Goal: Obtain resource: Download file/media

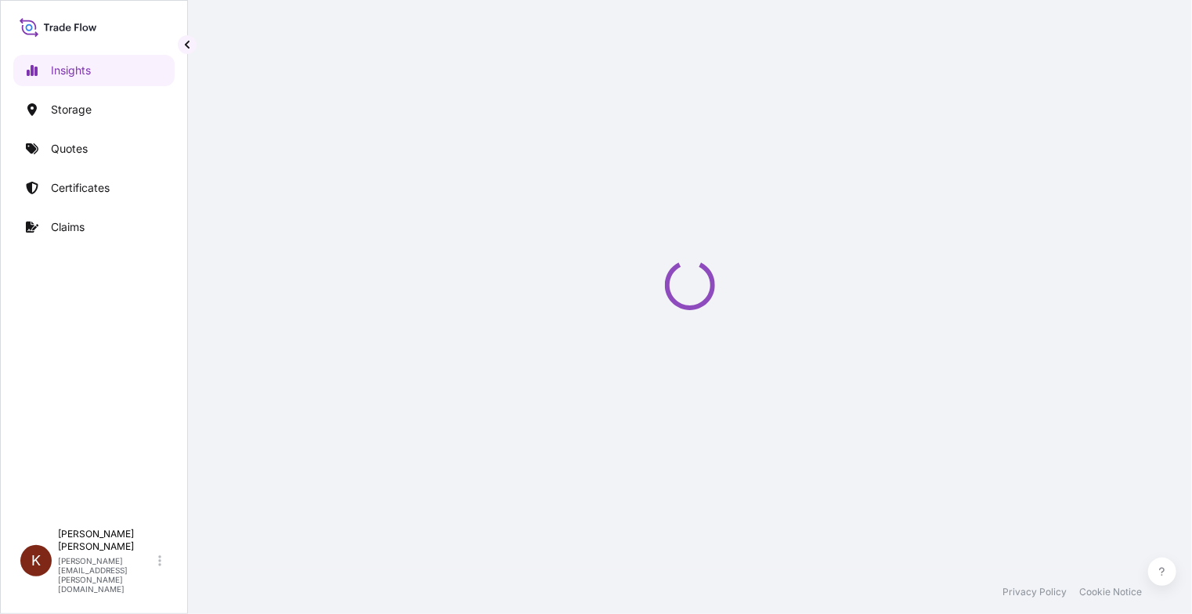
select select "2025"
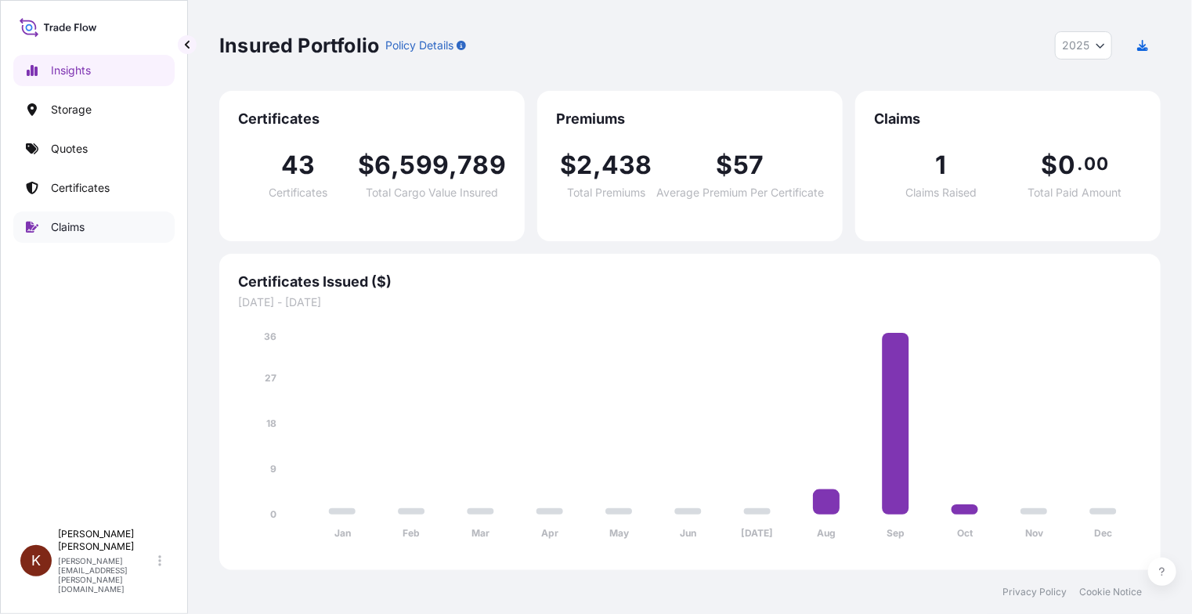
click at [66, 222] on p "Claims" at bounding box center [68, 227] width 34 height 16
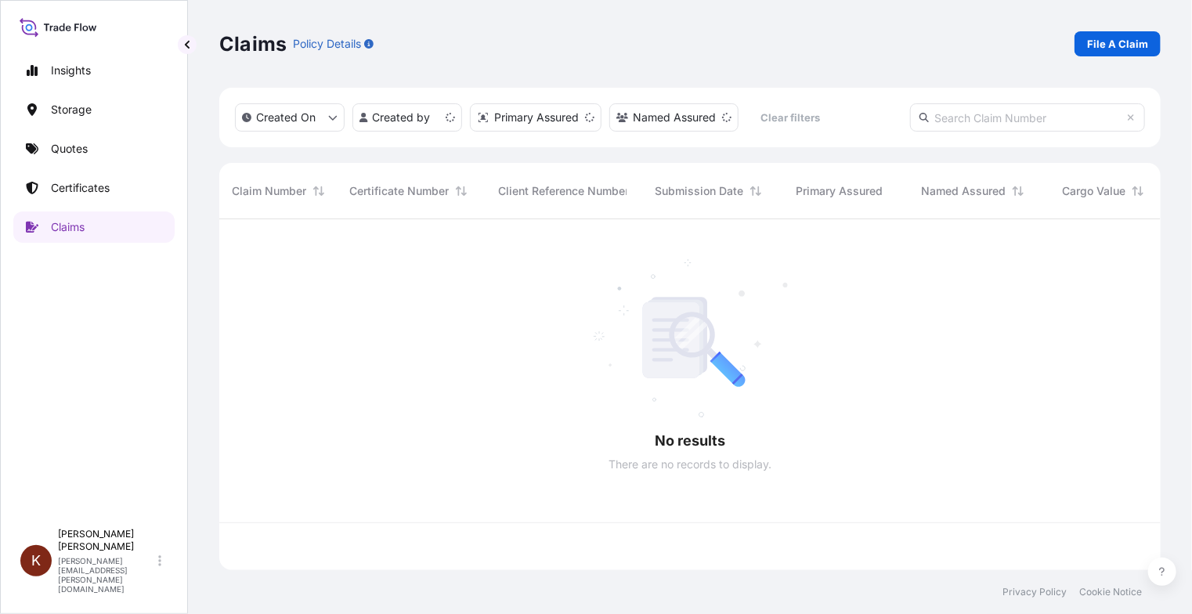
scroll to position [348, 930]
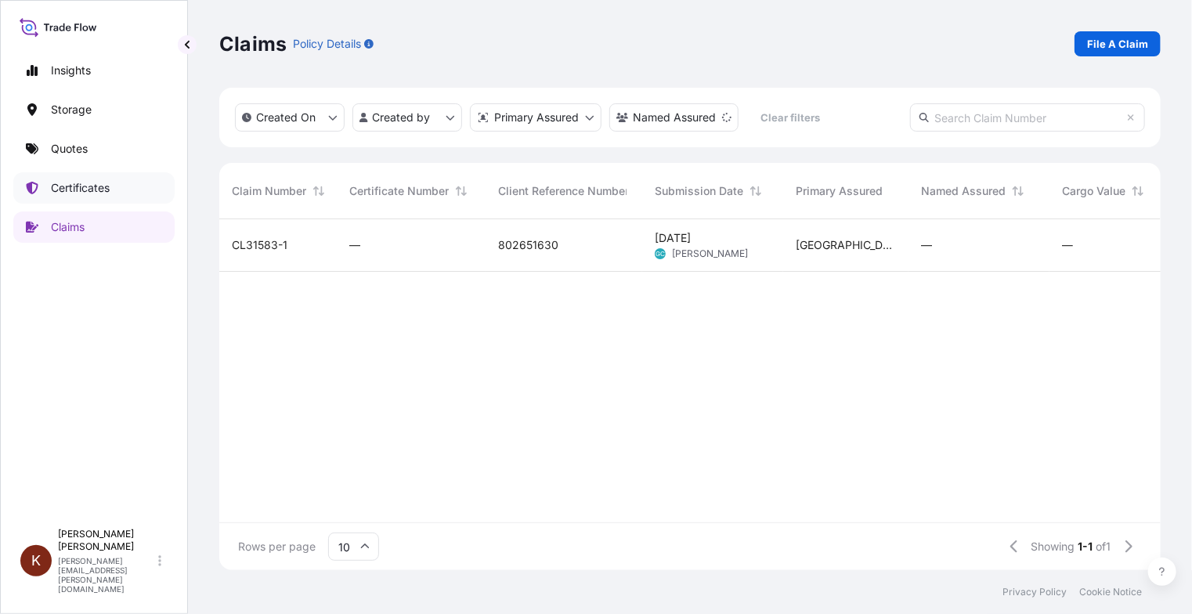
click at [75, 181] on p "Certificates" at bounding box center [80, 188] width 59 height 16
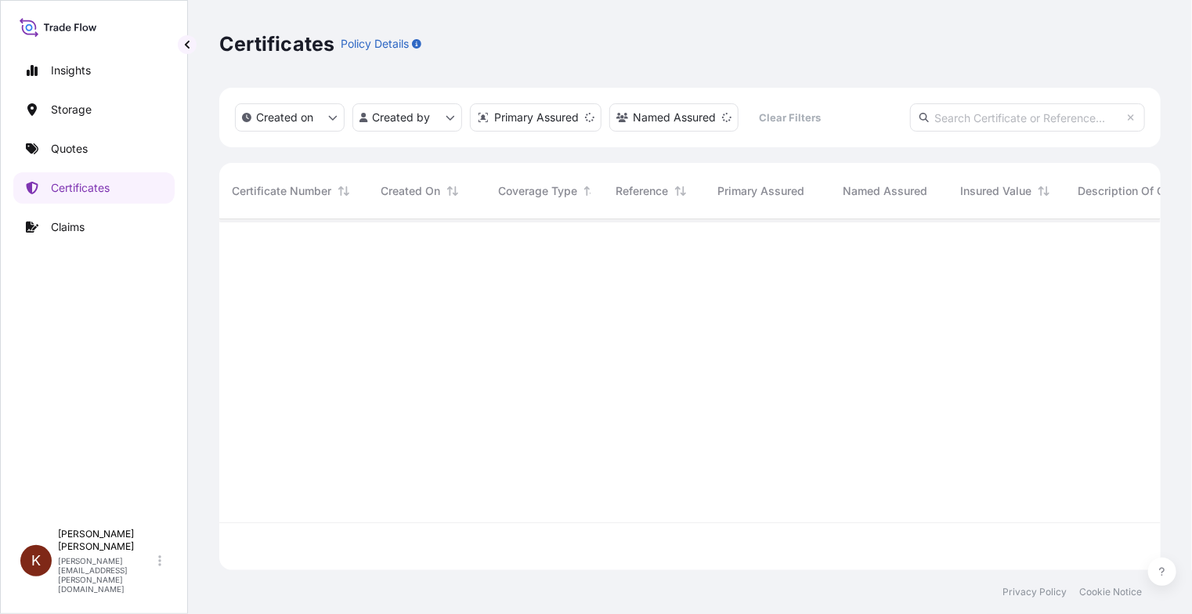
scroll to position [348, 930]
click at [455, 114] on html "Insights Storage Quotes Certificates Claims K [PERSON_NAME] [PERSON_NAME][EMAIL…" at bounding box center [596, 307] width 1192 height 614
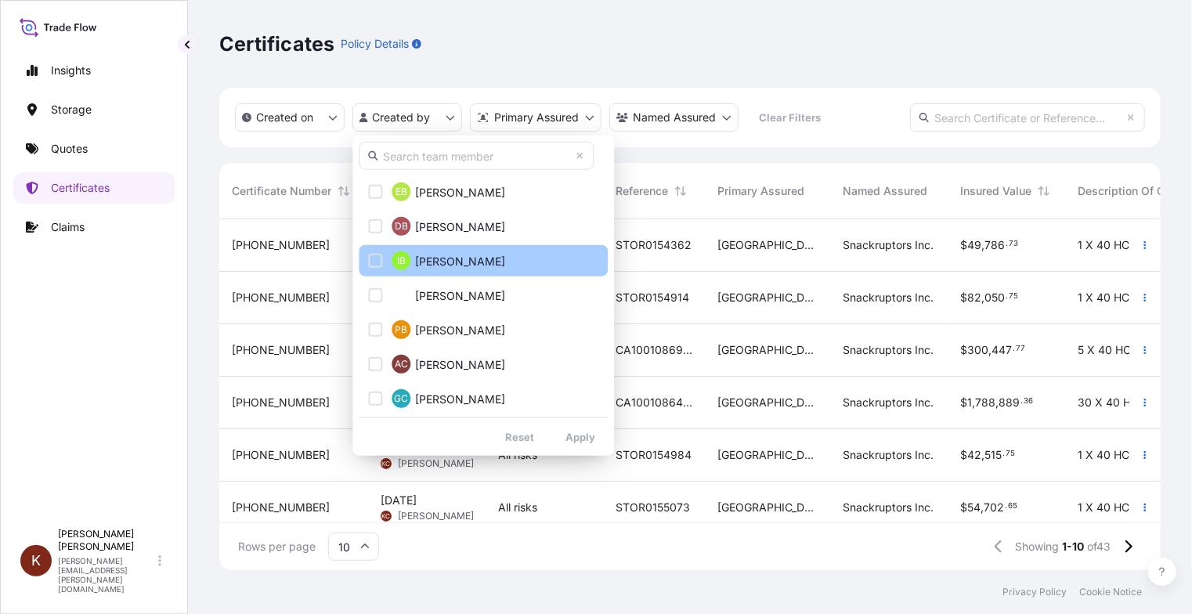
scroll to position [1018, 0]
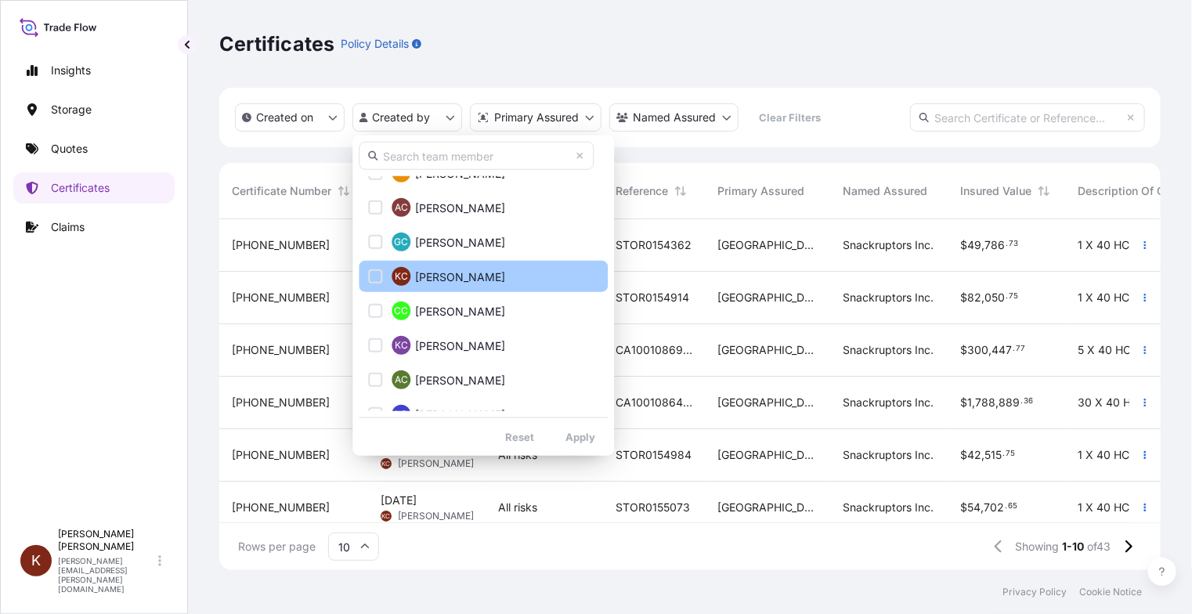
click at [376, 275] on div "Select Option" at bounding box center [375, 276] width 14 height 14
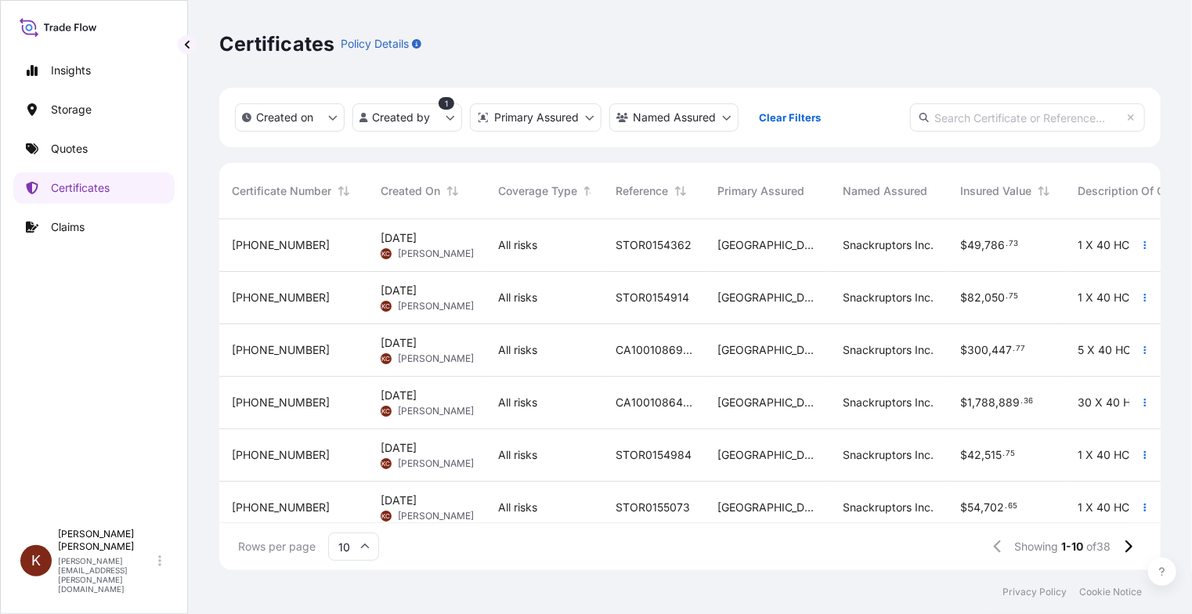
click at [287, 193] on span "Certificate Number" at bounding box center [281, 191] width 99 height 16
click at [304, 246] on div "[PHONE_NUMBER]" at bounding box center [294, 245] width 124 height 16
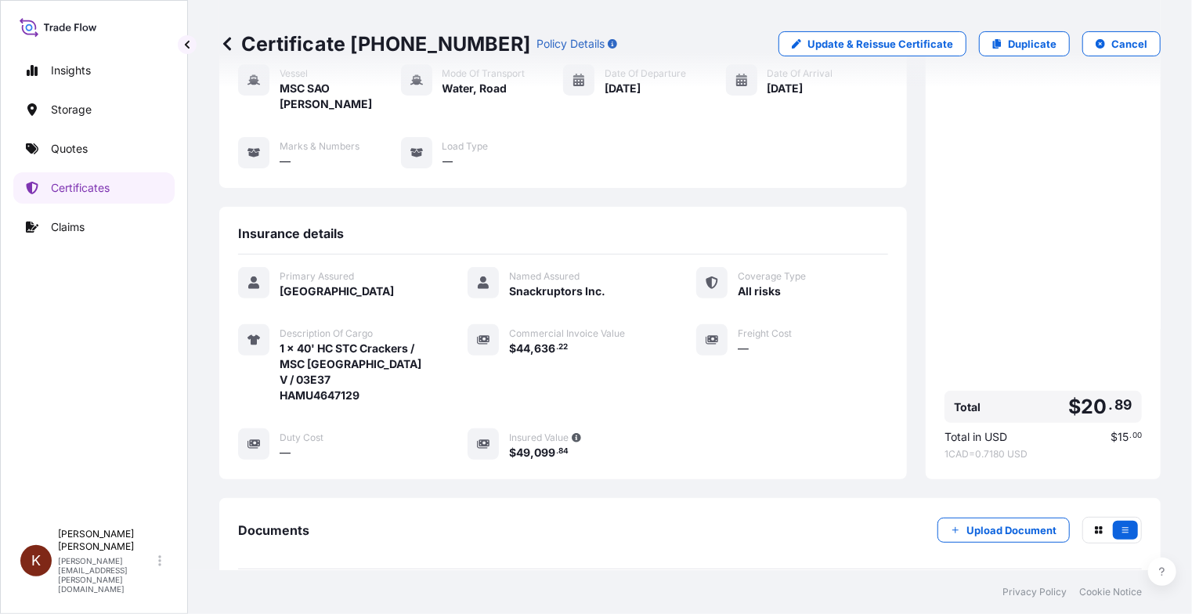
scroll to position [291, 0]
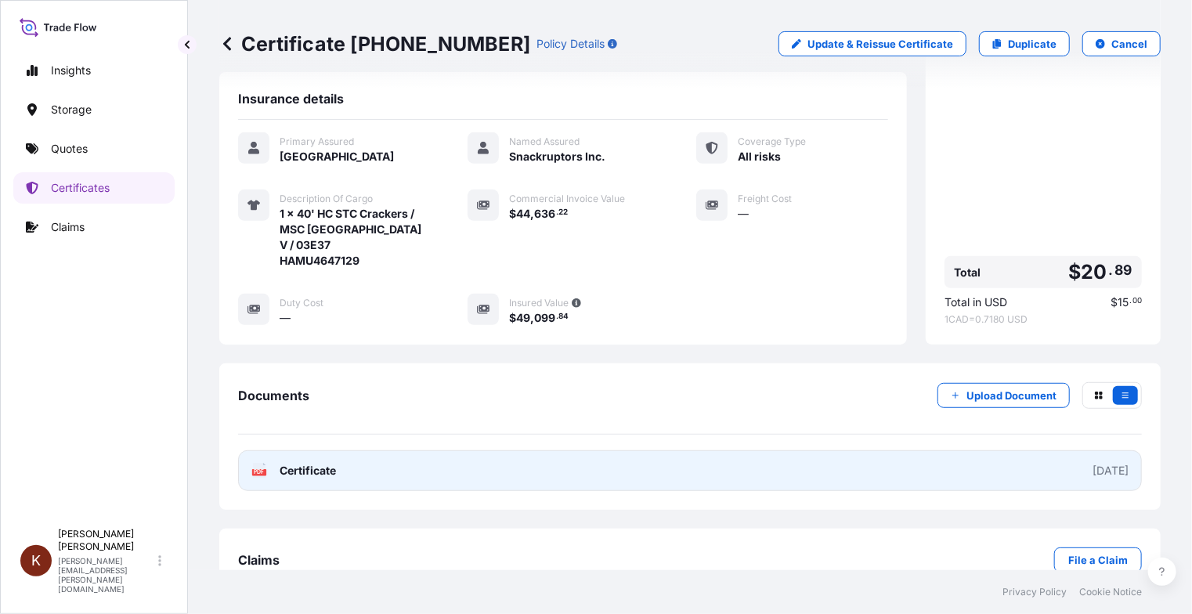
click at [322, 463] on span "Certificate" at bounding box center [308, 471] width 56 height 16
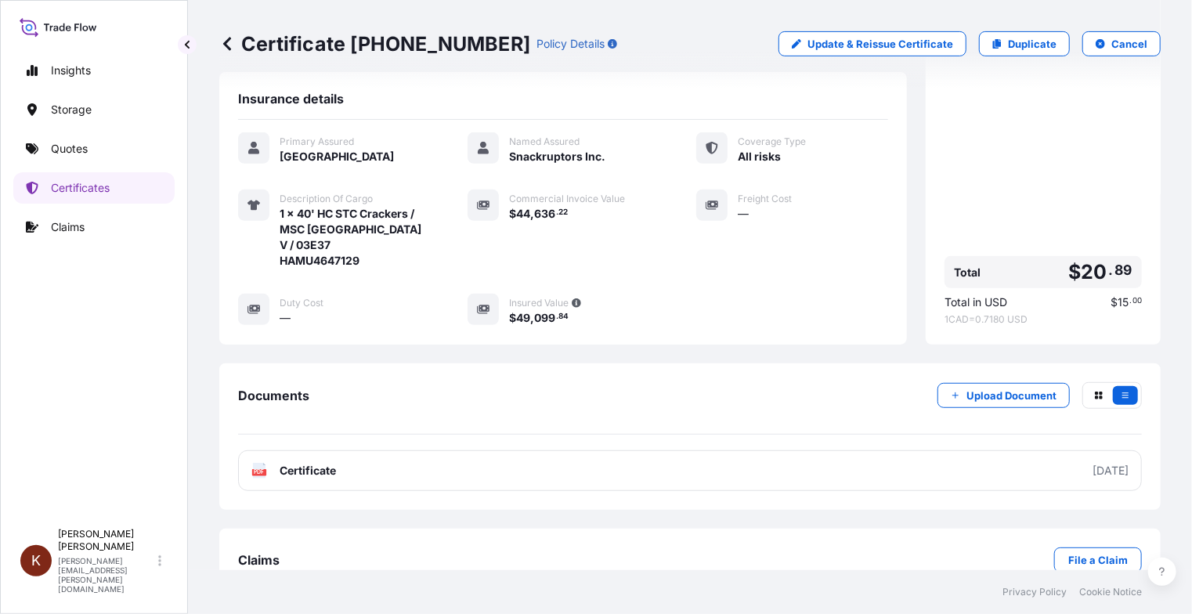
click at [232, 41] on icon at bounding box center [227, 44] width 16 height 16
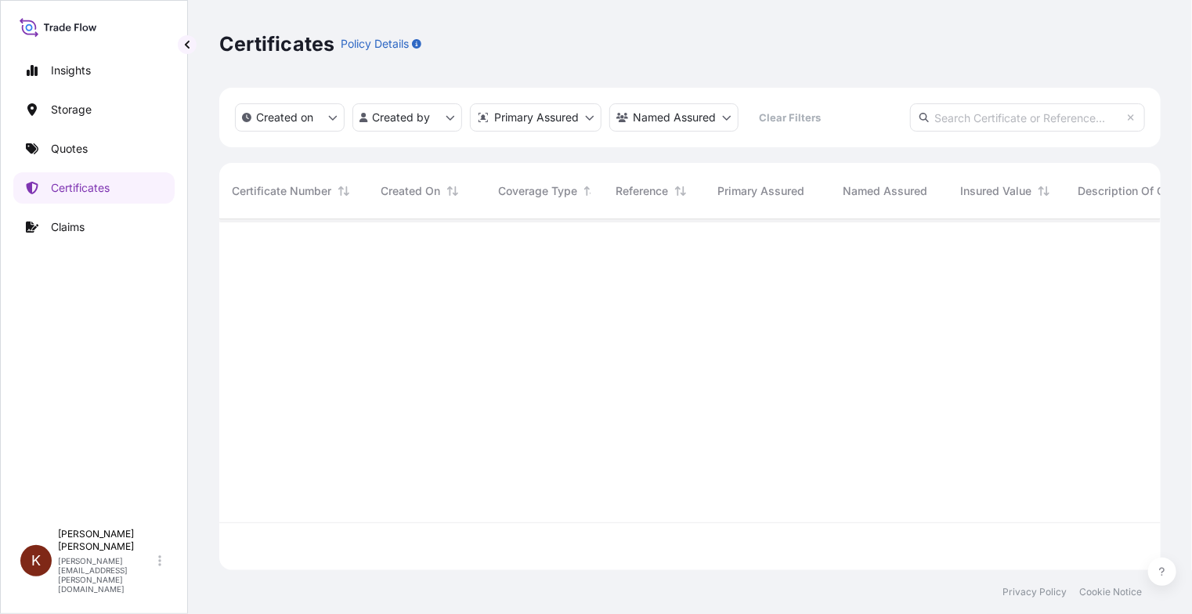
scroll to position [348, 930]
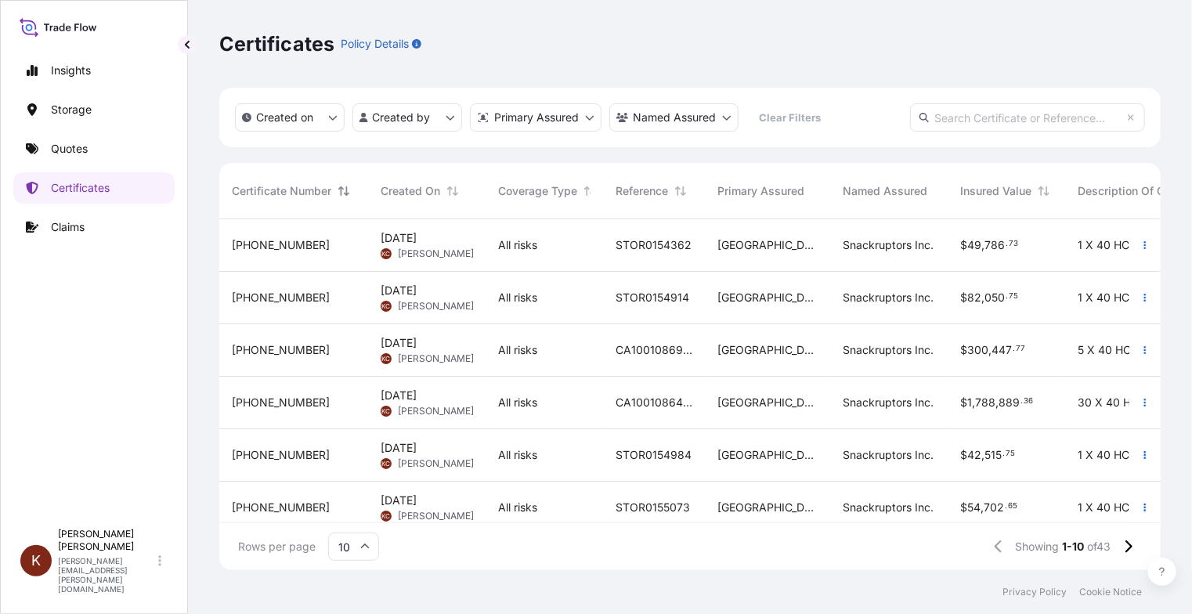
click at [344, 187] on icon "Sort" at bounding box center [343, 191] width 11 height 11
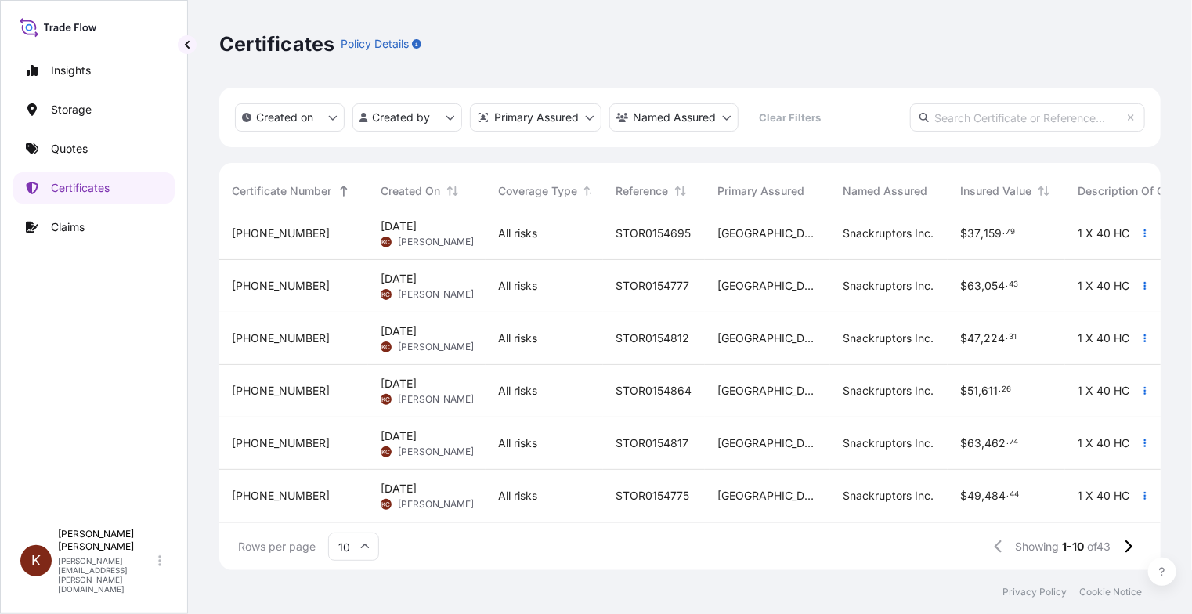
scroll to position [0, 0]
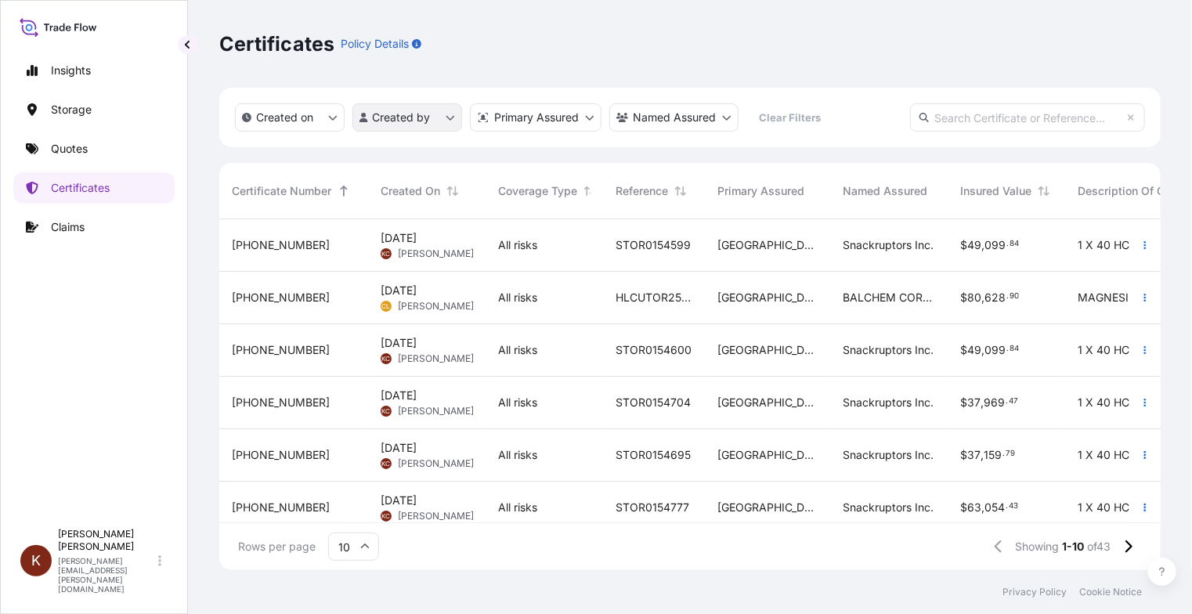
click at [459, 114] on html "Insights Storage Quotes Certificates Claims K [PERSON_NAME] [PERSON_NAME][EMAIL…" at bounding box center [596, 307] width 1192 height 614
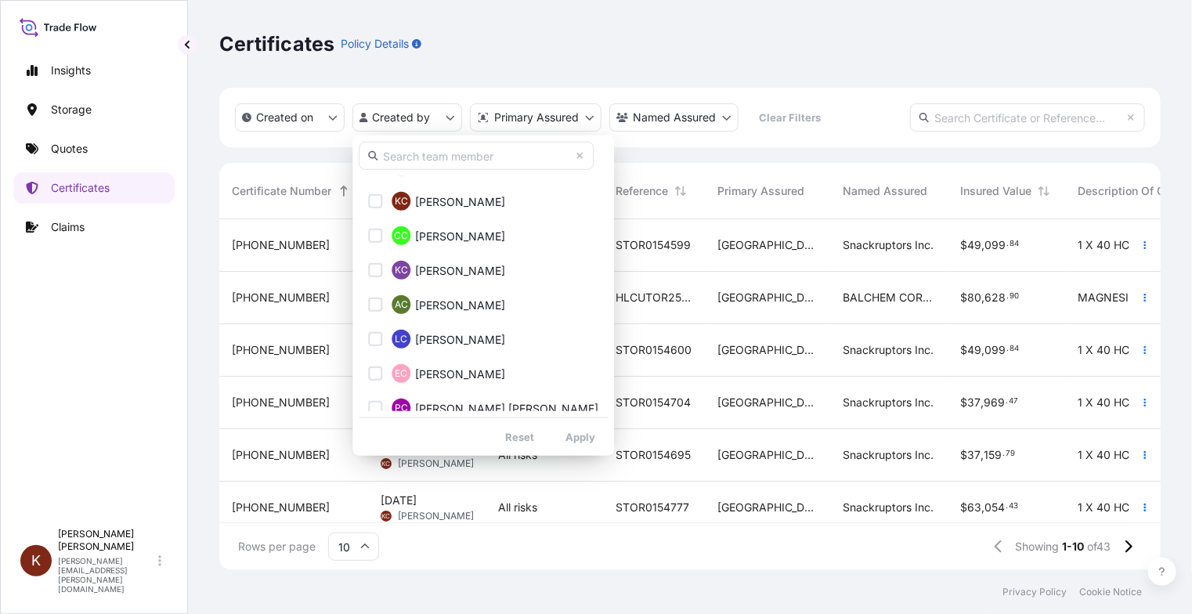
scroll to position [1015, 0]
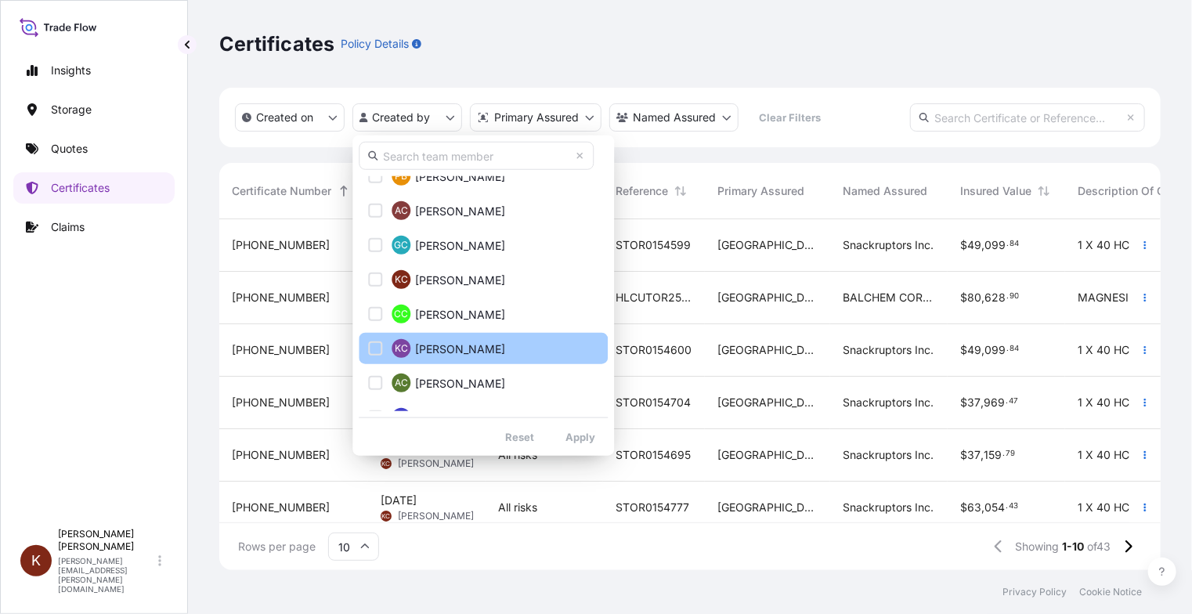
click at [377, 275] on div "Select Option" at bounding box center [375, 280] width 14 height 14
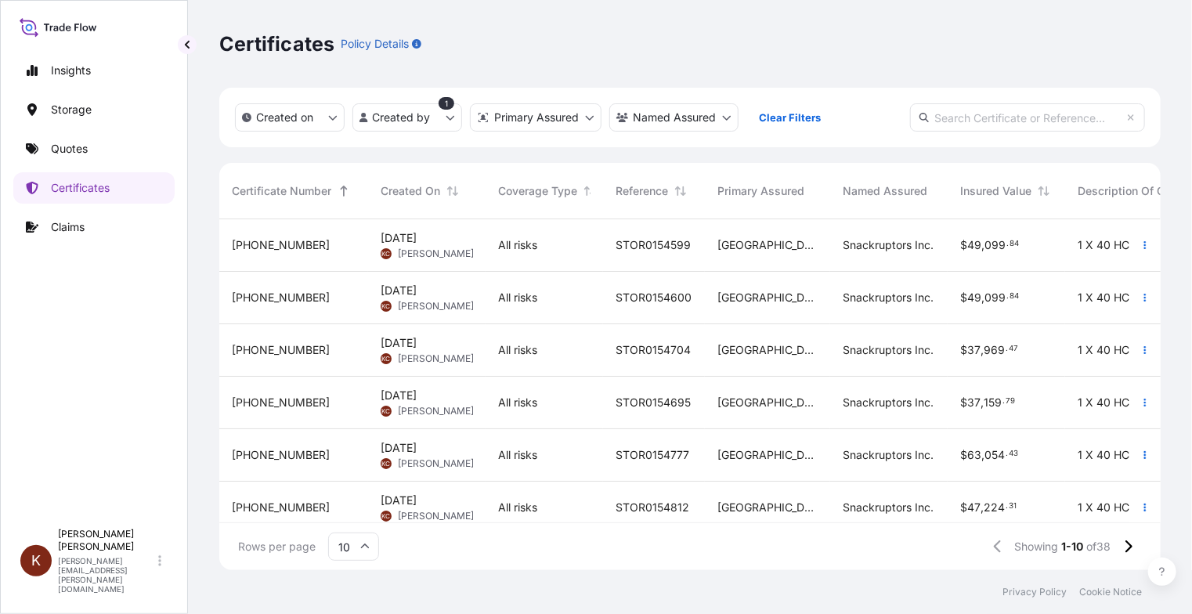
click at [262, 300] on span "[PHONE_NUMBER]" at bounding box center [281, 298] width 98 height 16
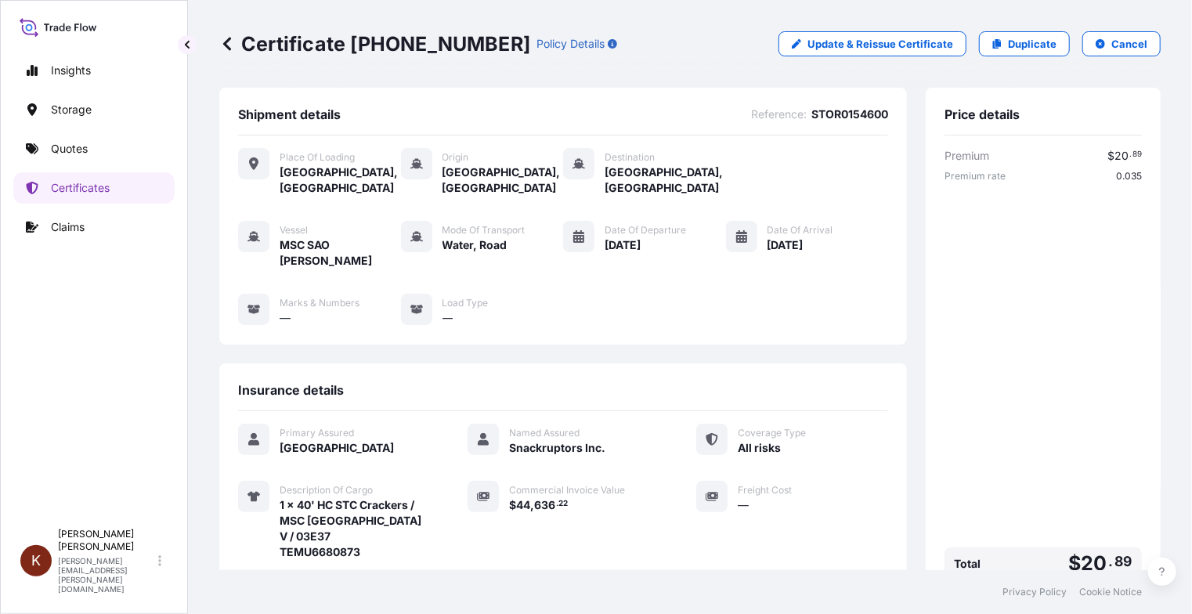
scroll to position [235, 0]
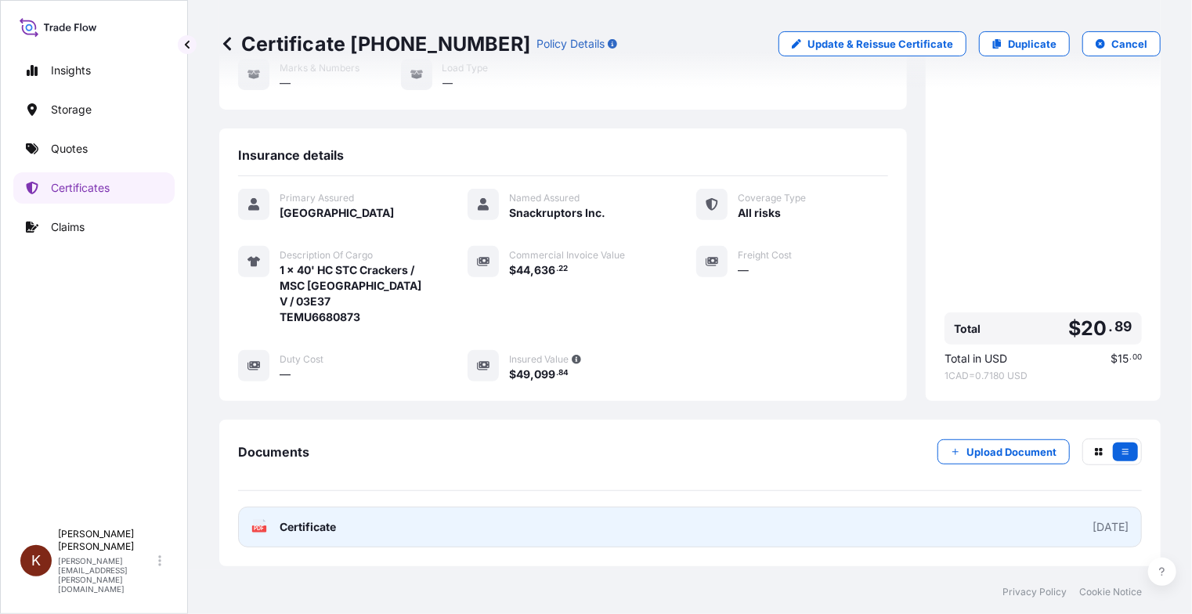
click at [303, 519] on span "Certificate" at bounding box center [308, 527] width 56 height 16
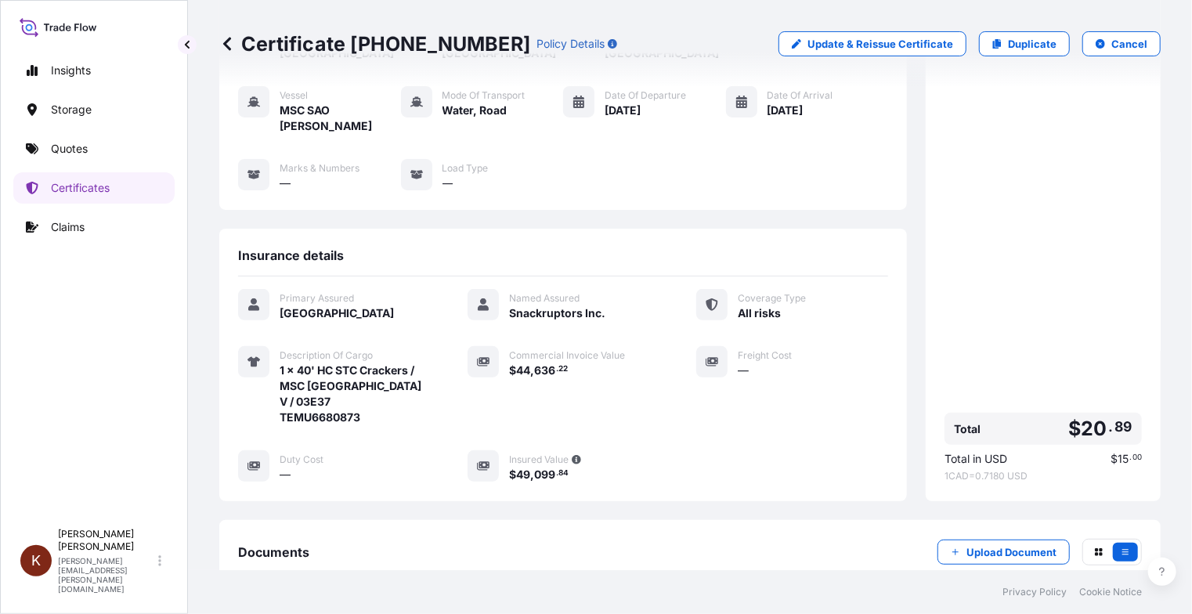
scroll to position [0, 0]
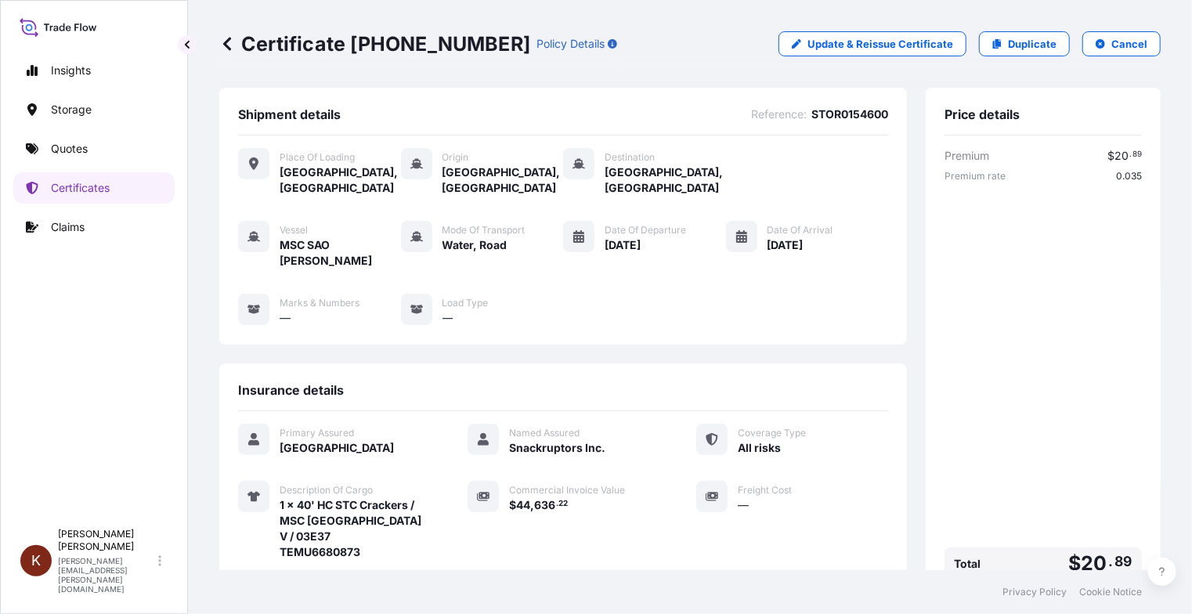
click at [229, 40] on icon at bounding box center [227, 44] width 16 height 16
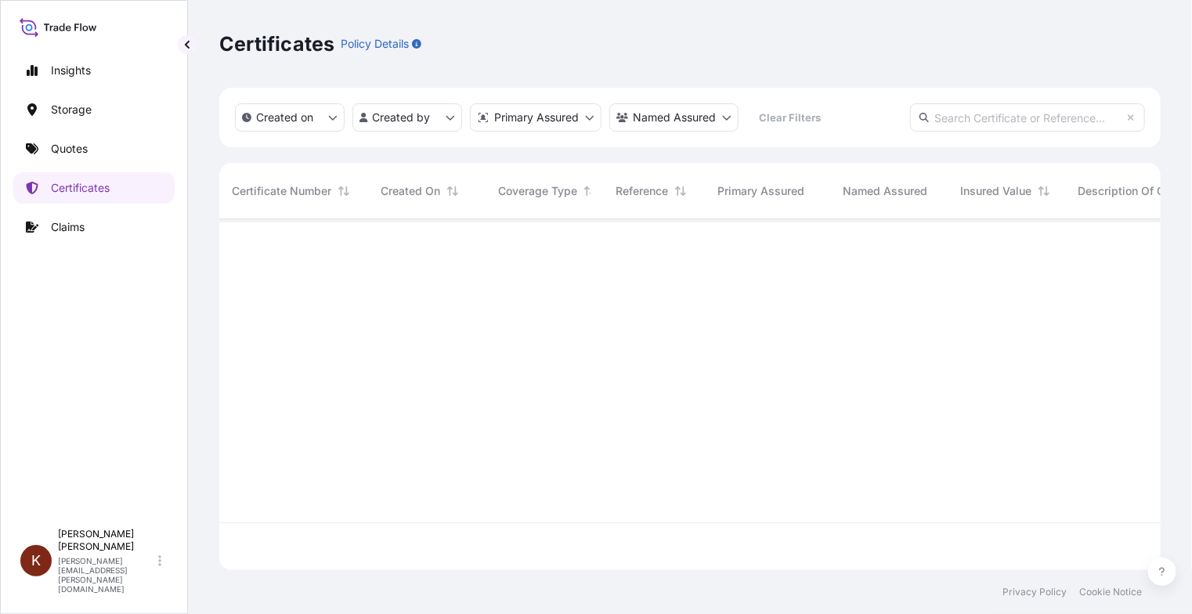
scroll to position [348, 930]
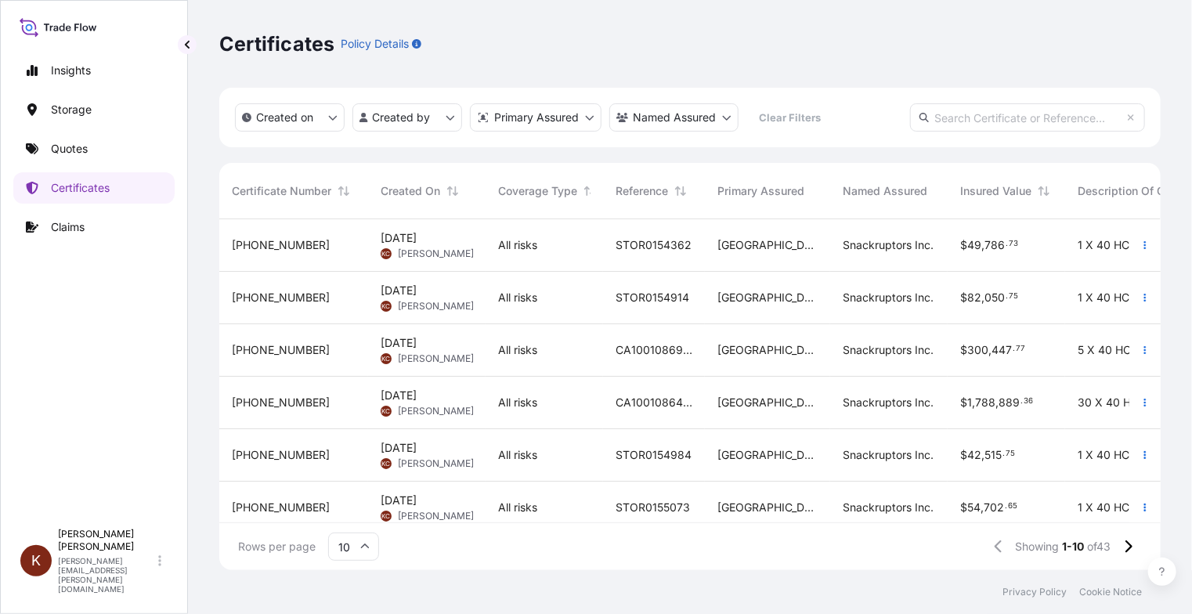
click at [323, 191] on span "Certificate Number" at bounding box center [281, 191] width 99 height 16
click at [260, 397] on span "[PHONE_NUMBER]" at bounding box center [281, 403] width 98 height 16
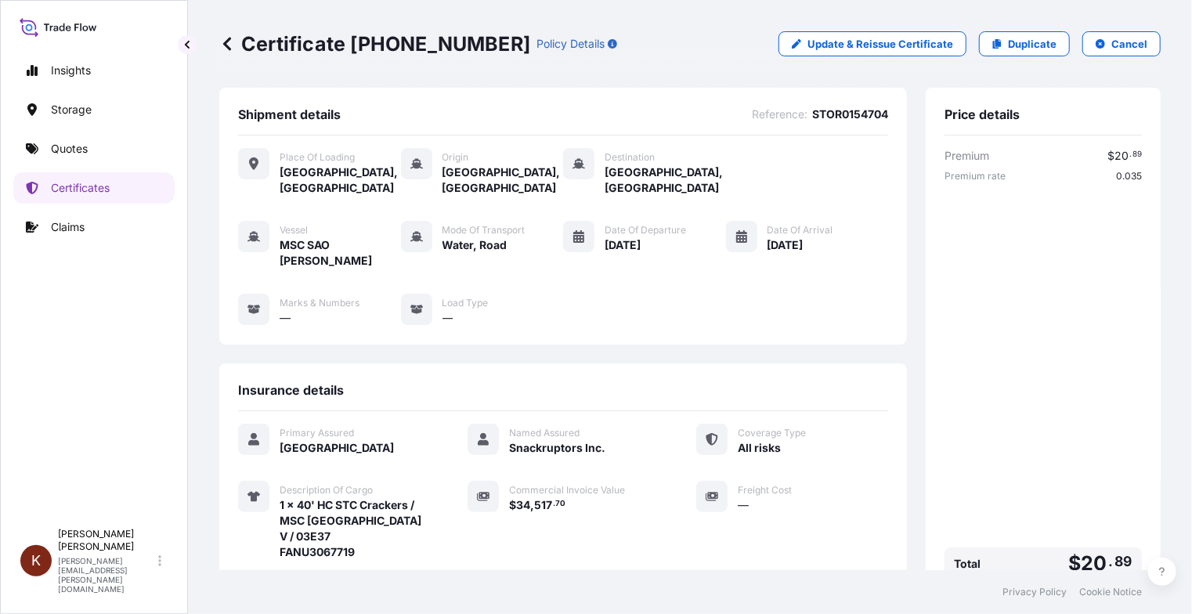
scroll to position [291, 0]
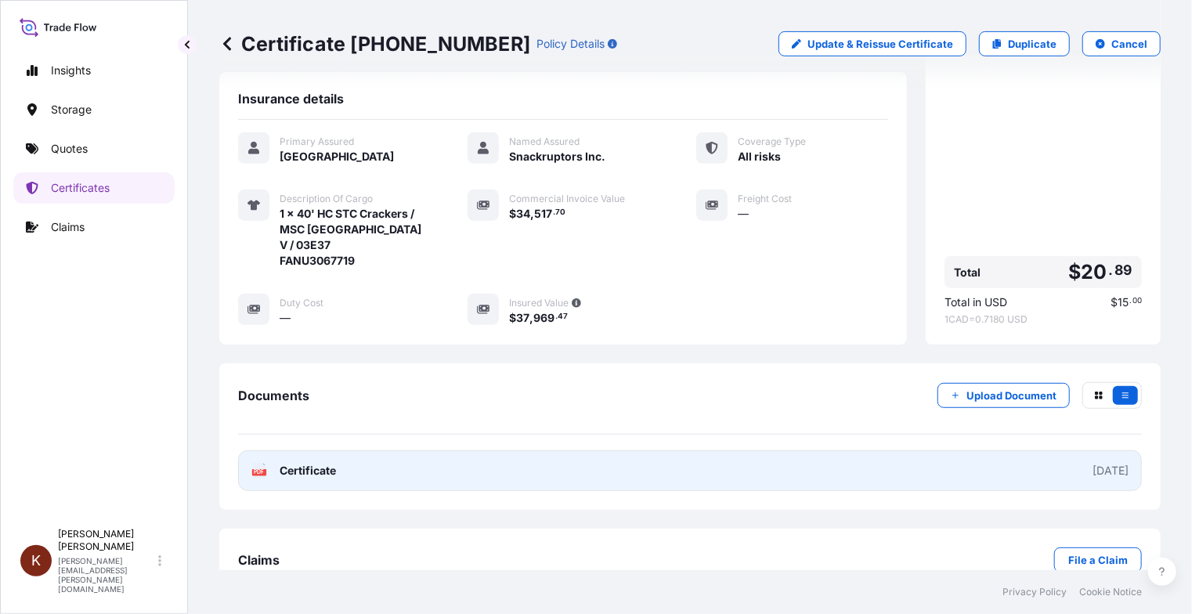
click at [310, 463] on span "Certificate" at bounding box center [308, 471] width 56 height 16
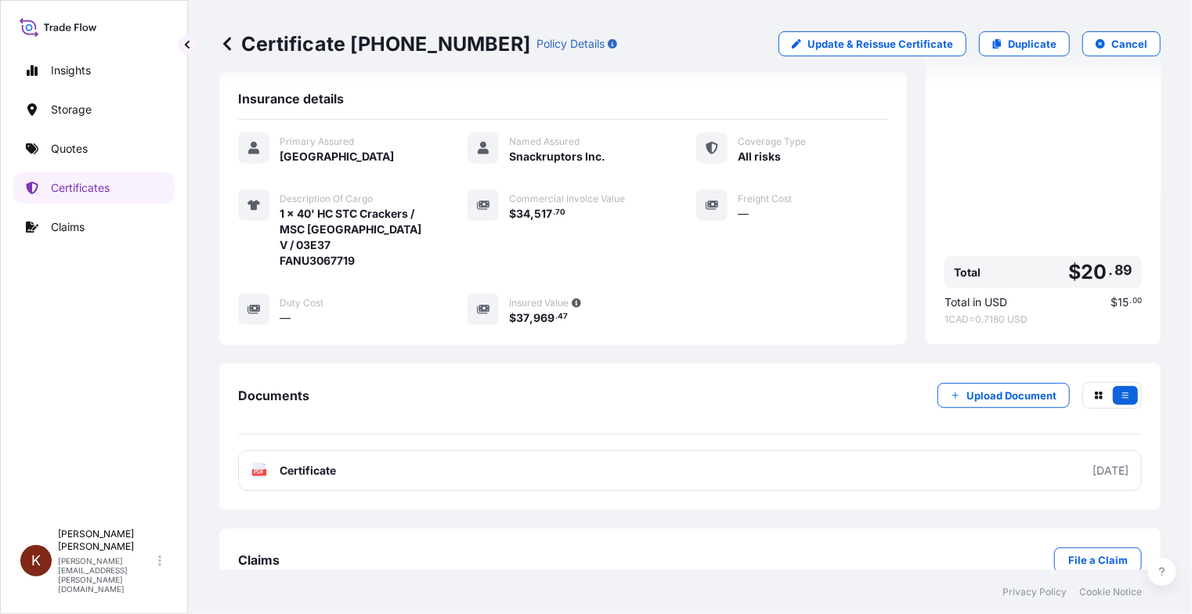
click at [226, 42] on icon at bounding box center [227, 43] width 8 height 13
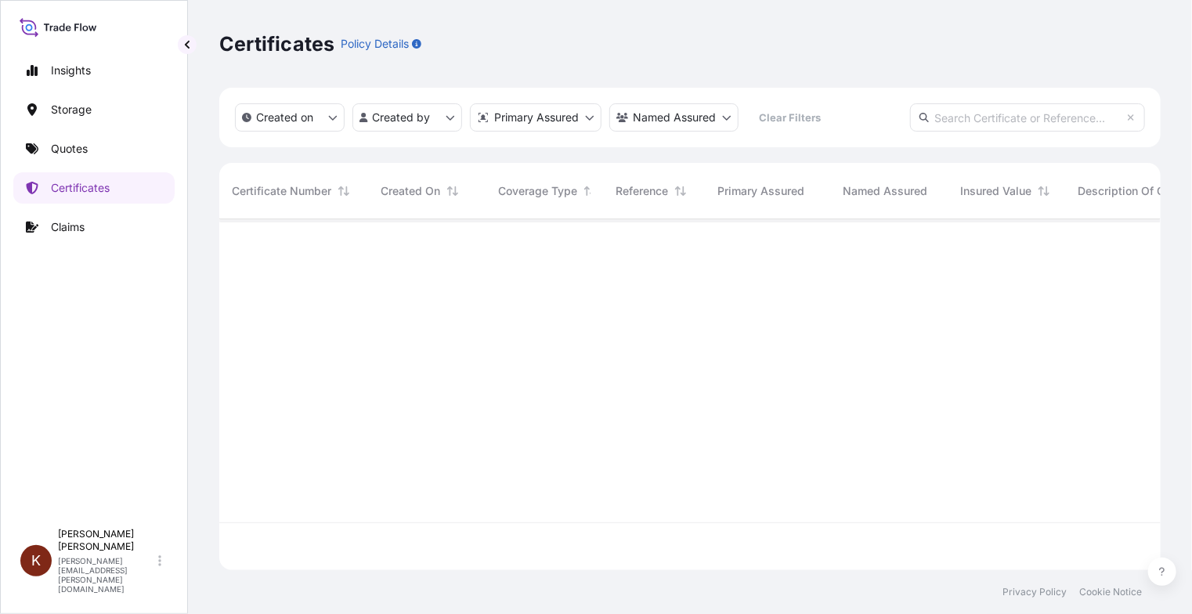
scroll to position [348, 930]
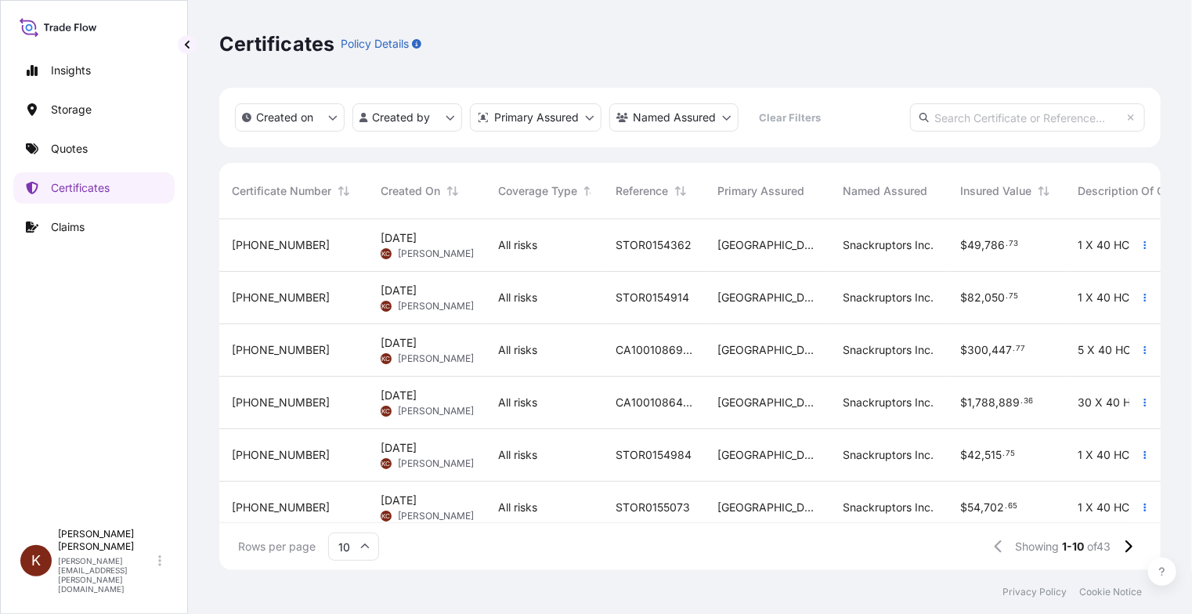
click at [323, 190] on span "Certificate Number" at bounding box center [281, 191] width 99 height 16
click at [265, 453] on span "[PHONE_NUMBER]" at bounding box center [281, 455] width 98 height 16
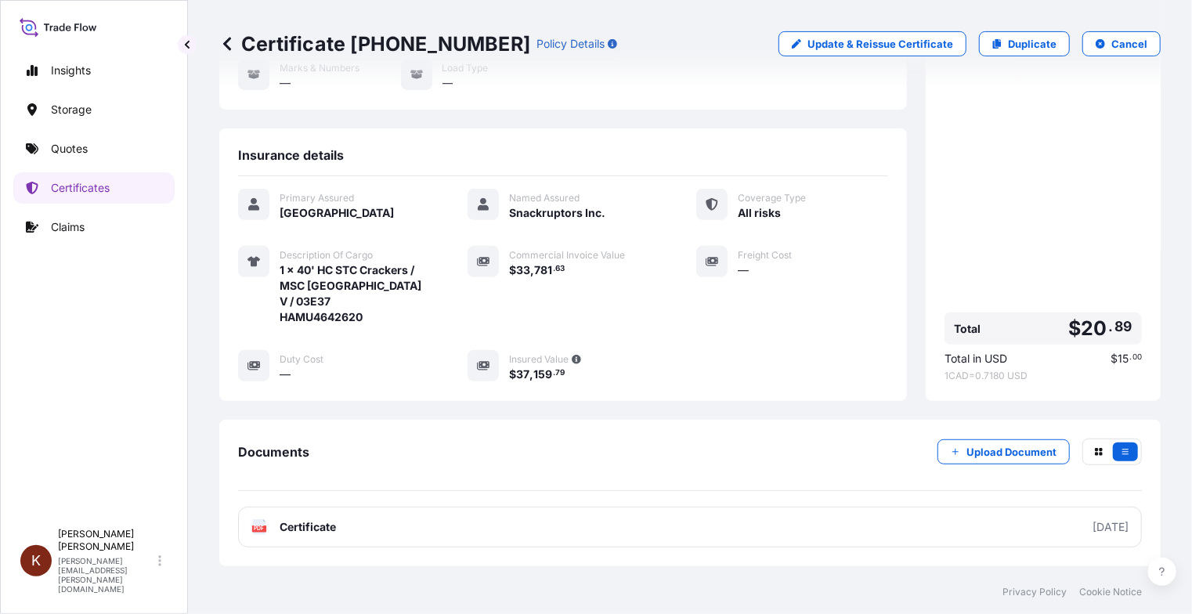
scroll to position [291, 0]
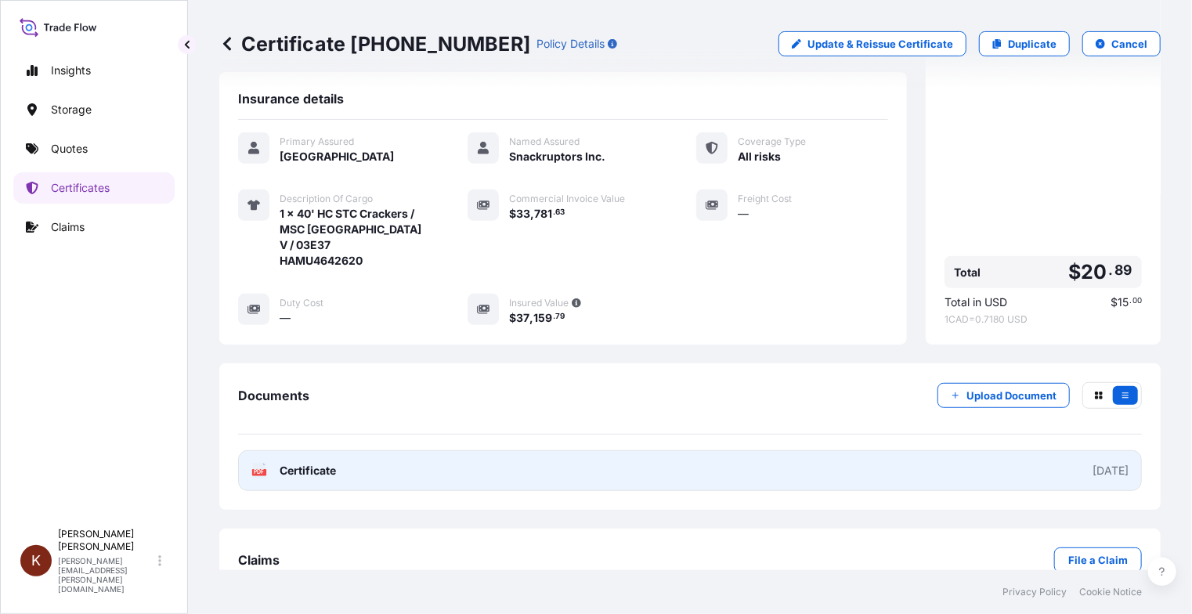
click at [305, 463] on span "Certificate" at bounding box center [308, 471] width 56 height 16
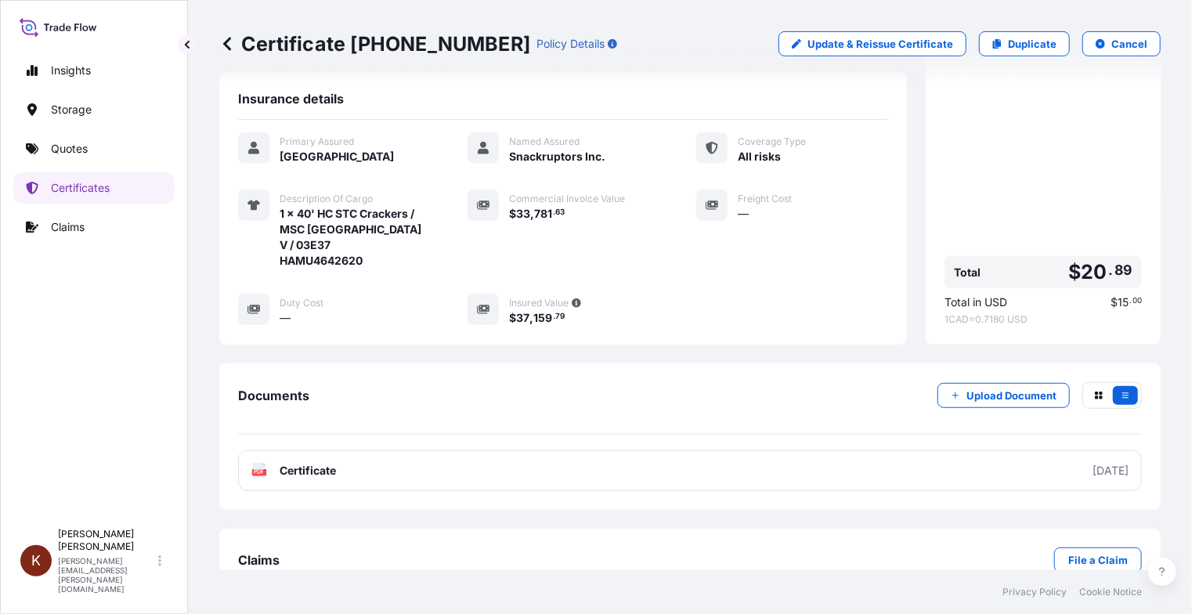
click at [225, 43] on icon at bounding box center [227, 43] width 8 height 13
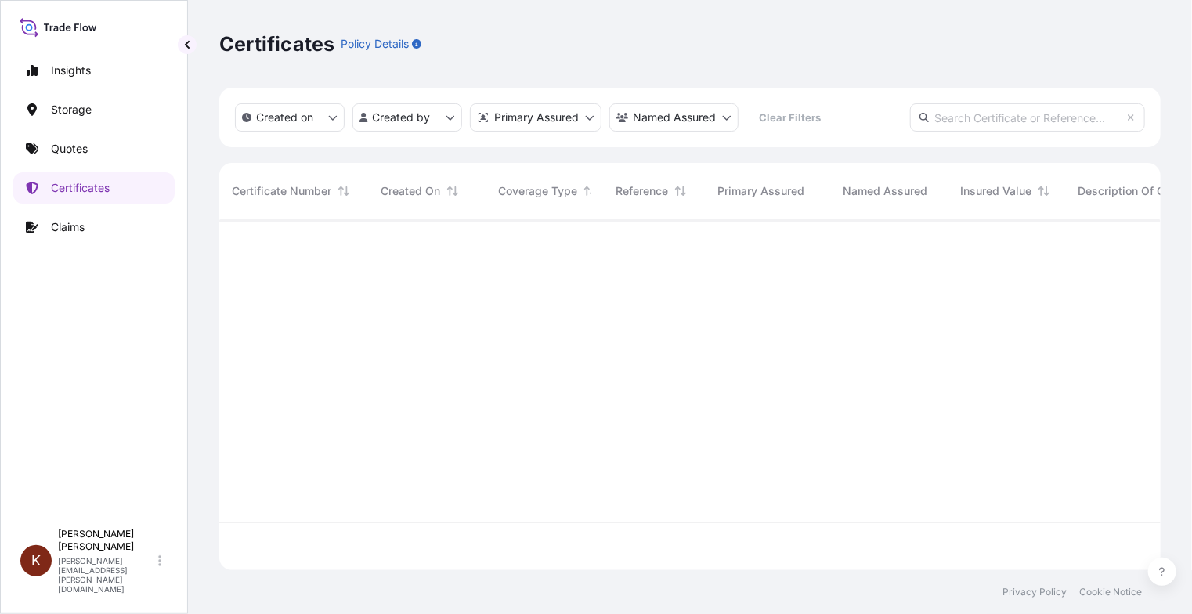
scroll to position [348, 930]
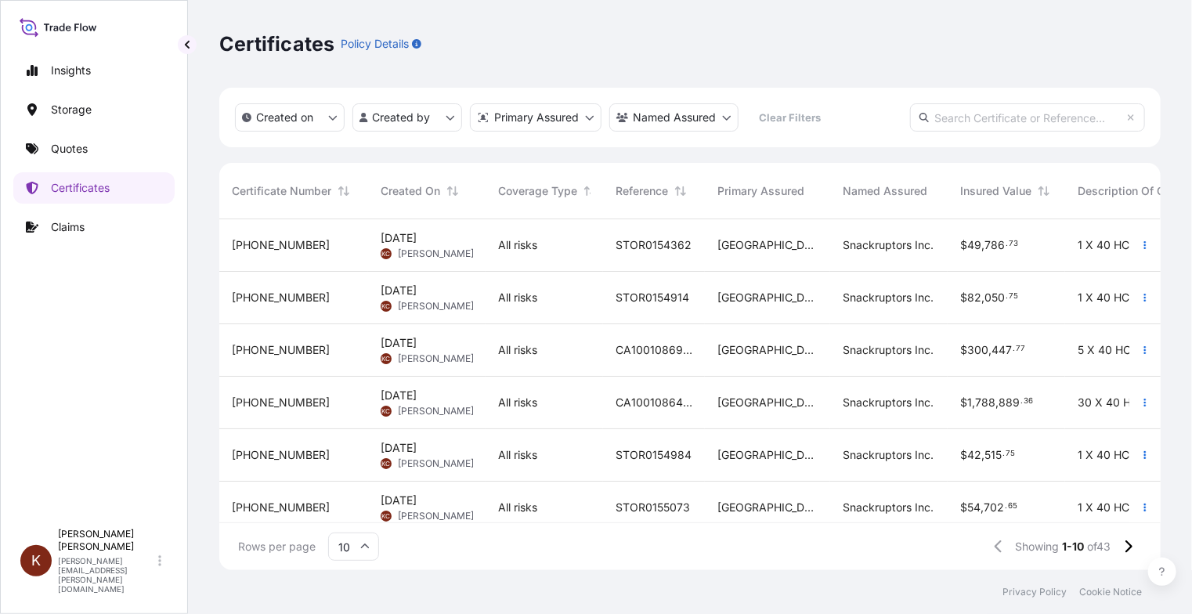
click at [302, 189] on span "Certificate Number" at bounding box center [281, 191] width 99 height 16
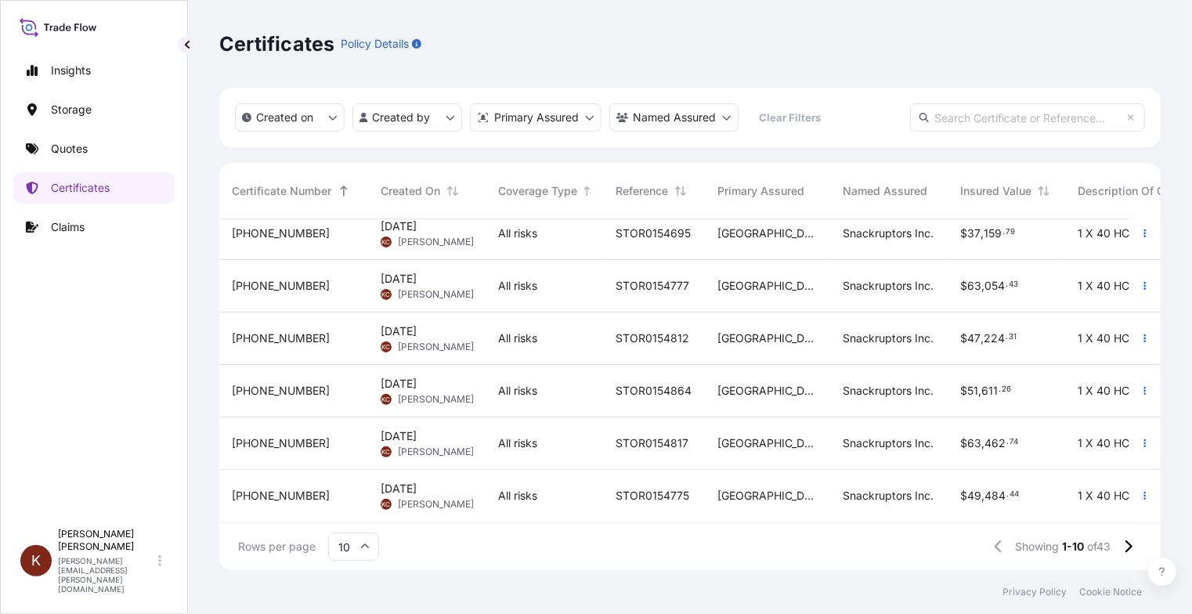
click at [251, 278] on span "[PHONE_NUMBER]" at bounding box center [281, 286] width 98 height 16
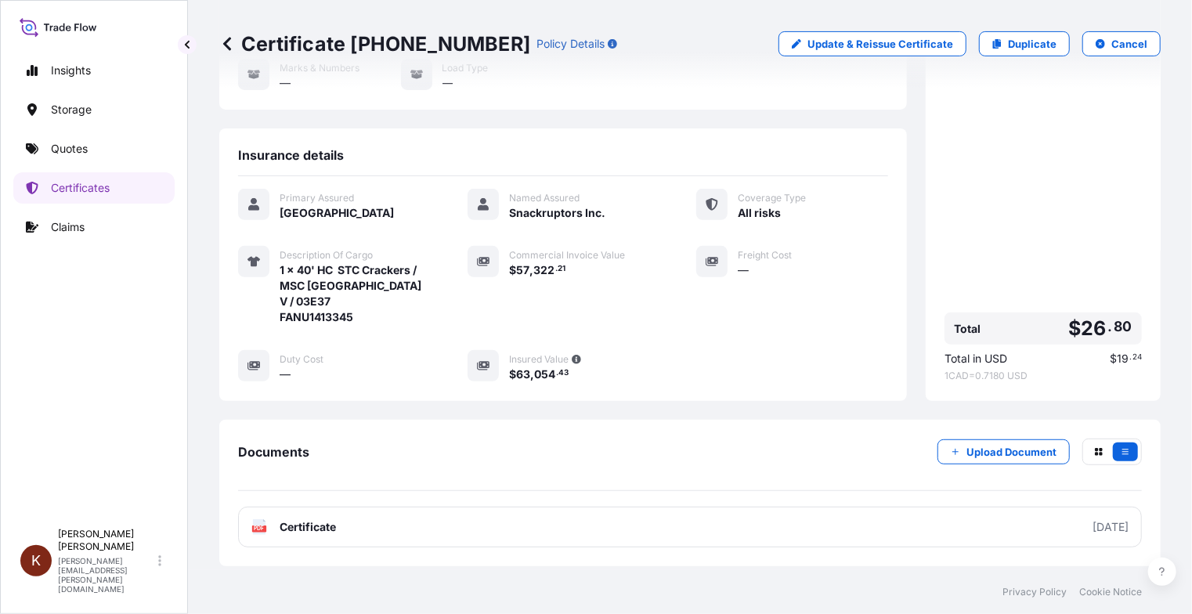
scroll to position [291, 0]
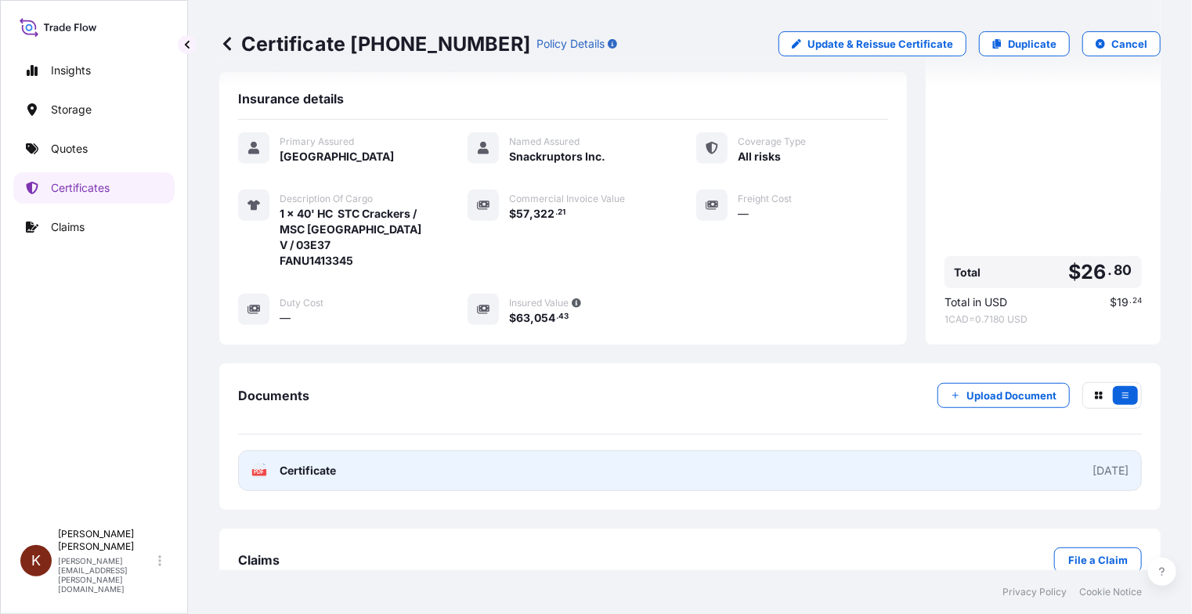
click at [304, 463] on span "Certificate" at bounding box center [308, 471] width 56 height 16
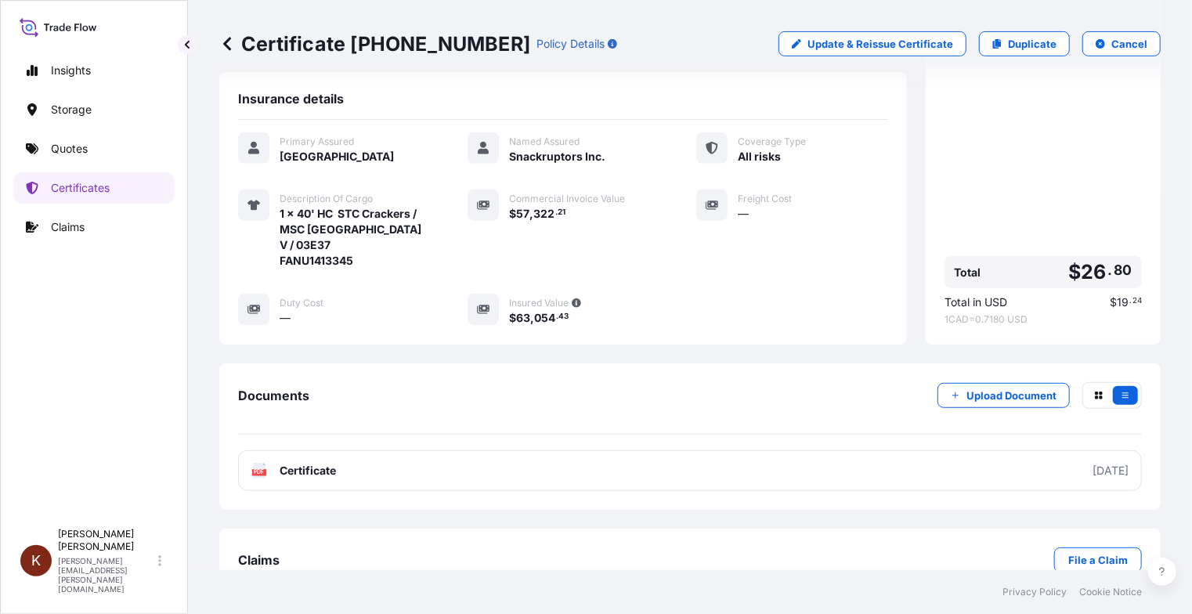
click at [232, 42] on icon at bounding box center [227, 44] width 16 height 16
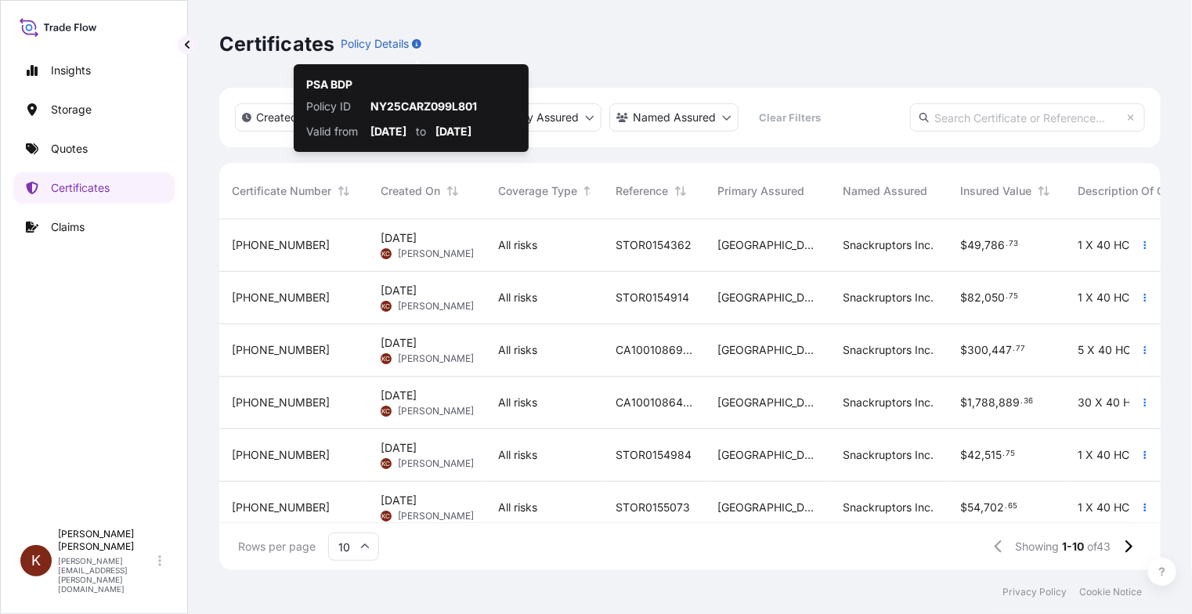
scroll to position [348, 930]
click at [296, 189] on span "Certificate Number" at bounding box center [281, 191] width 99 height 16
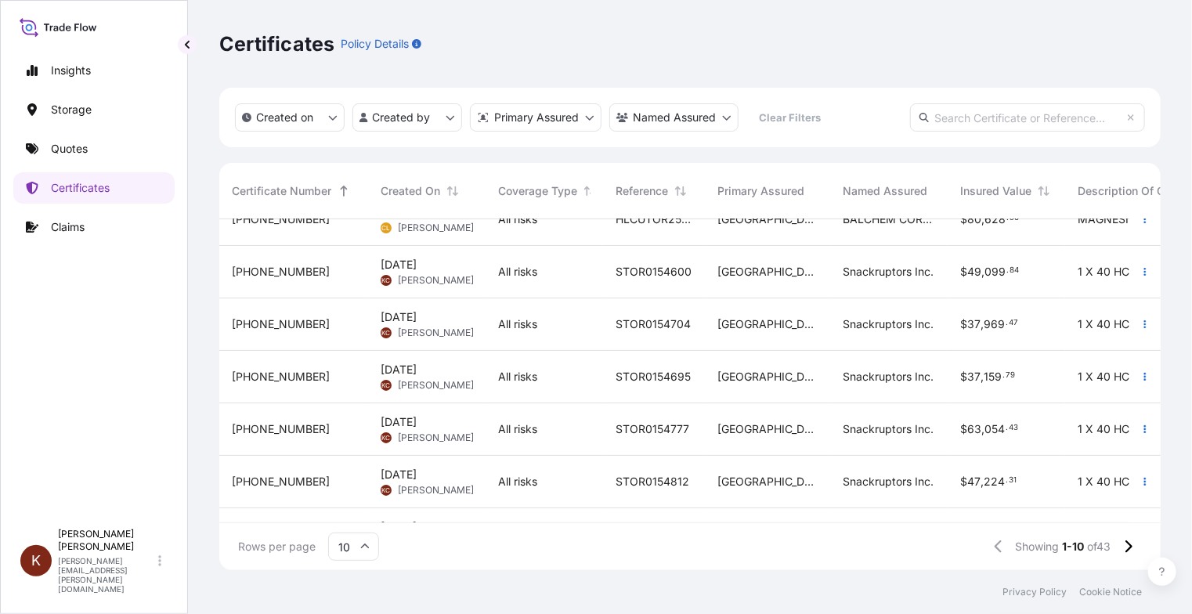
scroll to position [157, 0]
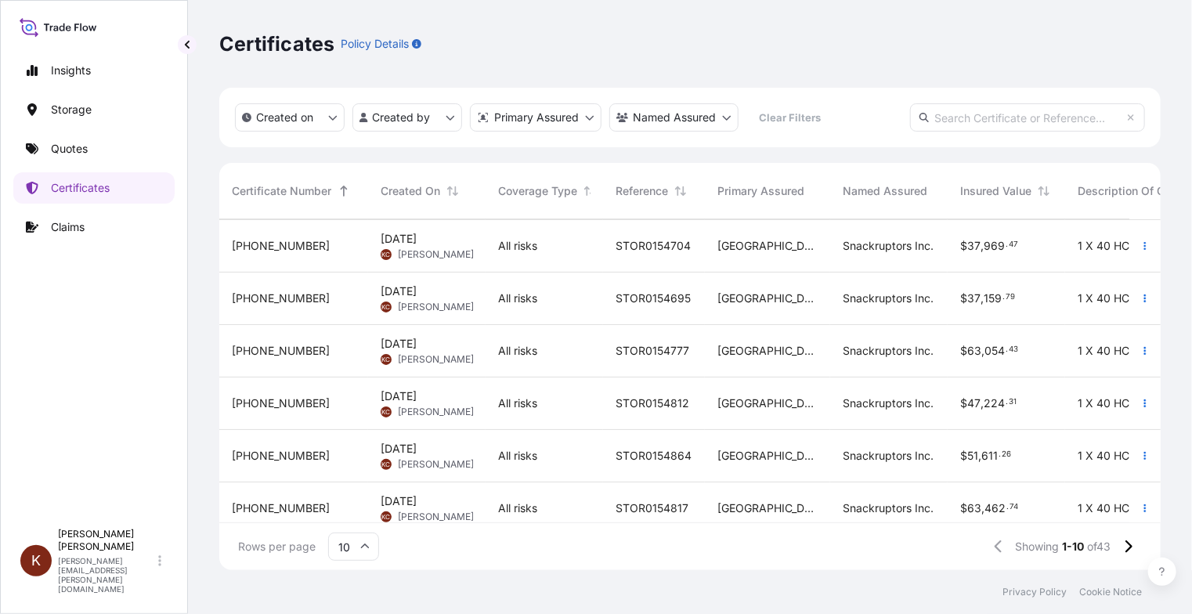
click at [249, 403] on span "[PHONE_NUMBER]" at bounding box center [281, 403] width 98 height 16
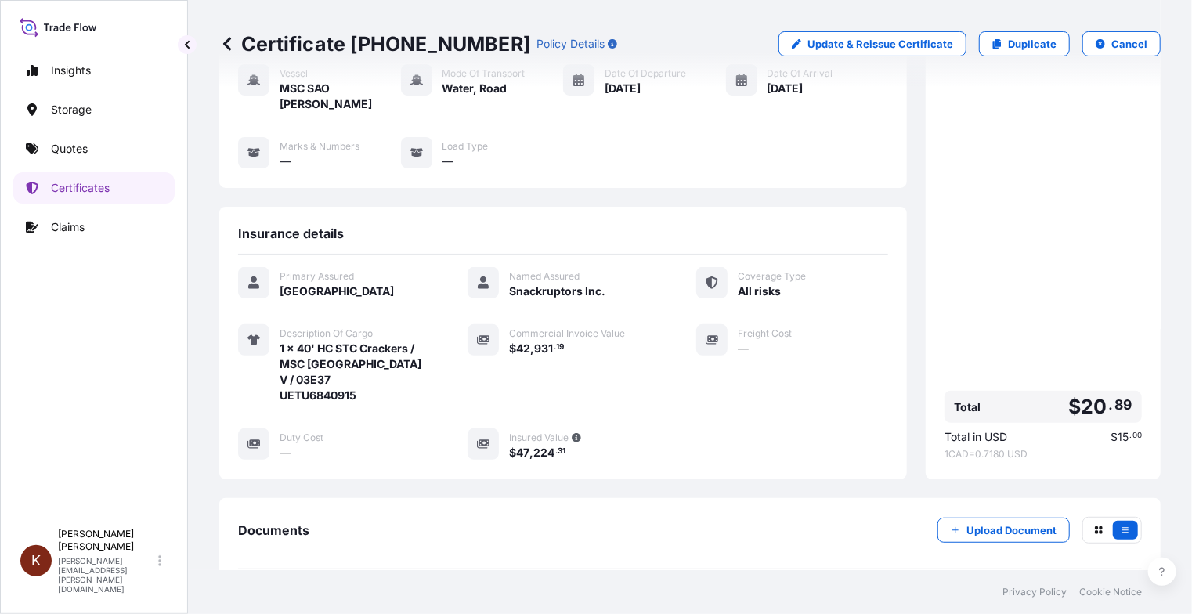
scroll to position [235, 0]
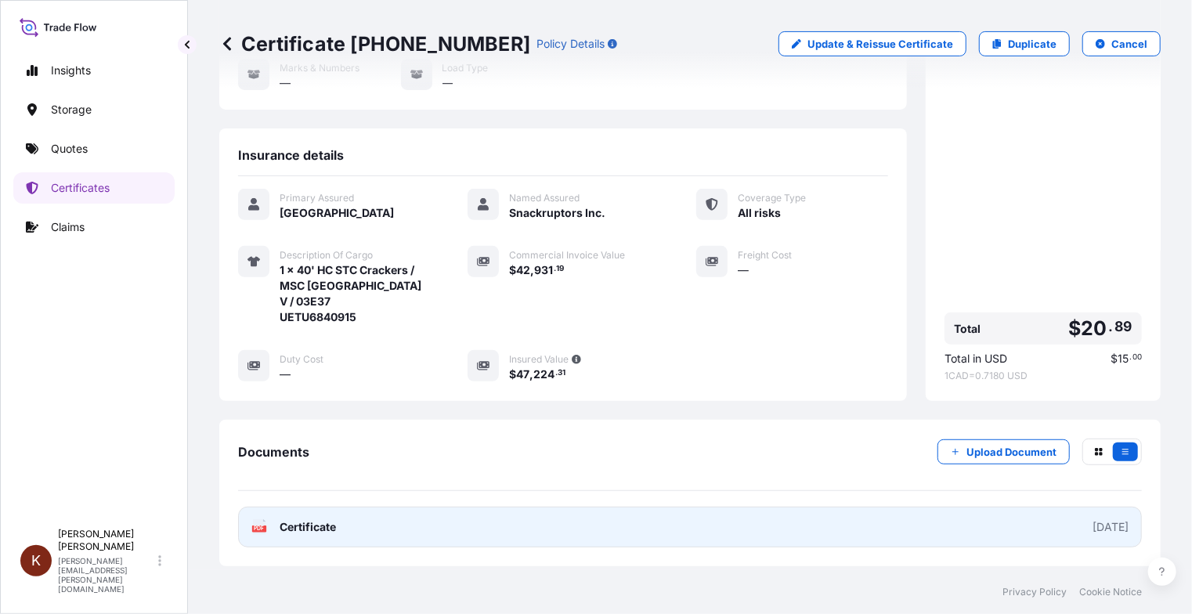
click at [294, 519] on span "Certificate" at bounding box center [308, 527] width 56 height 16
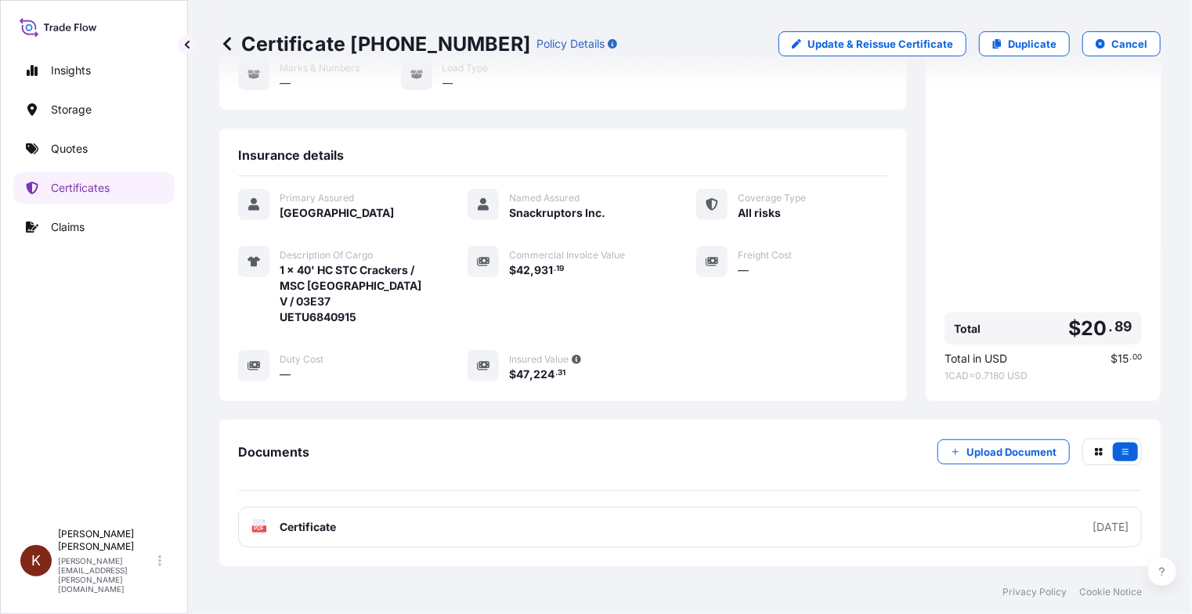
click at [226, 45] on icon at bounding box center [227, 43] width 8 height 13
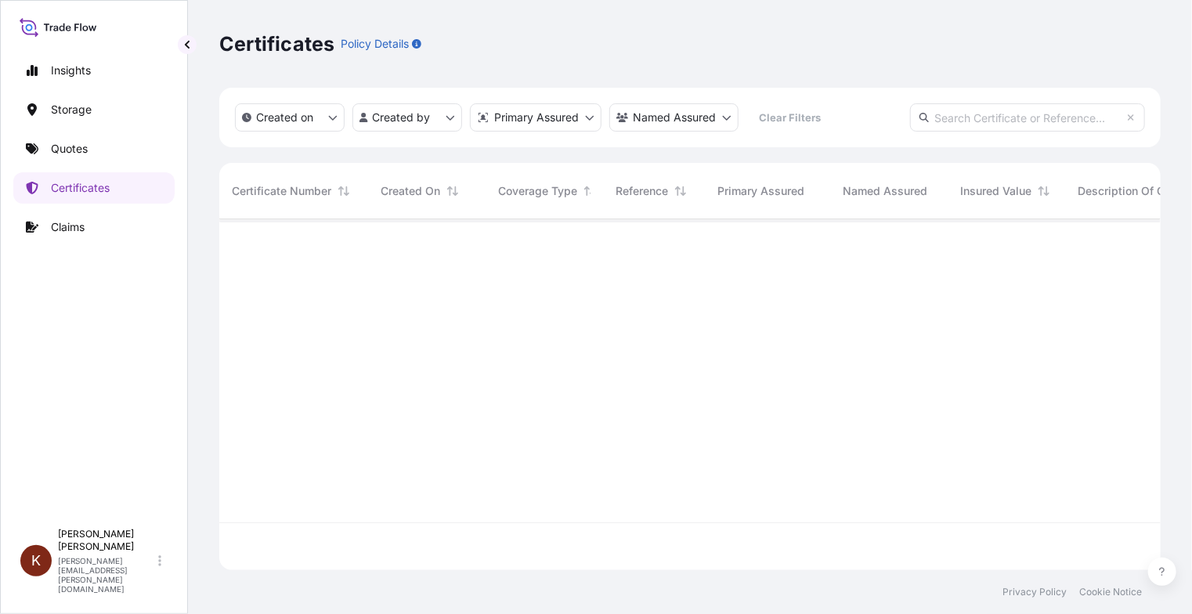
scroll to position [348, 930]
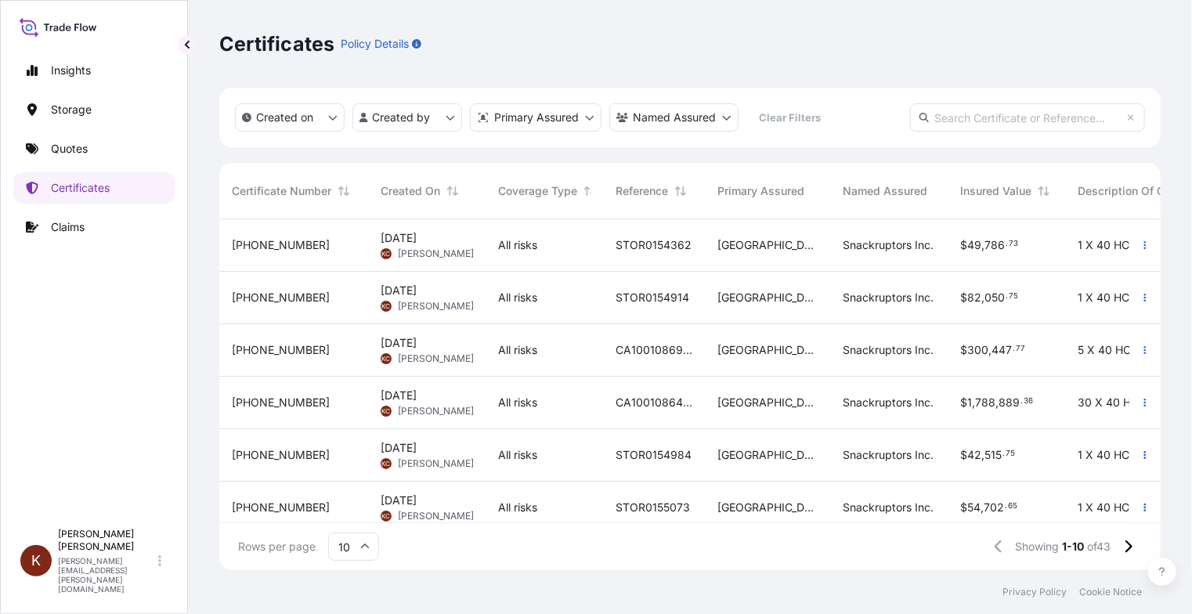
click at [308, 190] on span "Certificate Number" at bounding box center [281, 191] width 99 height 16
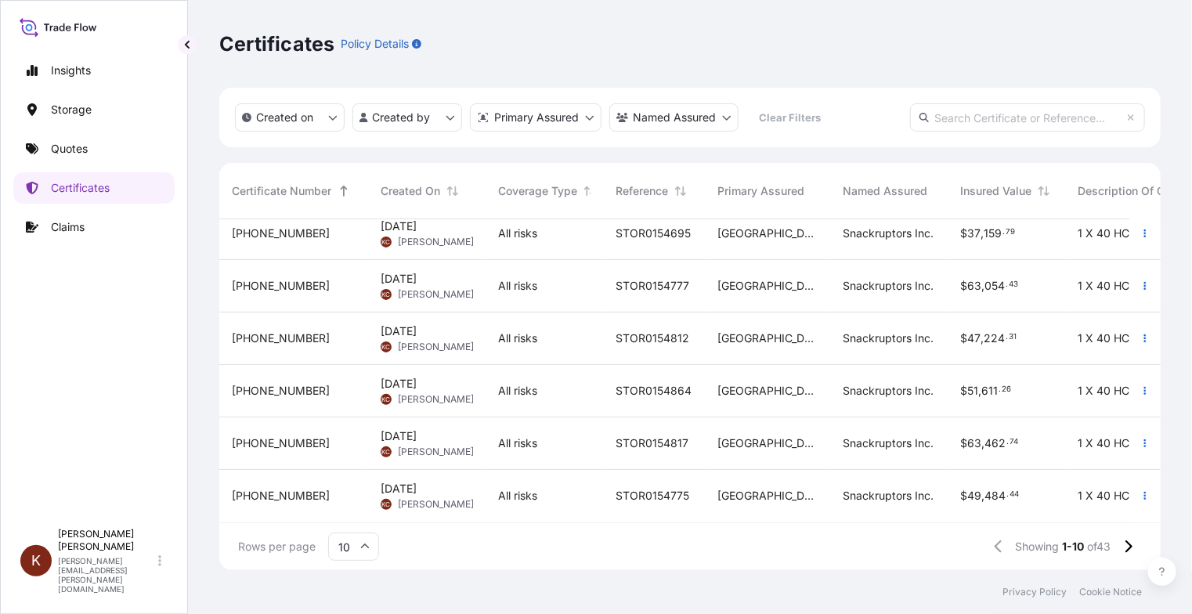
click at [256, 383] on span "[PHONE_NUMBER]" at bounding box center [281, 391] width 98 height 16
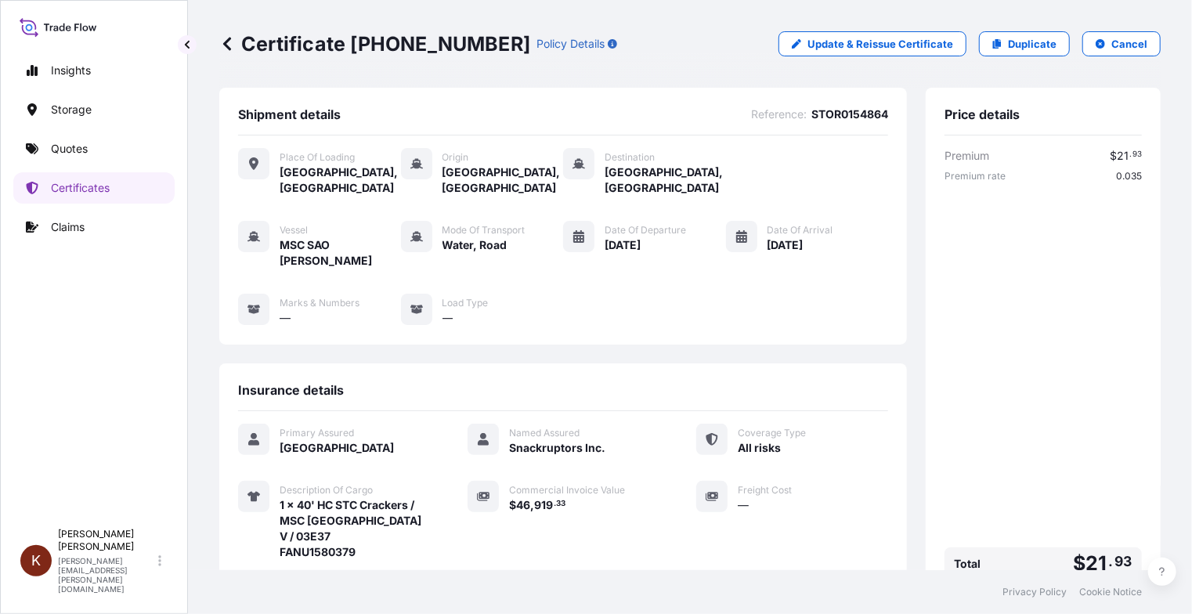
scroll to position [235, 0]
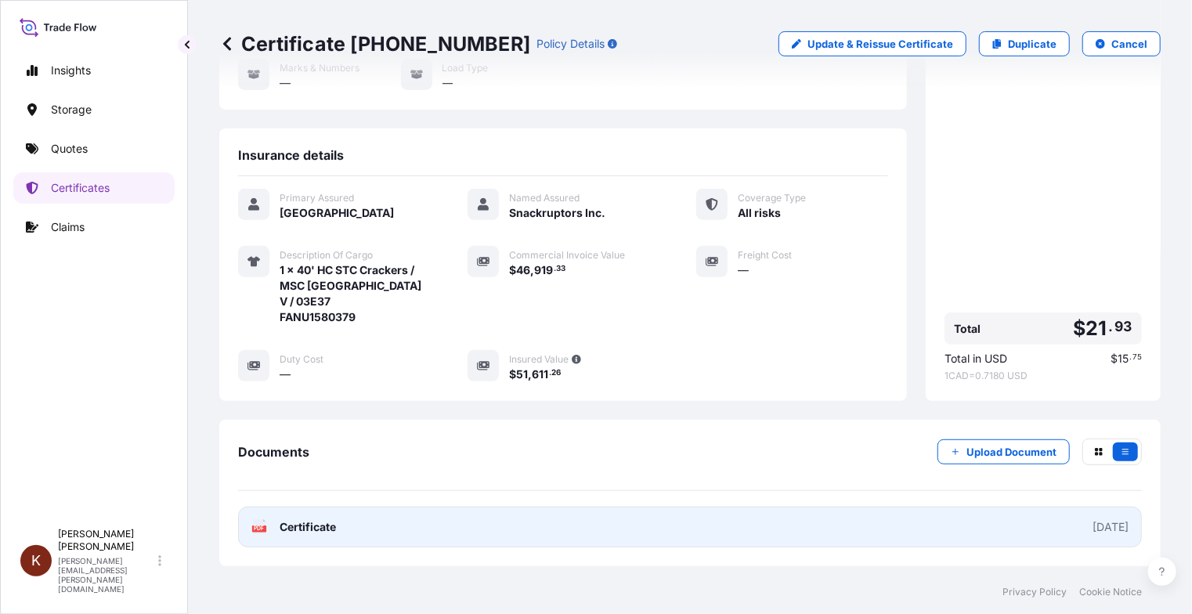
click at [323, 519] on span "Certificate" at bounding box center [308, 527] width 56 height 16
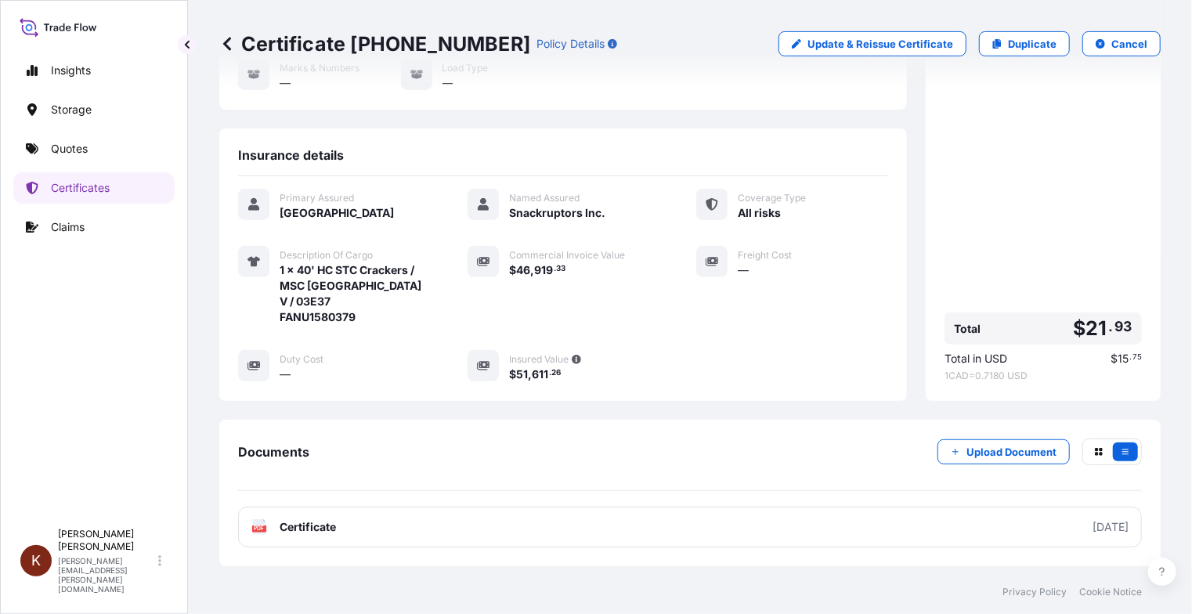
click at [223, 42] on icon at bounding box center [227, 44] width 16 height 16
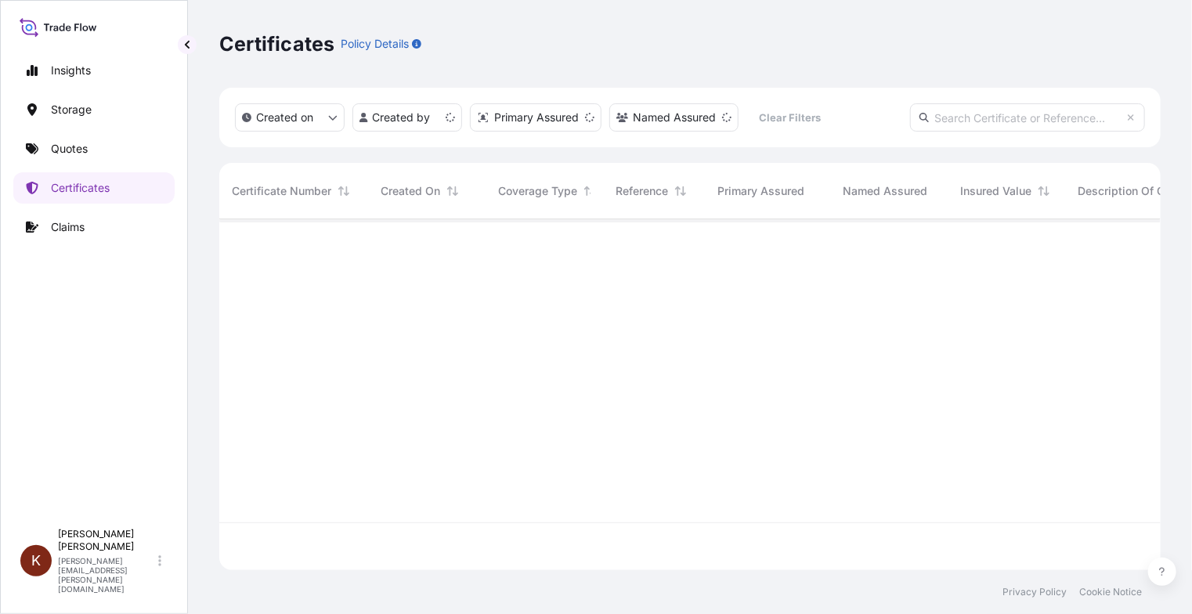
scroll to position [348, 930]
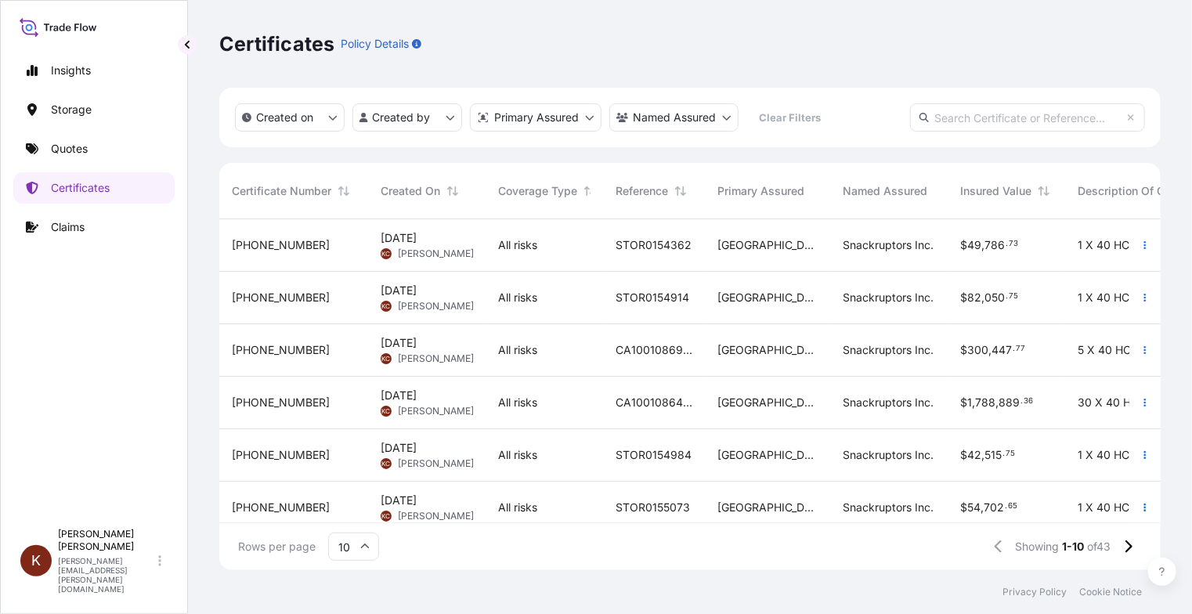
click at [298, 179] on div "Certificate Number" at bounding box center [294, 191] width 124 height 44
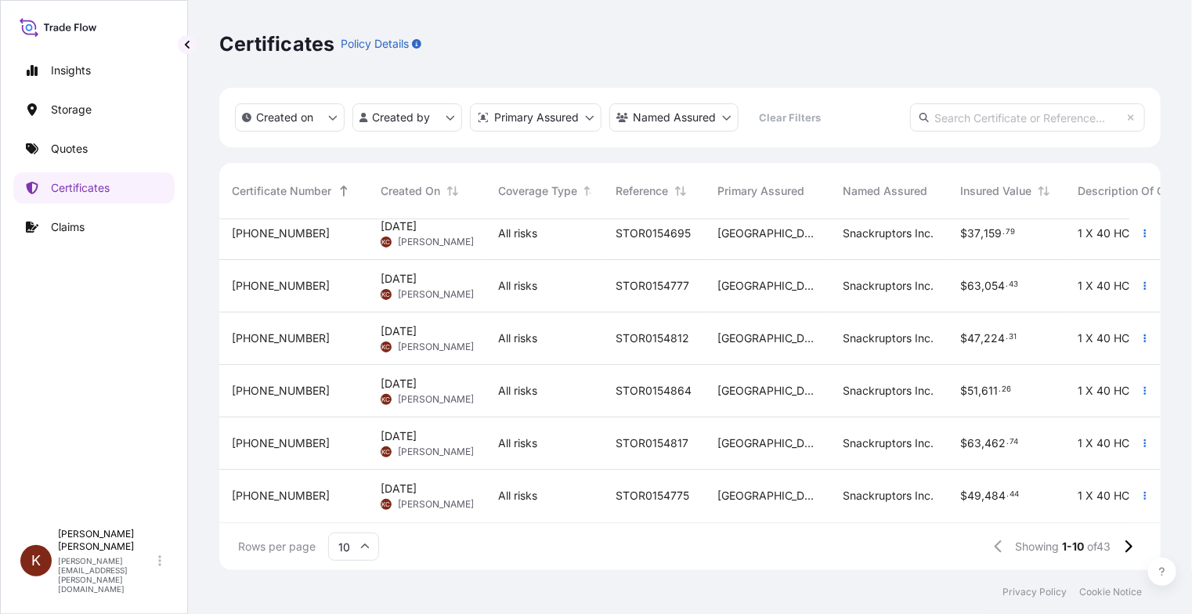
click at [281, 435] on span "[PHONE_NUMBER]" at bounding box center [281, 443] width 98 height 16
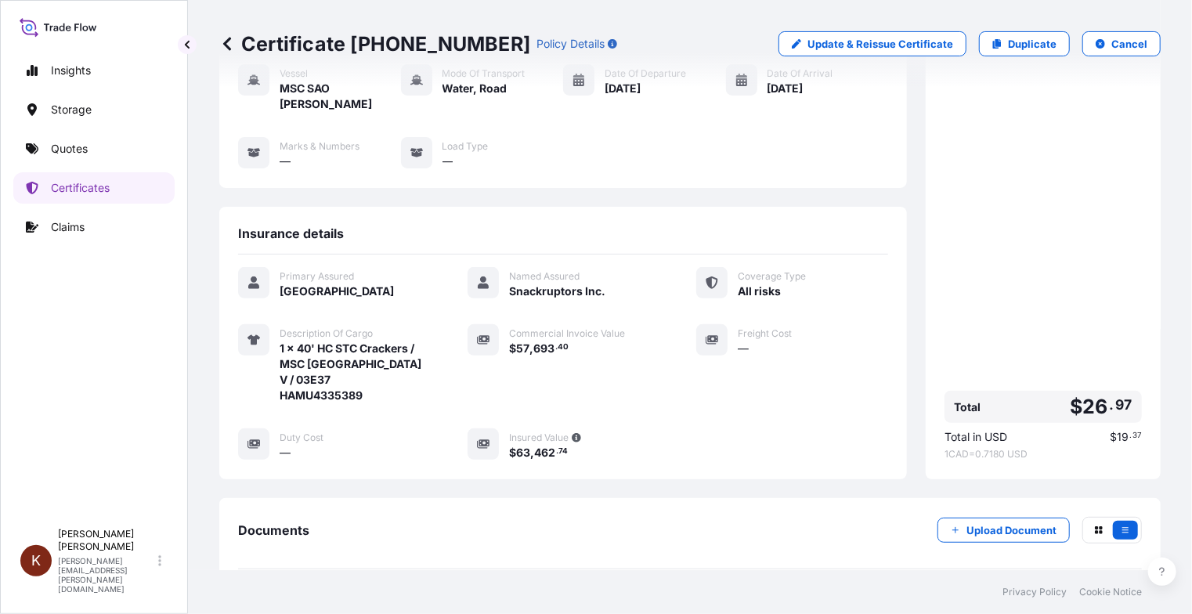
scroll to position [291, 0]
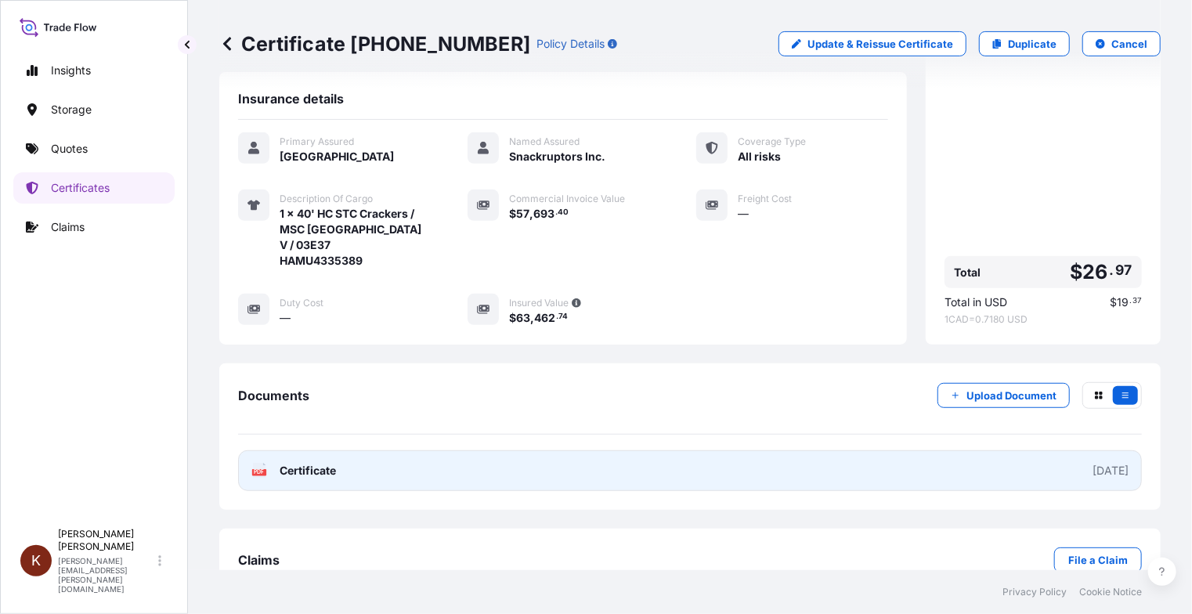
click at [319, 463] on span "Certificate" at bounding box center [308, 471] width 56 height 16
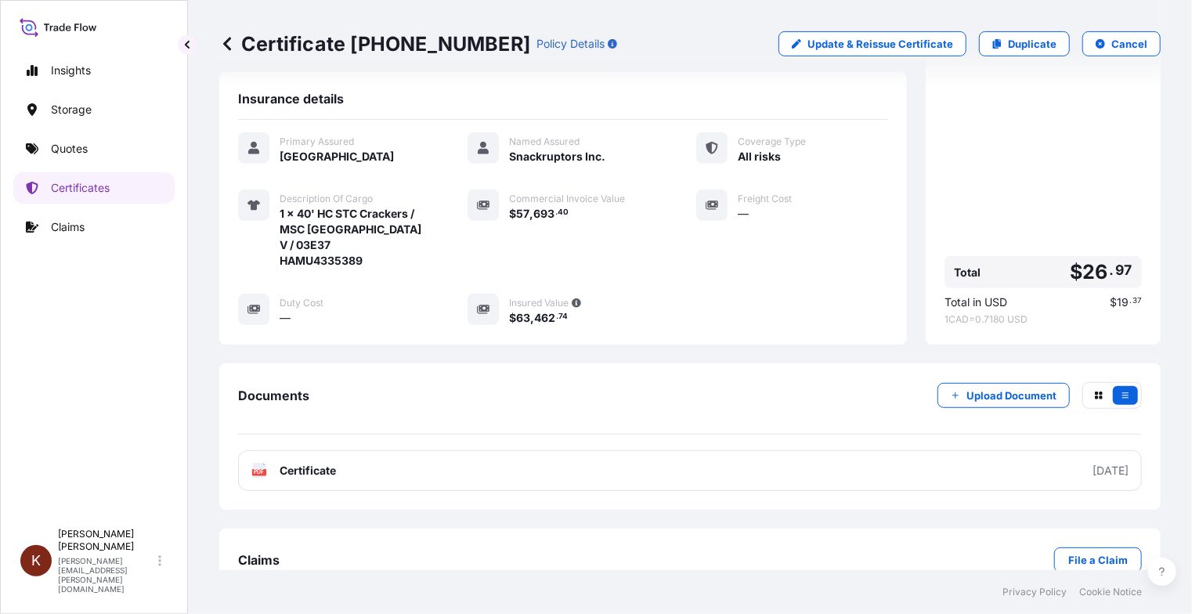
click at [227, 42] on icon at bounding box center [227, 43] width 8 height 13
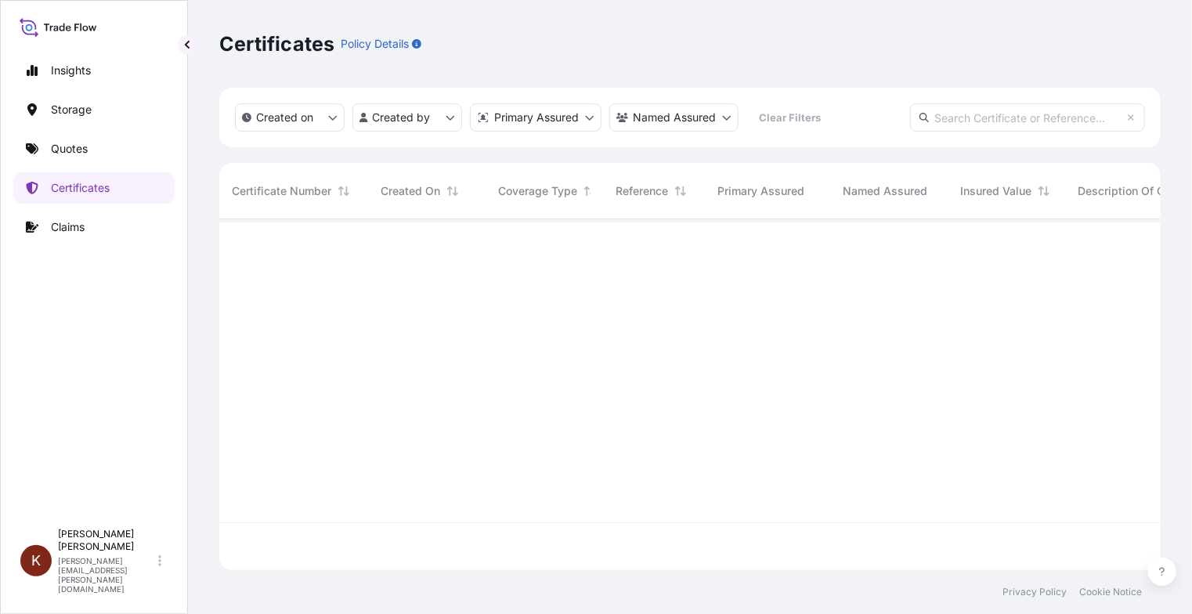
scroll to position [348, 930]
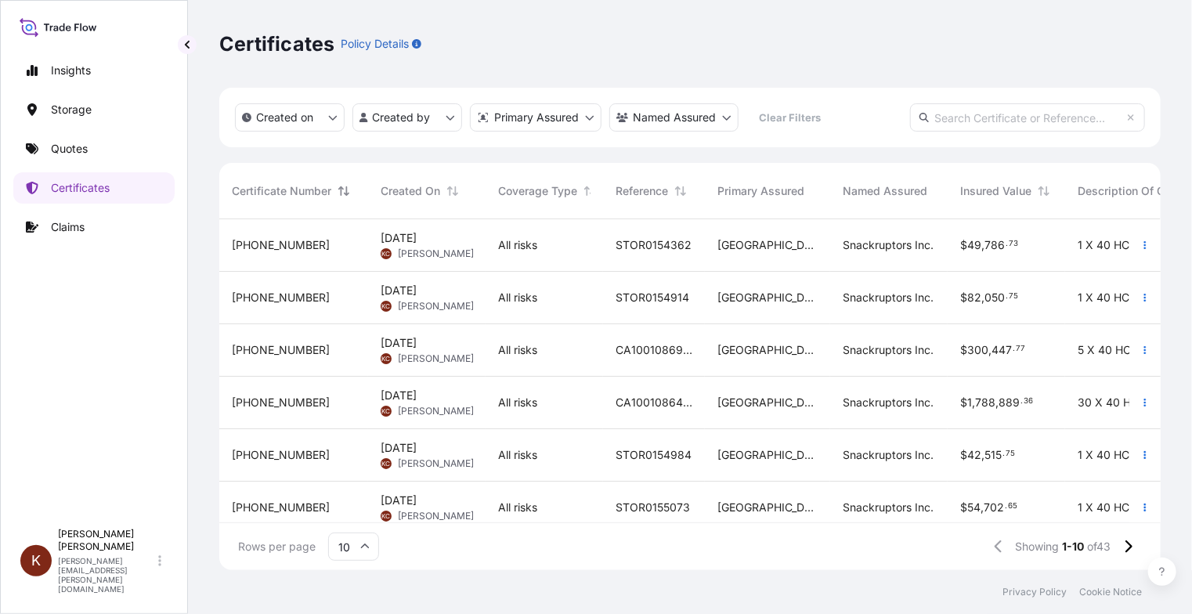
click at [345, 194] on icon "Sort" at bounding box center [343, 191] width 11 height 11
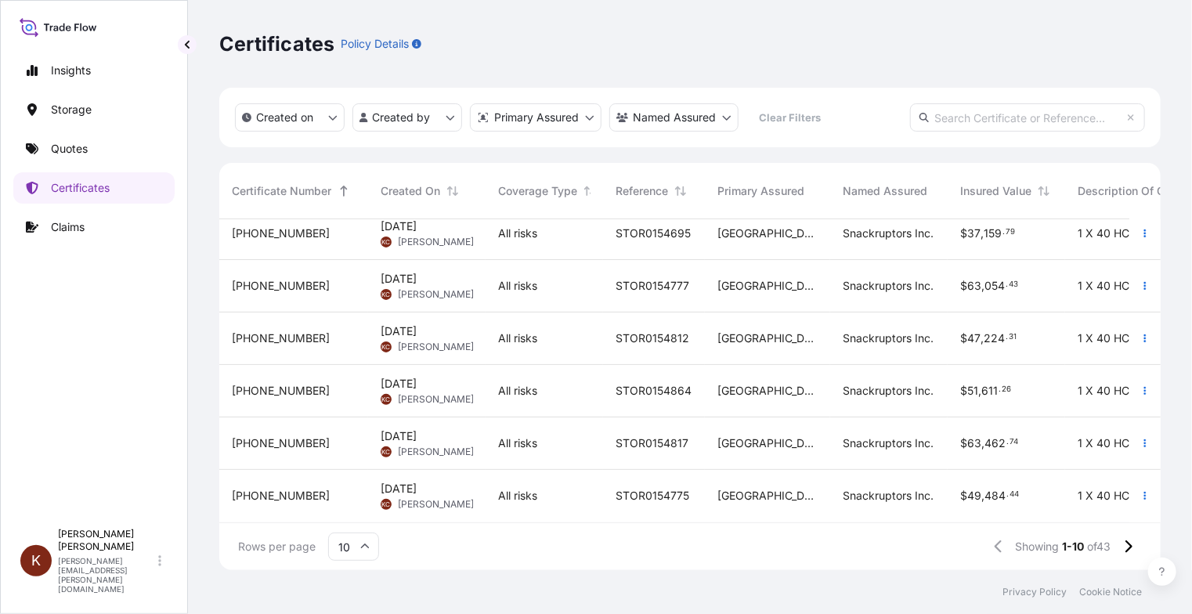
click at [258, 488] on span "[PHONE_NUMBER]" at bounding box center [281, 496] width 98 height 16
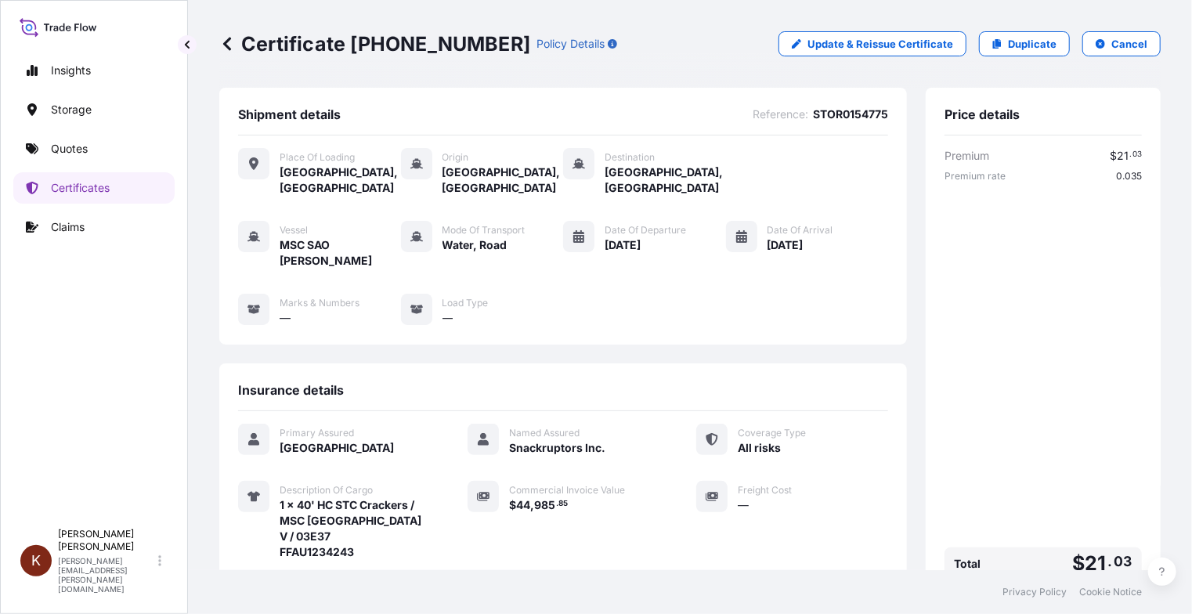
scroll to position [291, 0]
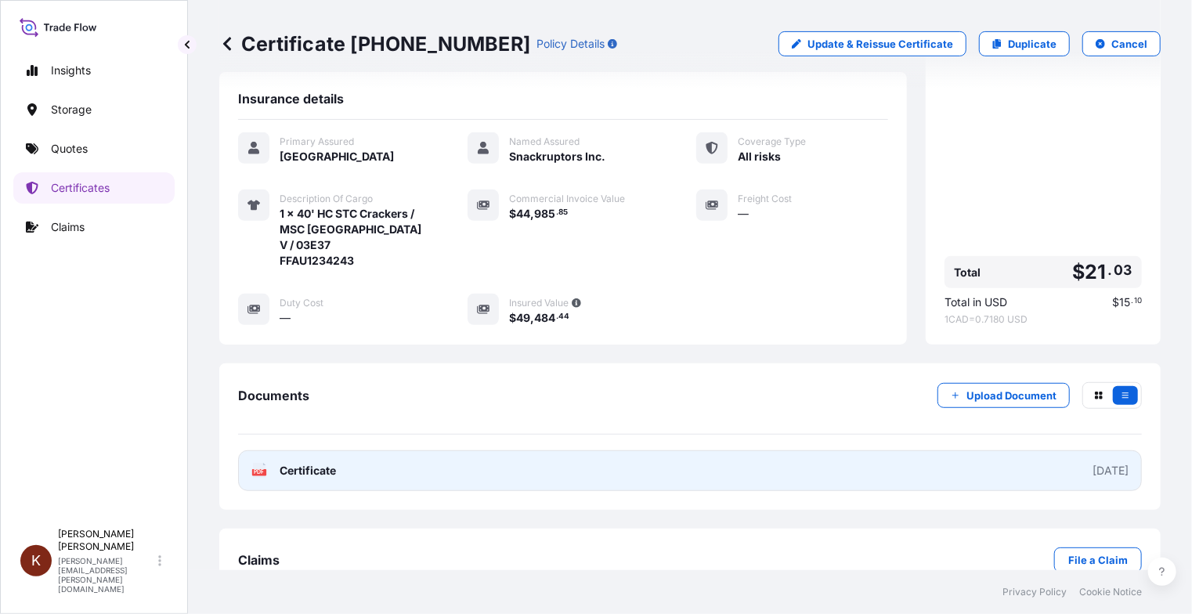
click at [305, 463] on span "Certificate" at bounding box center [308, 471] width 56 height 16
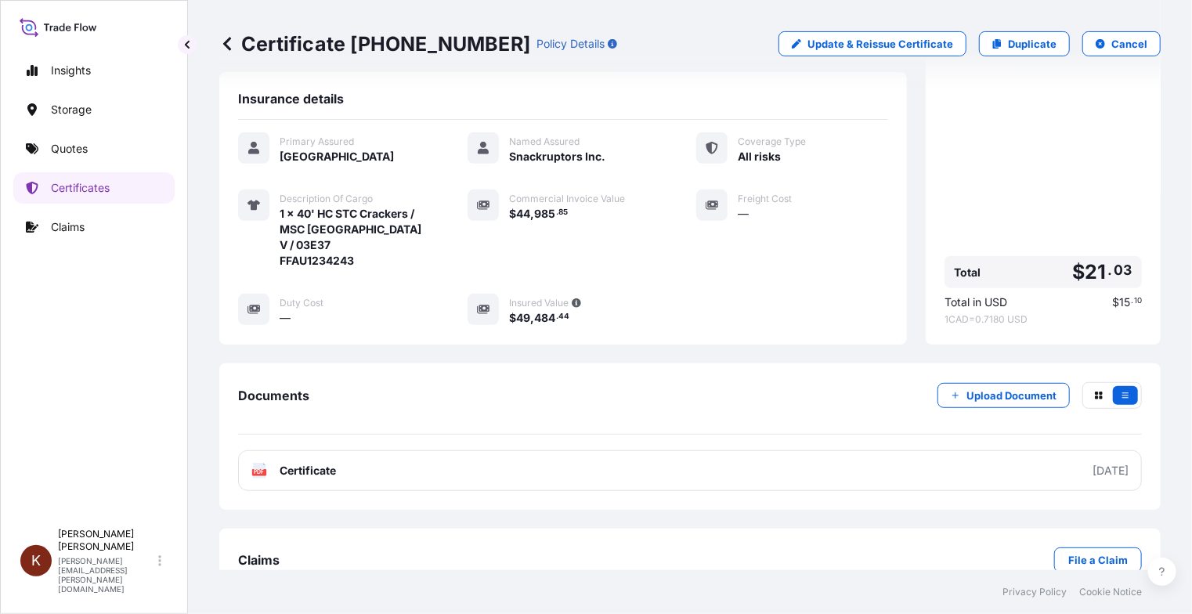
scroll to position [0, 0]
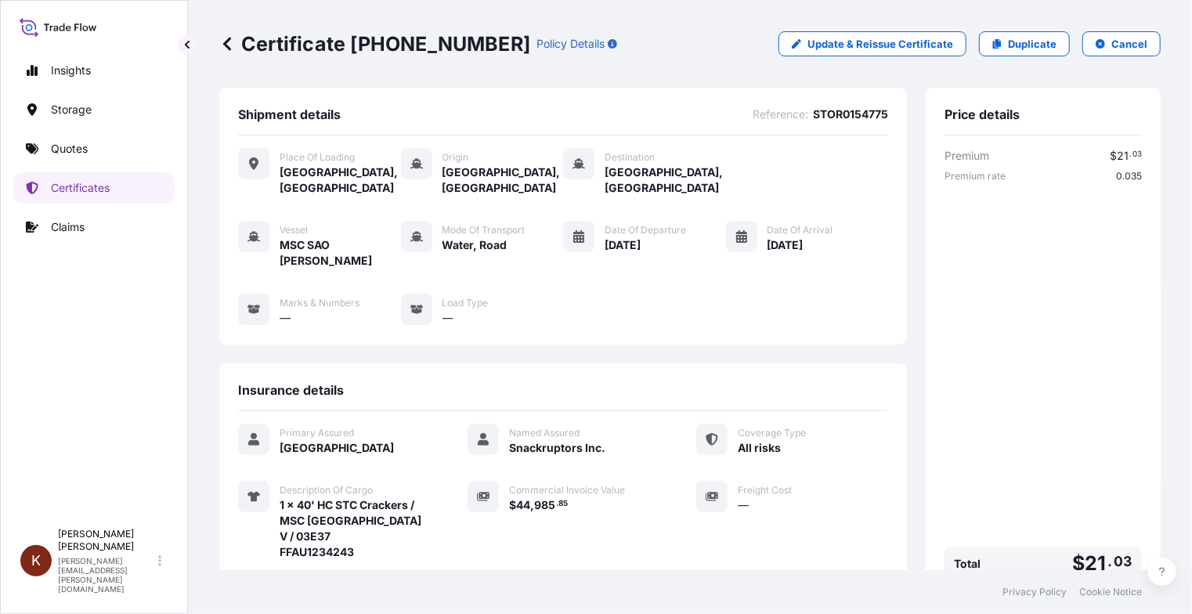
click at [229, 43] on icon at bounding box center [227, 44] width 16 height 16
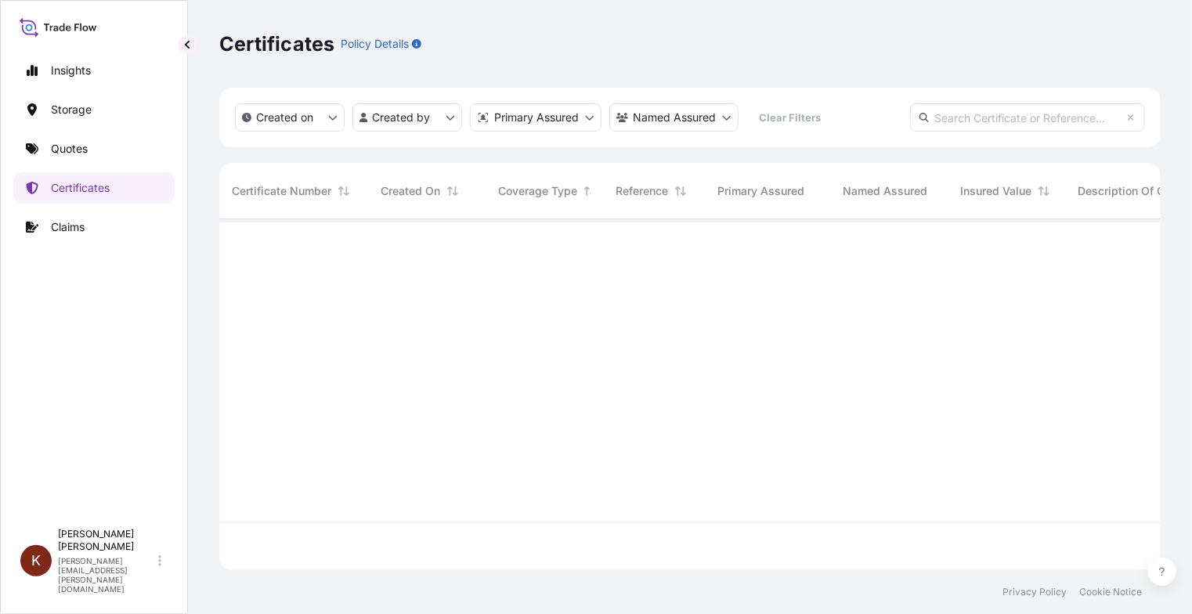
scroll to position [348, 930]
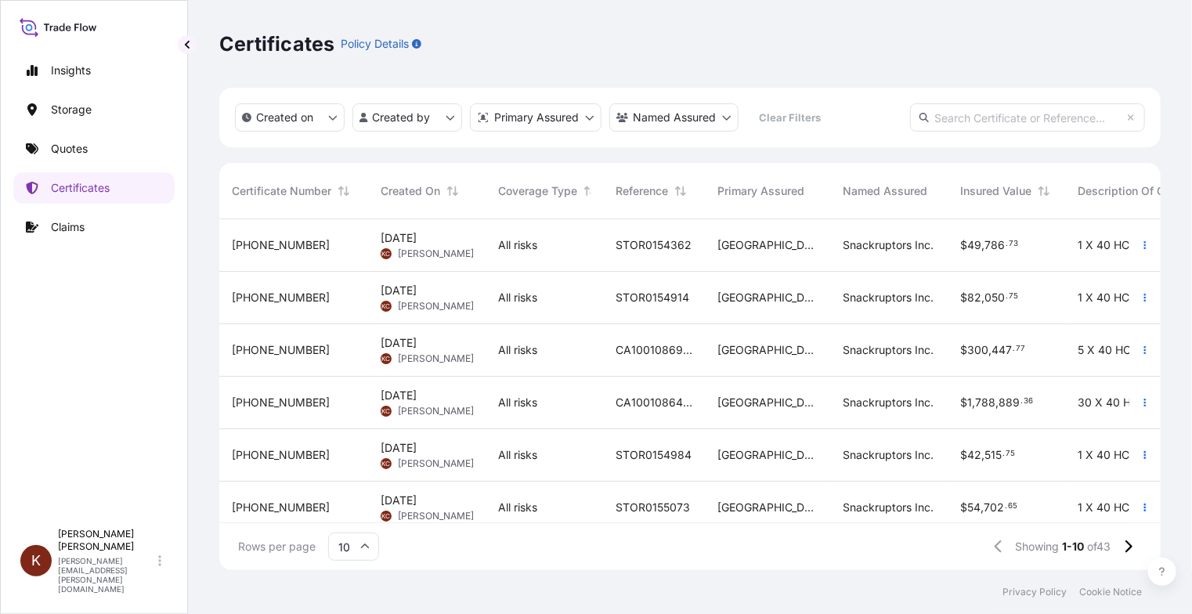
click at [283, 186] on span "Certificate Number" at bounding box center [281, 191] width 99 height 16
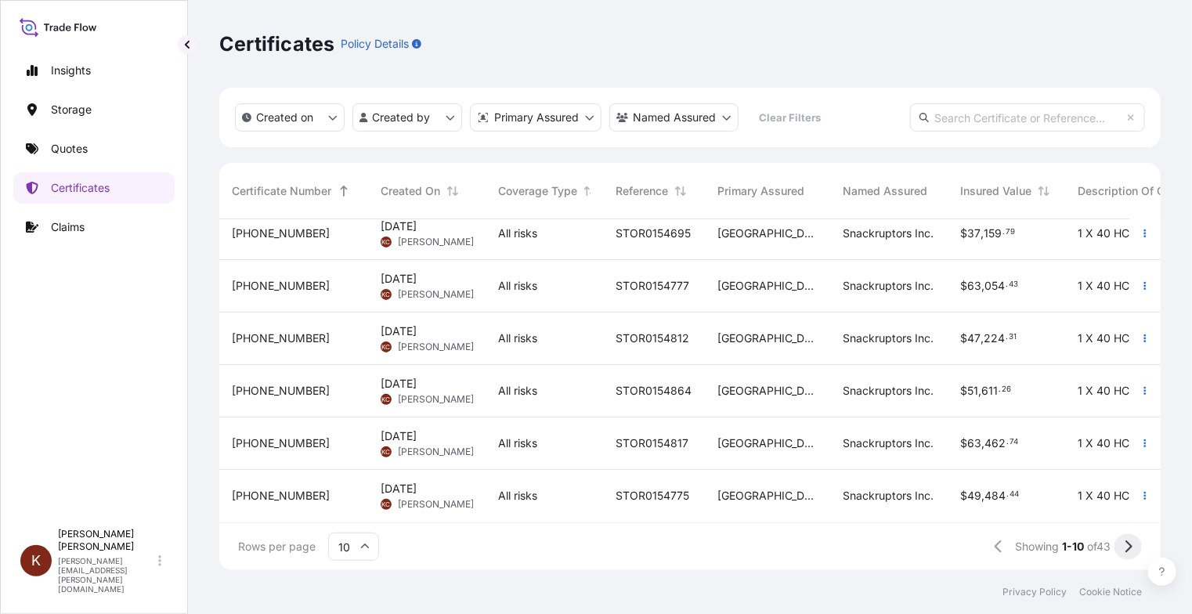
click at [1126, 547] on icon at bounding box center [1128, 547] width 9 height 14
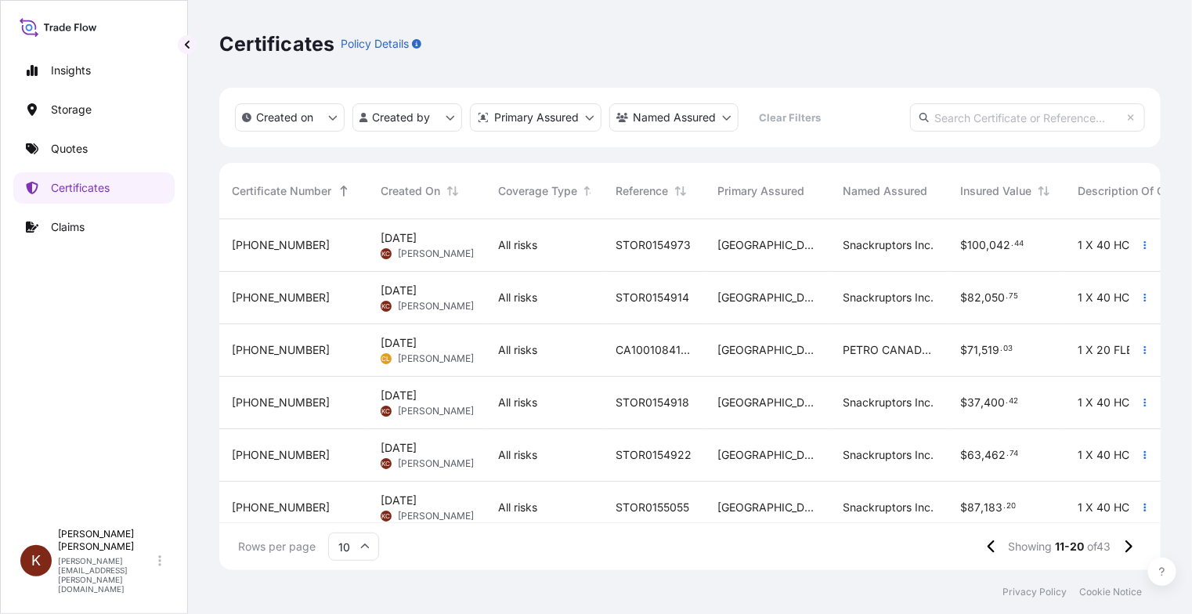
click at [291, 195] on span "Certificate Number" at bounding box center [281, 191] width 99 height 16
click at [247, 244] on span "[PHONE_NUMBER]" at bounding box center [281, 245] width 98 height 16
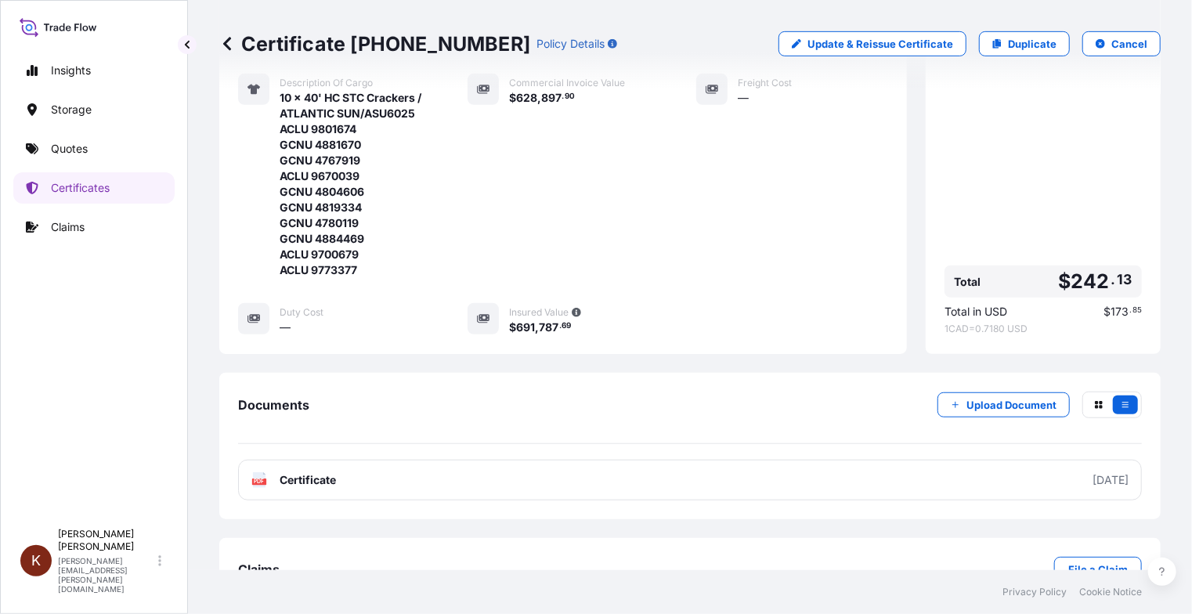
scroll to position [417, 0]
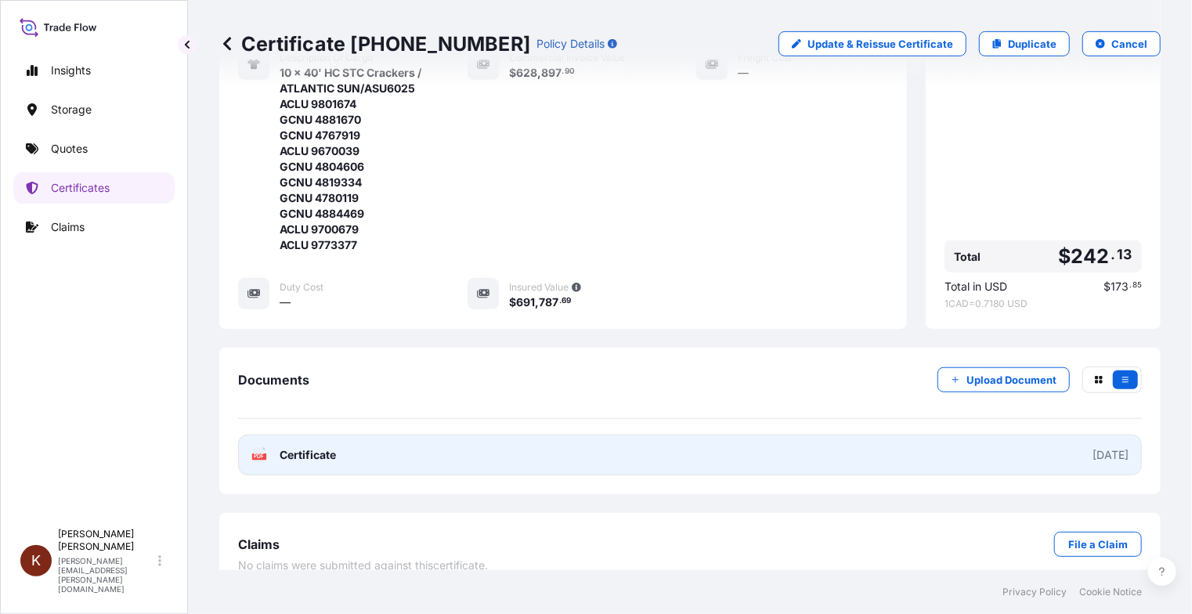
click at [307, 447] on span "Certificate" at bounding box center [308, 455] width 56 height 16
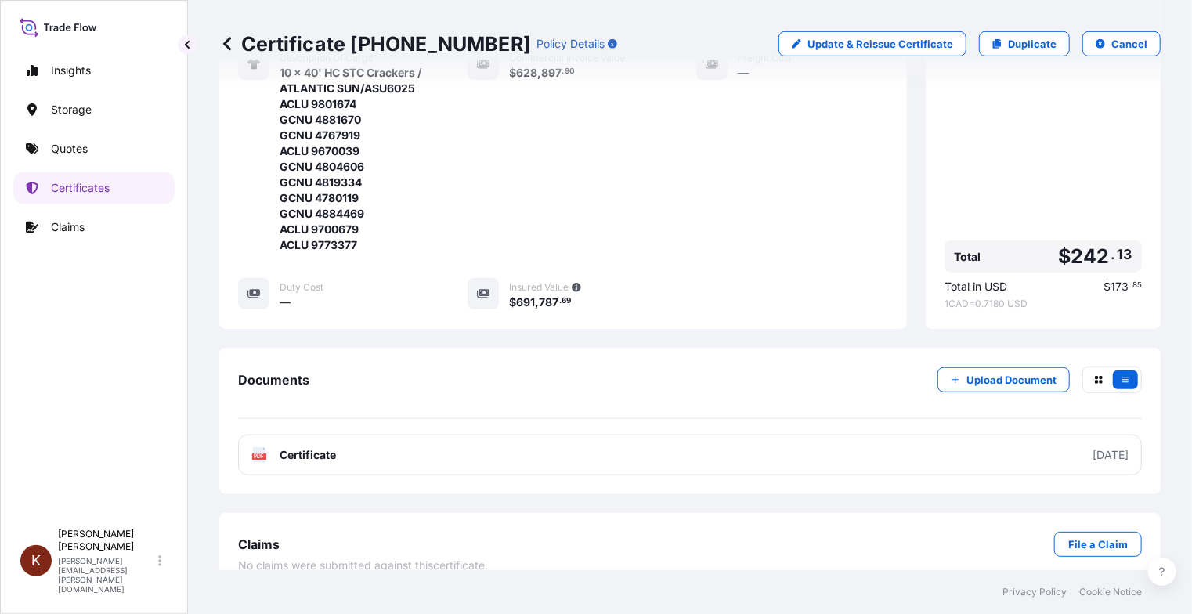
click at [232, 46] on icon at bounding box center [227, 44] width 16 height 16
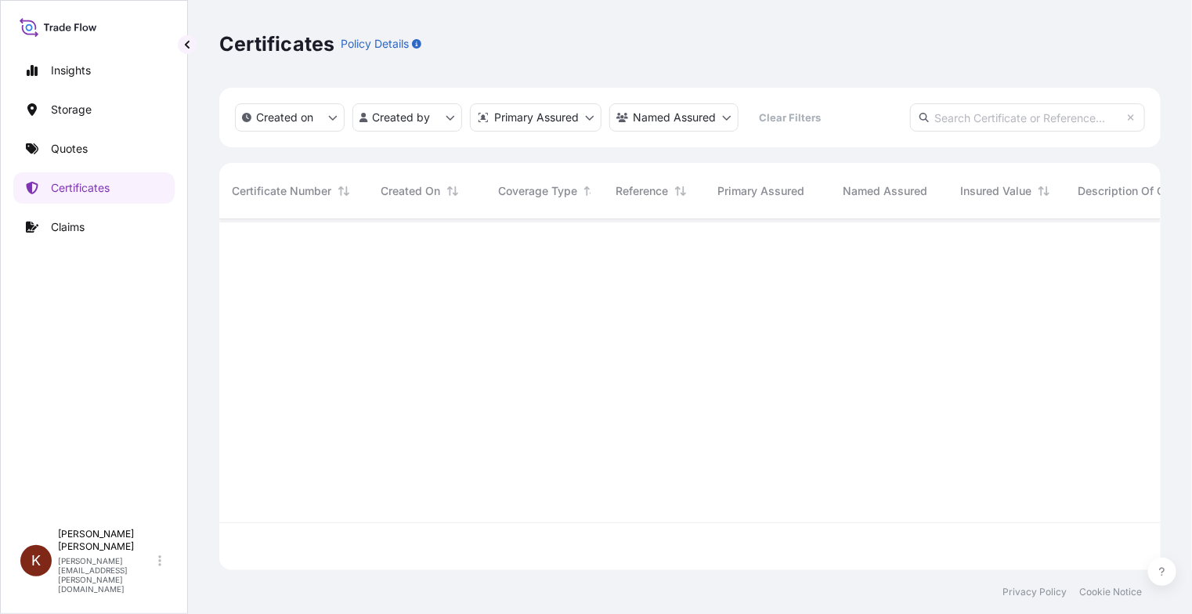
scroll to position [348, 930]
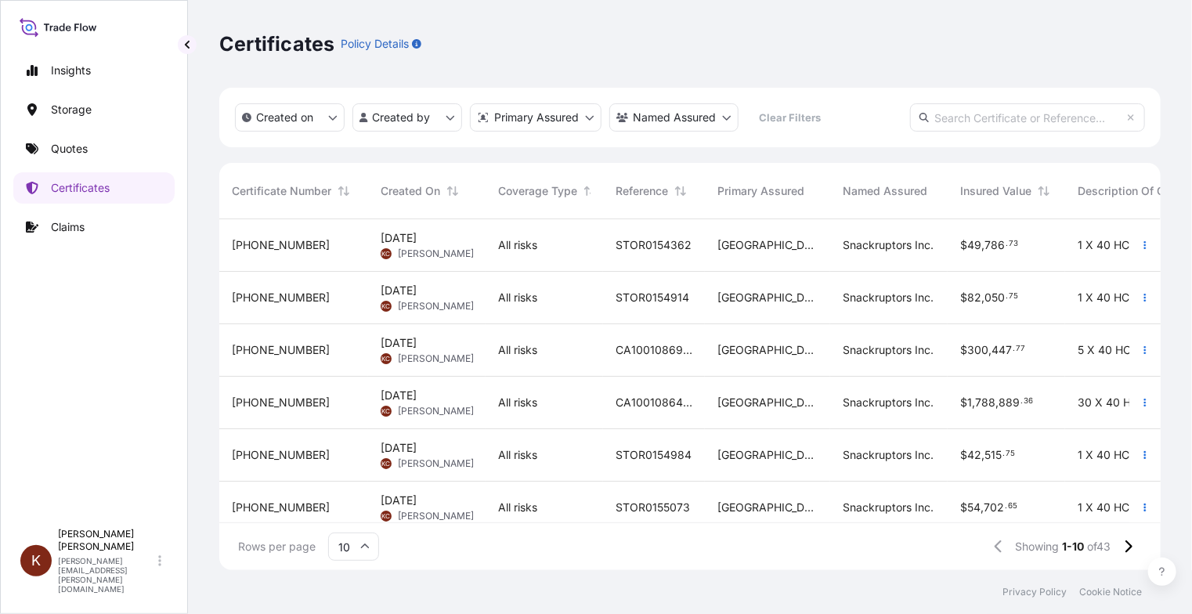
click at [283, 193] on span "Certificate Number" at bounding box center [281, 191] width 99 height 16
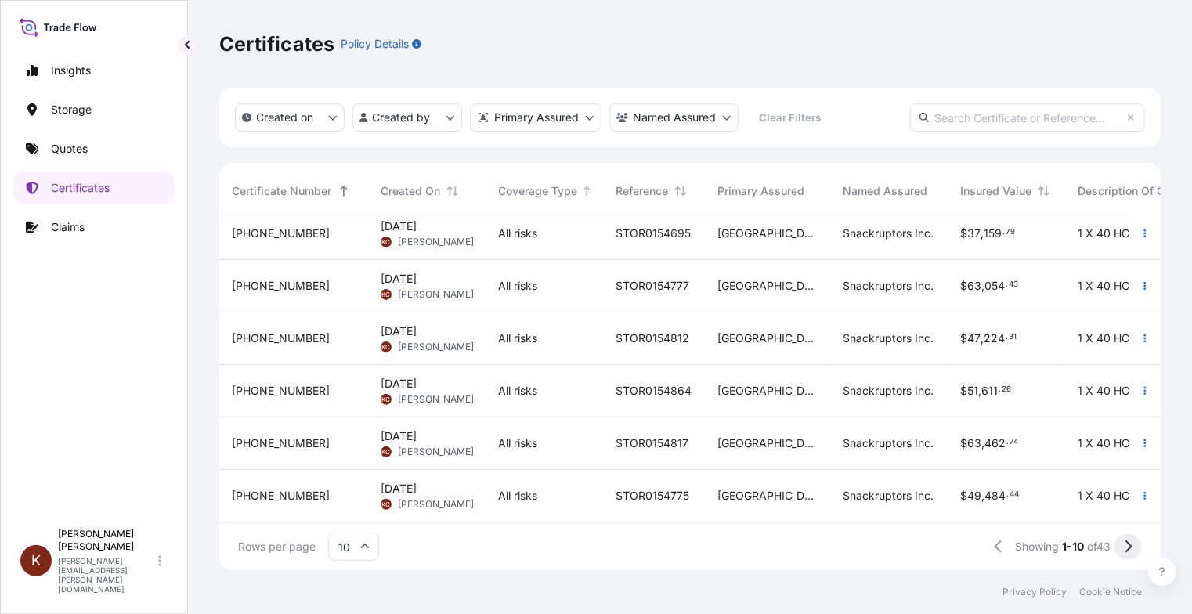
click at [1129, 544] on icon at bounding box center [1128, 546] width 7 height 13
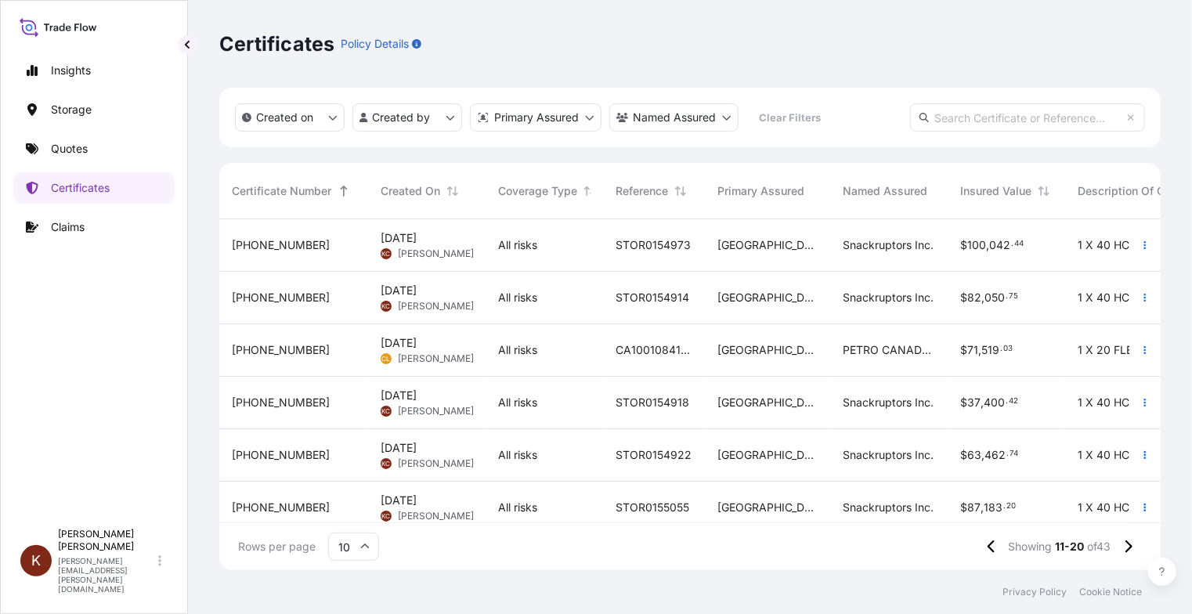
click at [285, 195] on span "Certificate Number" at bounding box center [281, 191] width 99 height 16
click at [265, 299] on span "[PHONE_NUMBER]" at bounding box center [281, 298] width 98 height 16
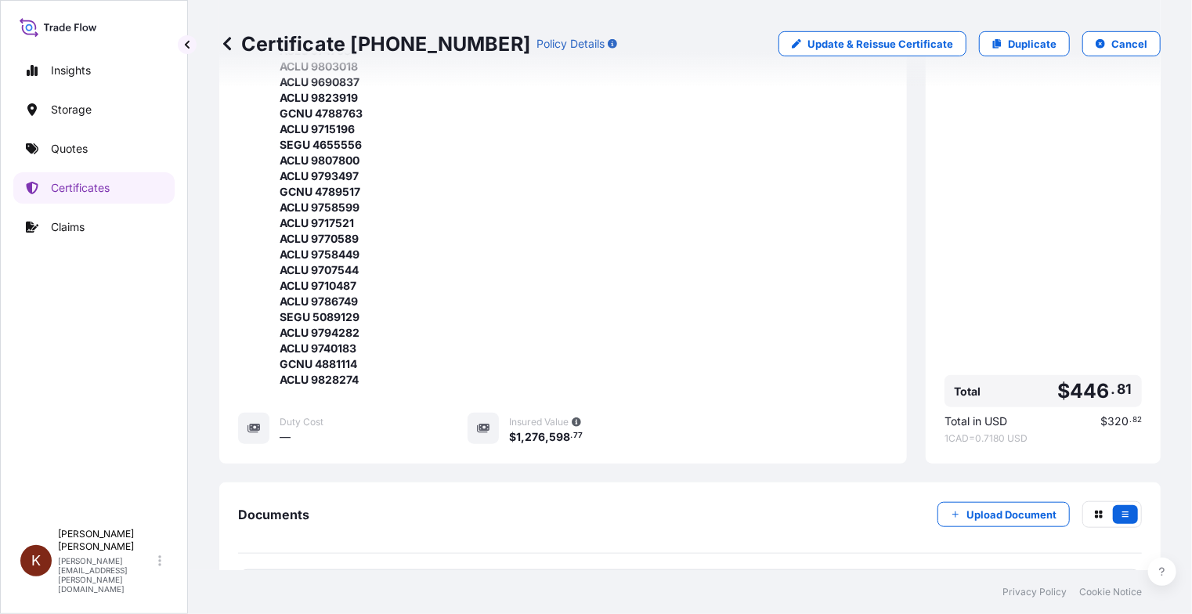
scroll to position [620, 0]
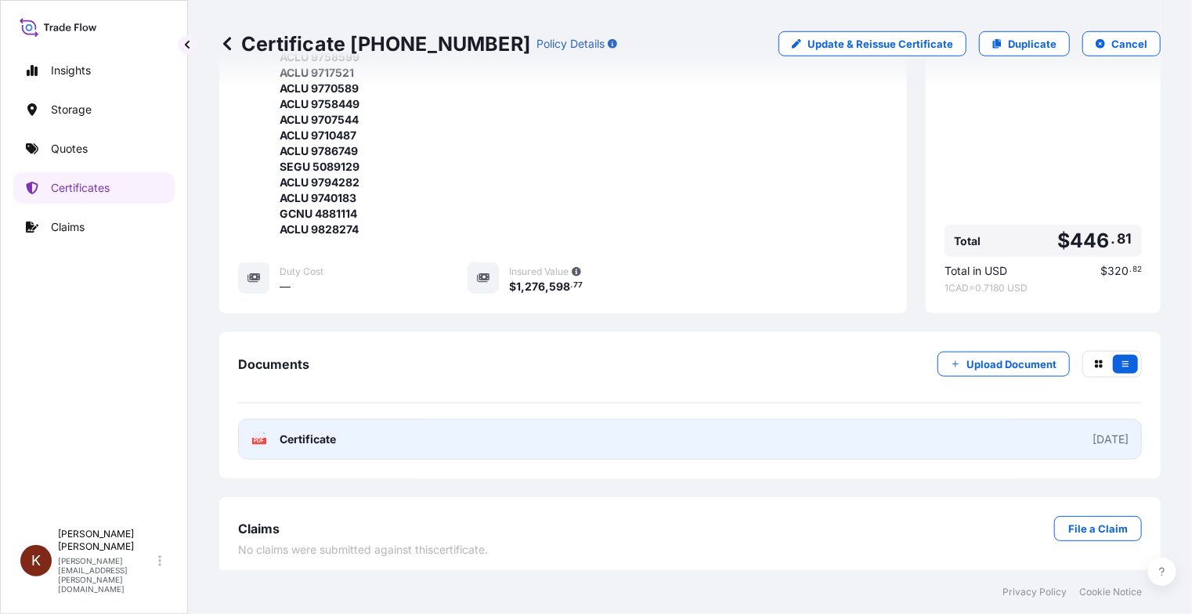
click at [323, 434] on span "Certificate" at bounding box center [308, 440] width 56 height 16
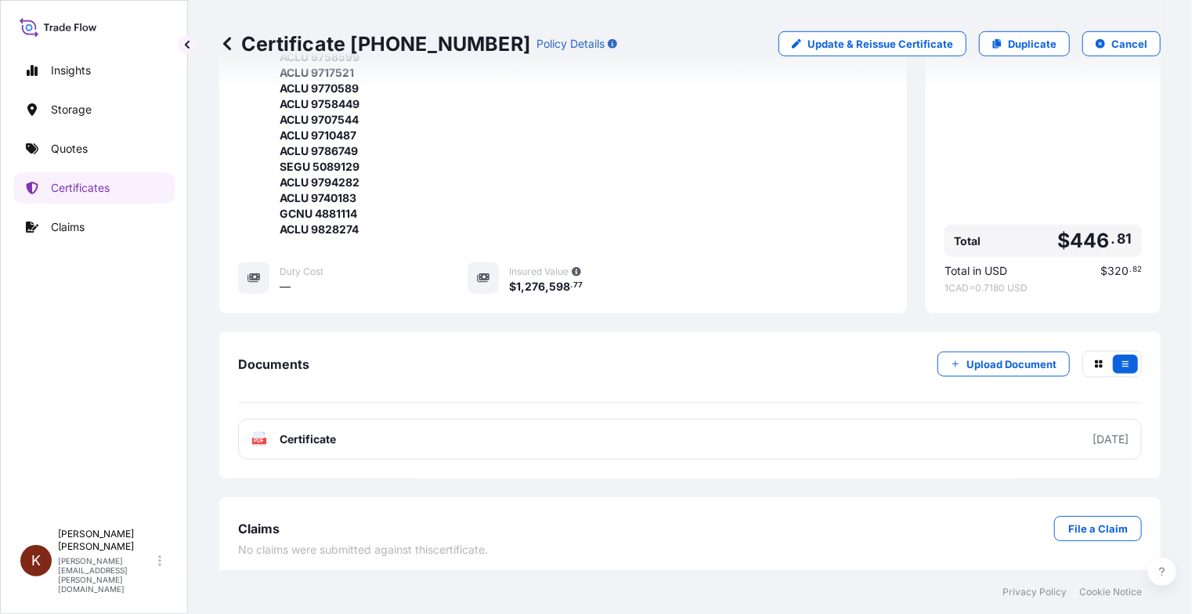
scroll to position [229, 0]
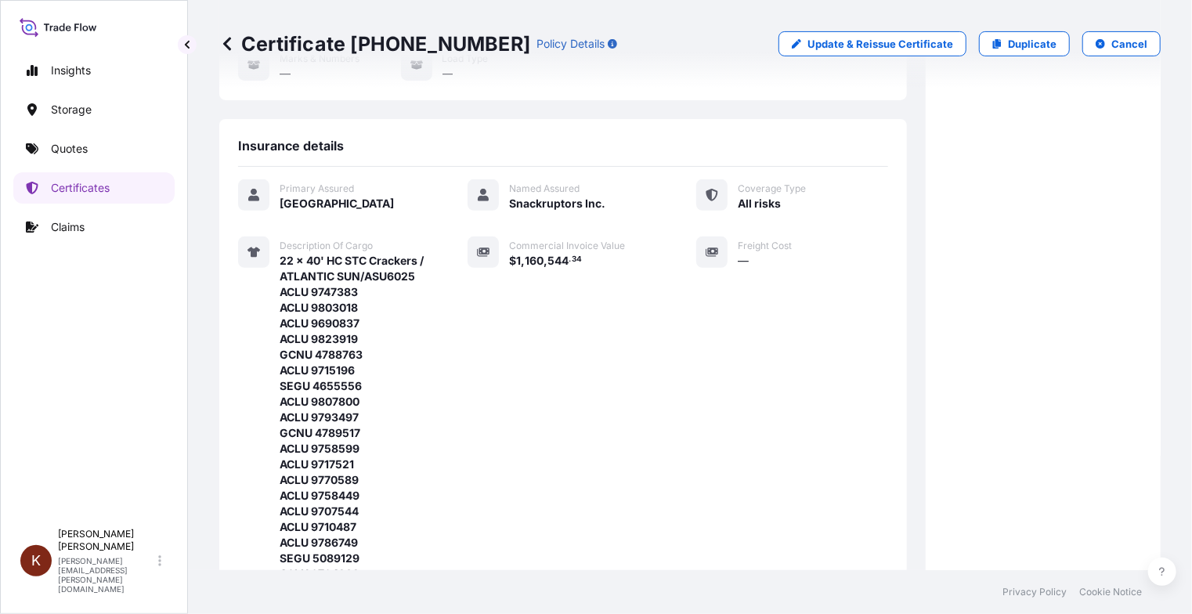
click at [226, 46] on icon at bounding box center [227, 43] width 8 height 13
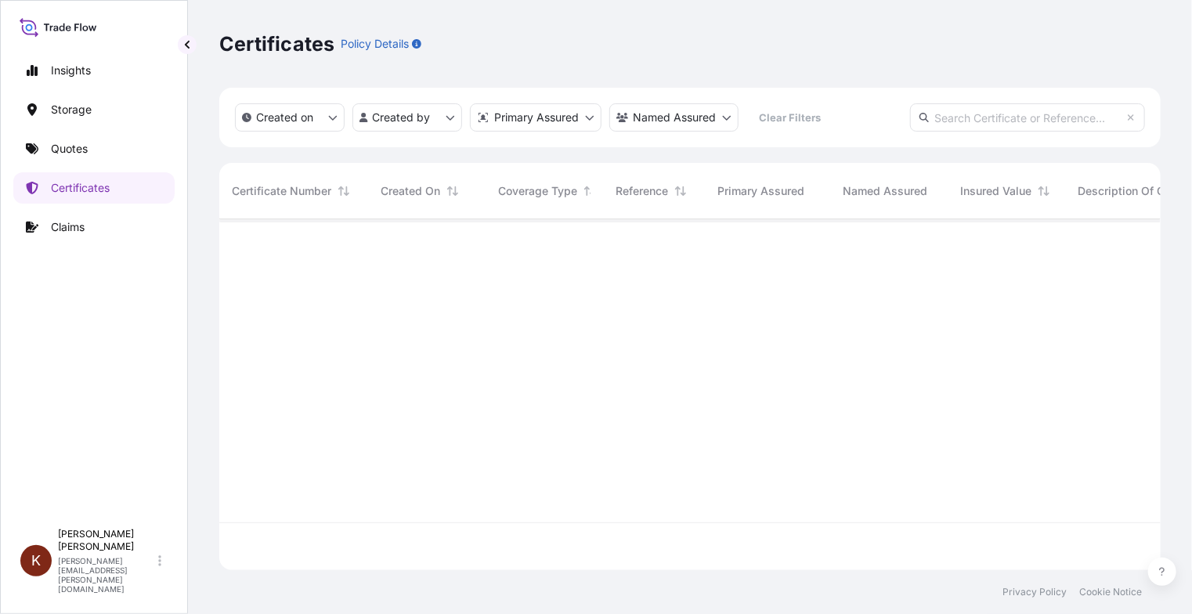
scroll to position [348, 930]
click at [974, 117] on input "text" at bounding box center [1027, 117] width 235 height 28
paste input "[PHONE_NUMBER]"
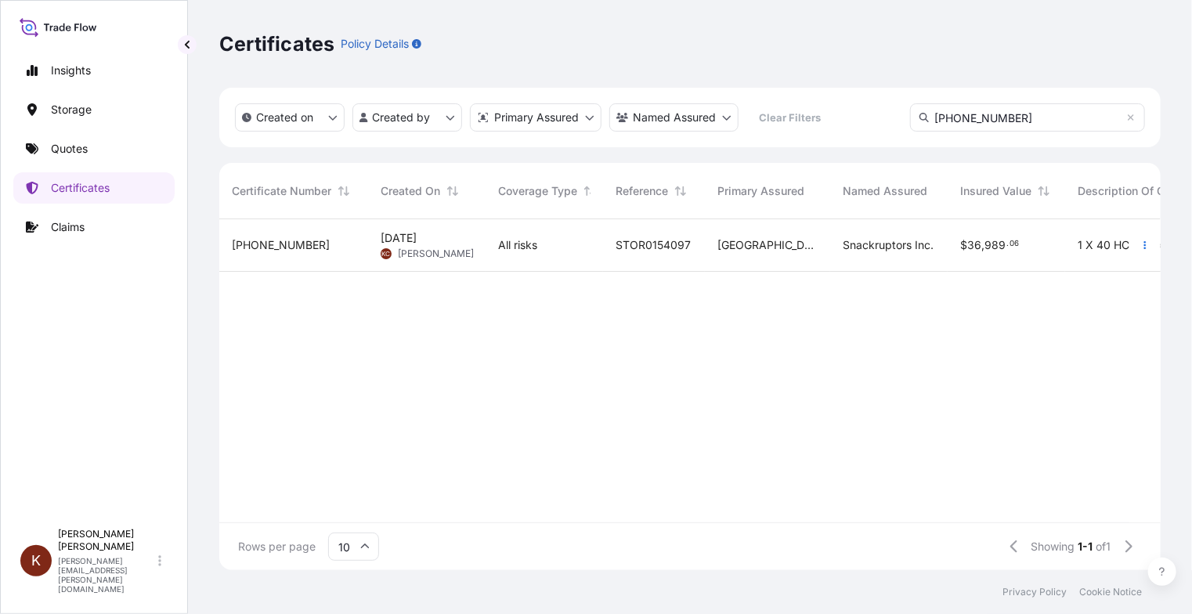
type input "[PHONE_NUMBER]"
click at [252, 247] on span "[PHONE_NUMBER]" at bounding box center [281, 245] width 98 height 16
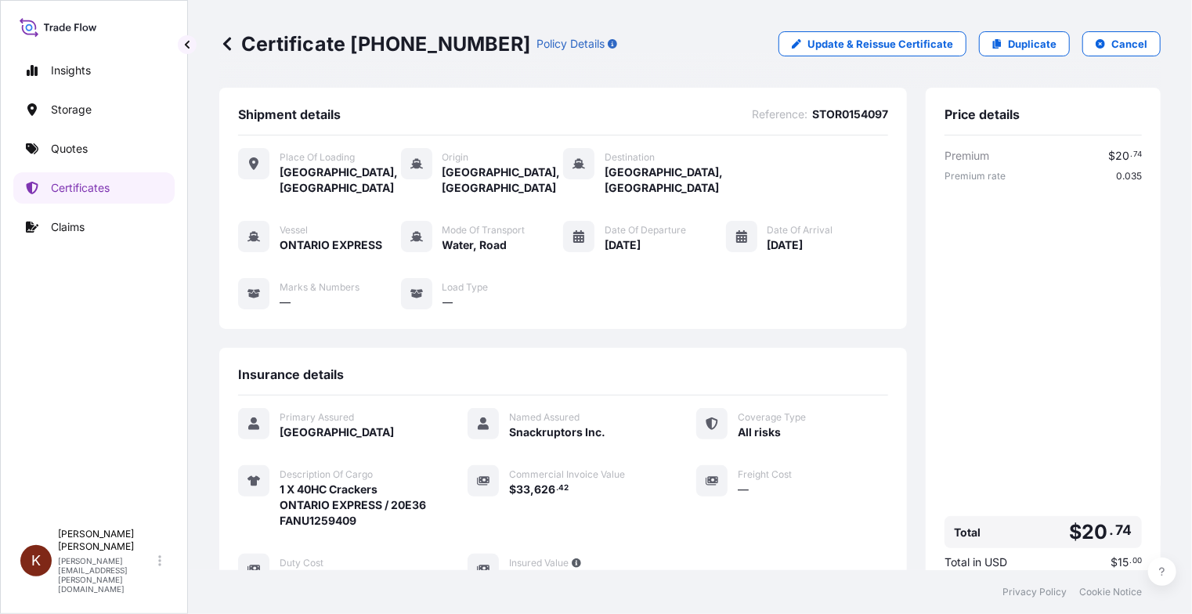
scroll to position [307, 0]
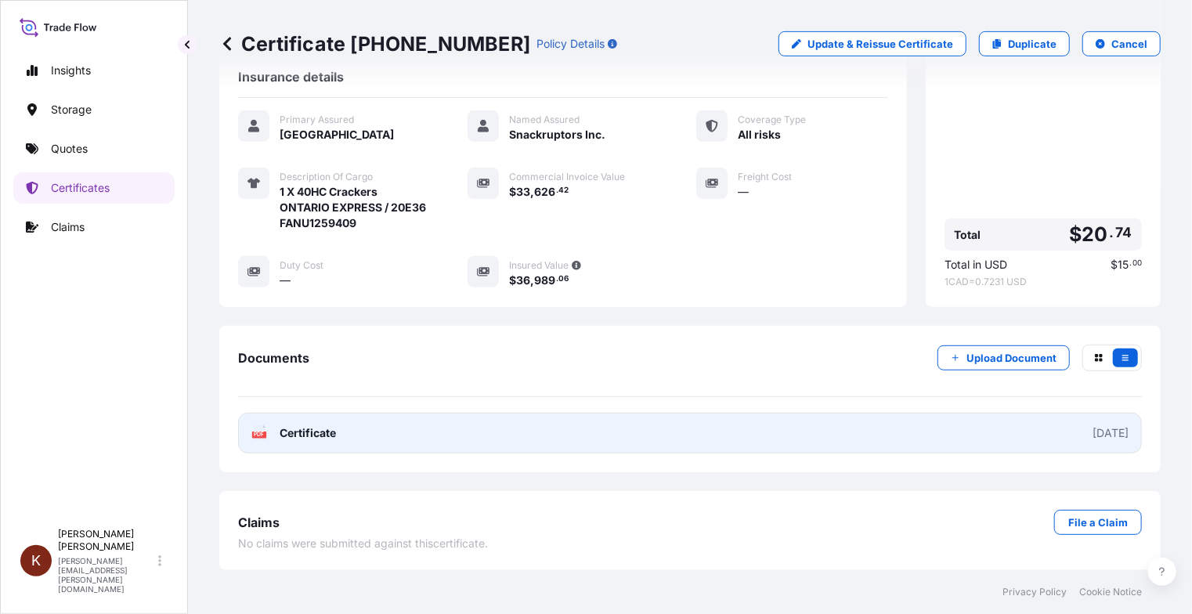
click at [305, 434] on span "Certificate" at bounding box center [308, 433] width 56 height 16
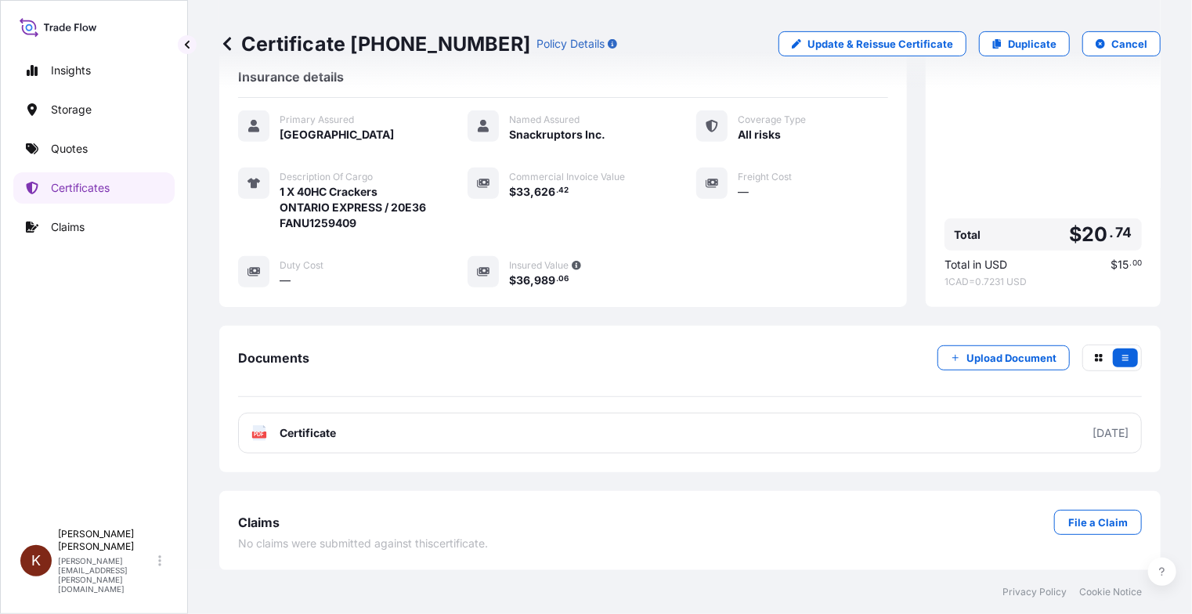
scroll to position [0, 0]
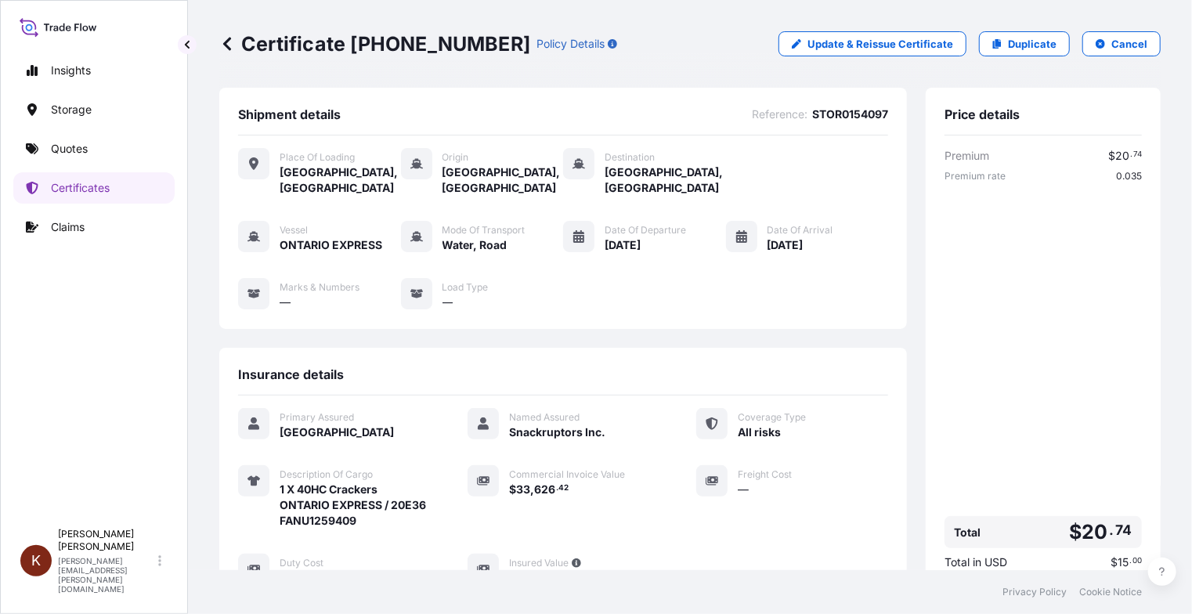
click at [228, 45] on icon at bounding box center [227, 44] width 16 height 16
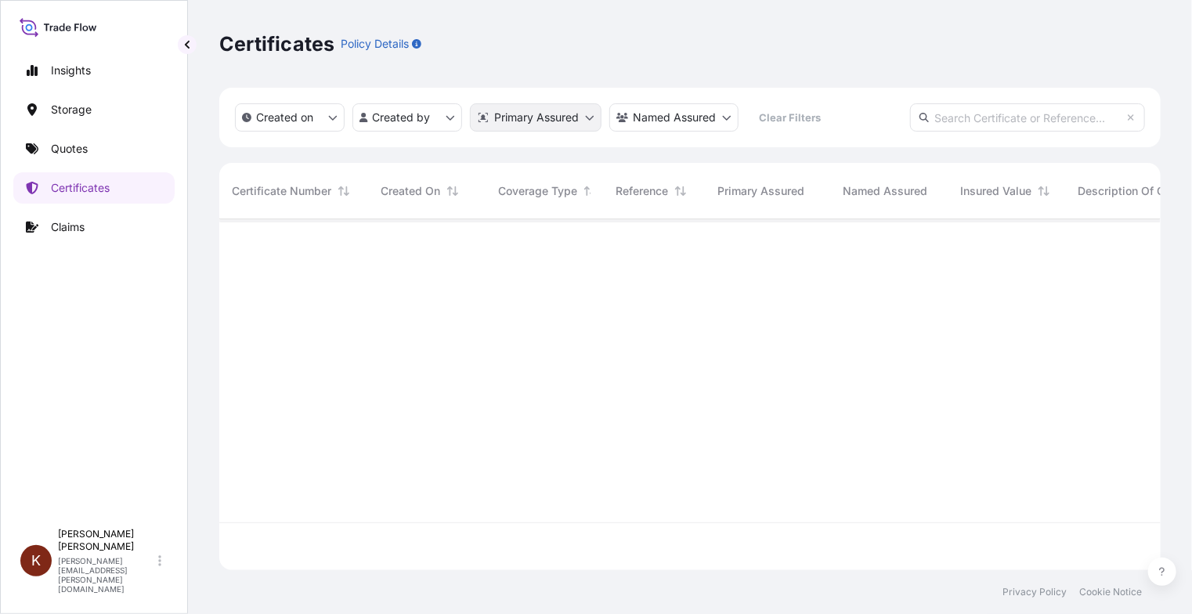
scroll to position [348, 930]
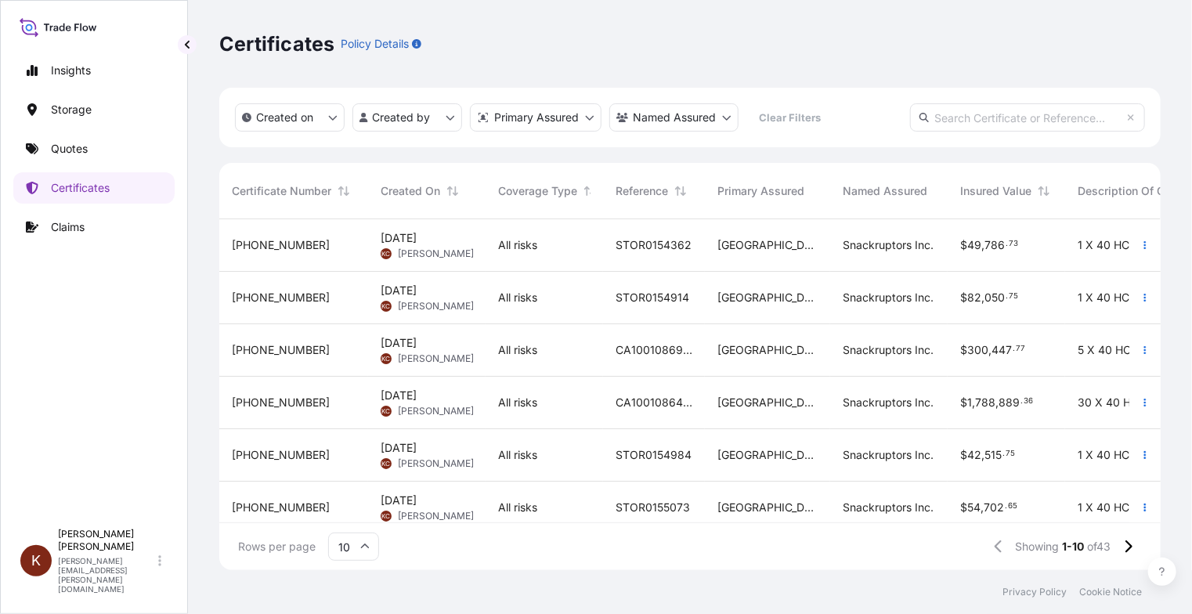
click at [942, 121] on input "text" at bounding box center [1027, 117] width 235 height 28
paste input "[PHONE_NUMBER]"
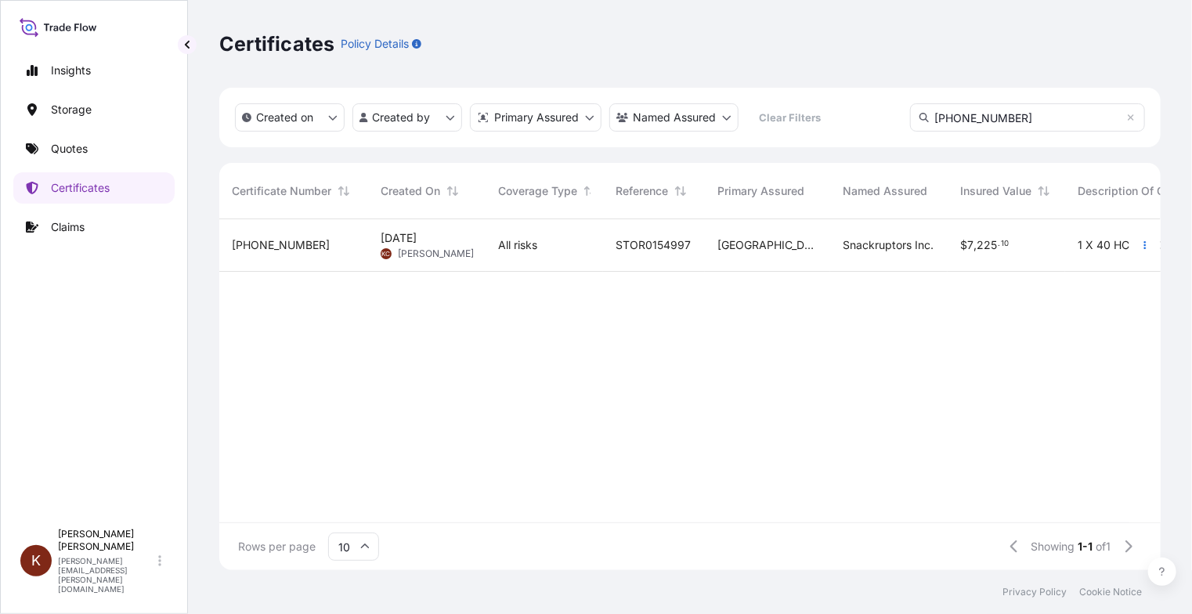
type input "[PHONE_NUMBER]"
click at [276, 242] on span "[PHONE_NUMBER]" at bounding box center [281, 245] width 98 height 16
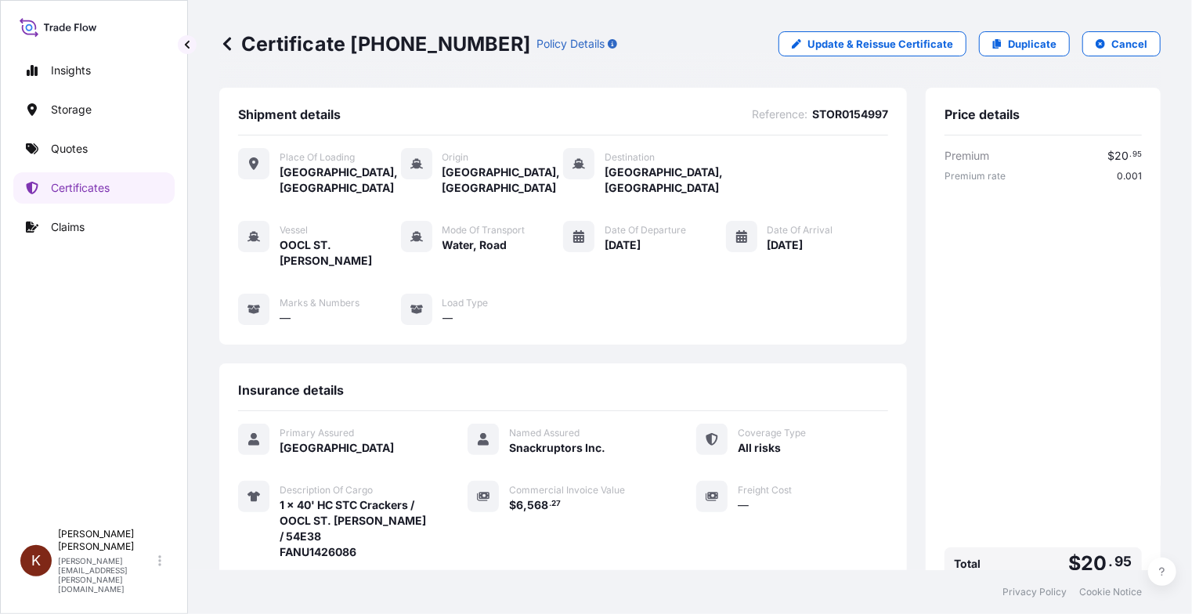
scroll to position [307, 0]
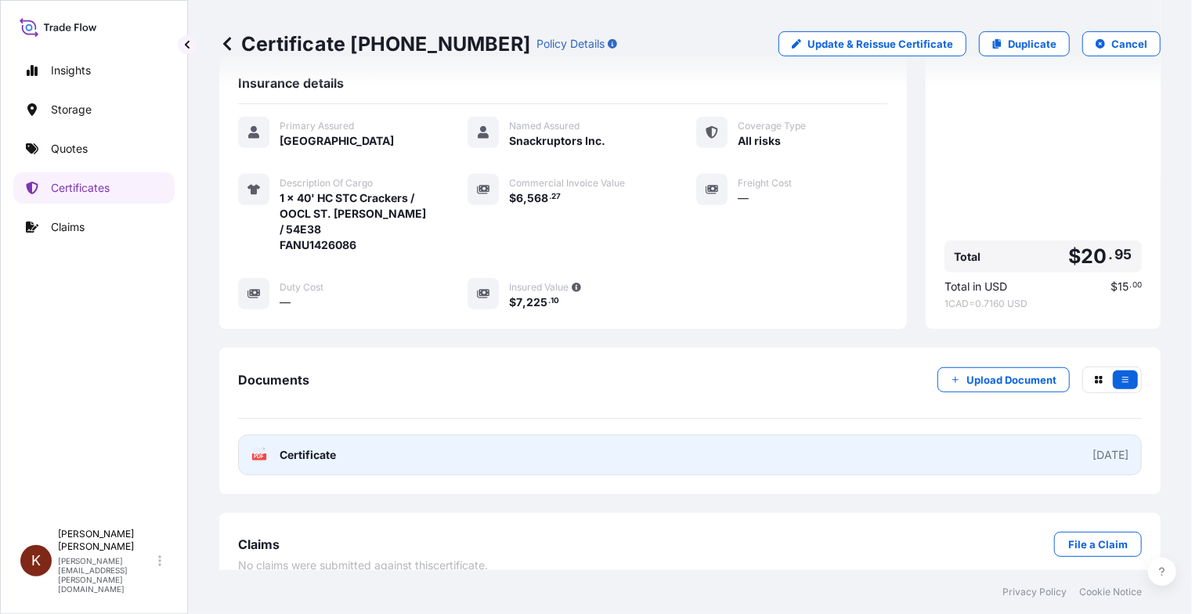
click at [305, 447] on span "Certificate" at bounding box center [308, 455] width 56 height 16
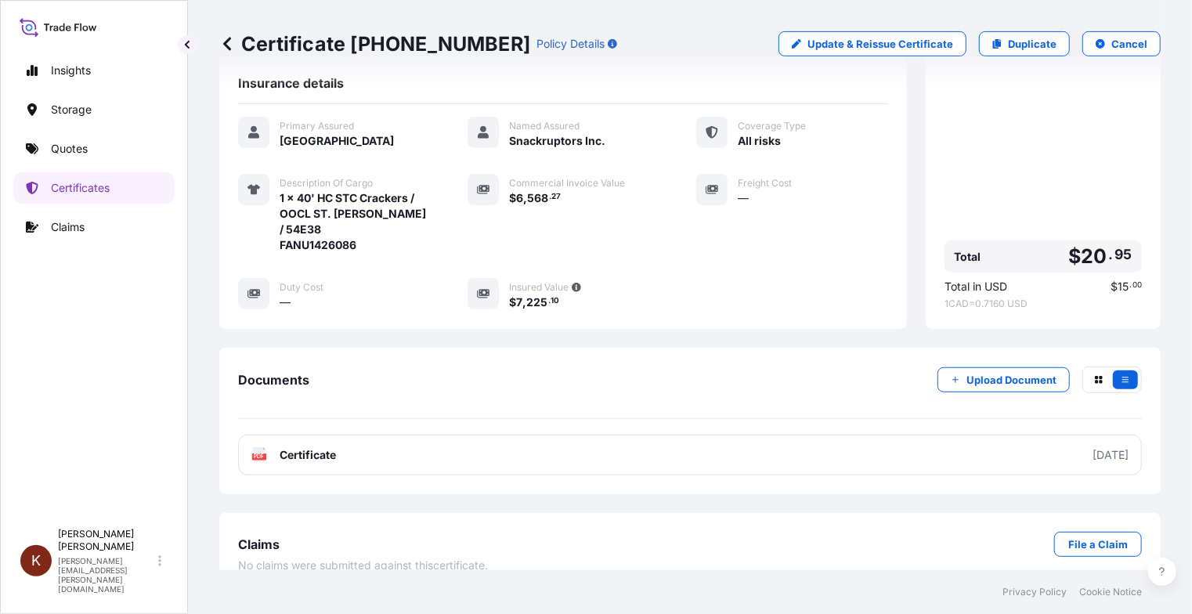
click at [228, 42] on icon at bounding box center [227, 44] width 16 height 16
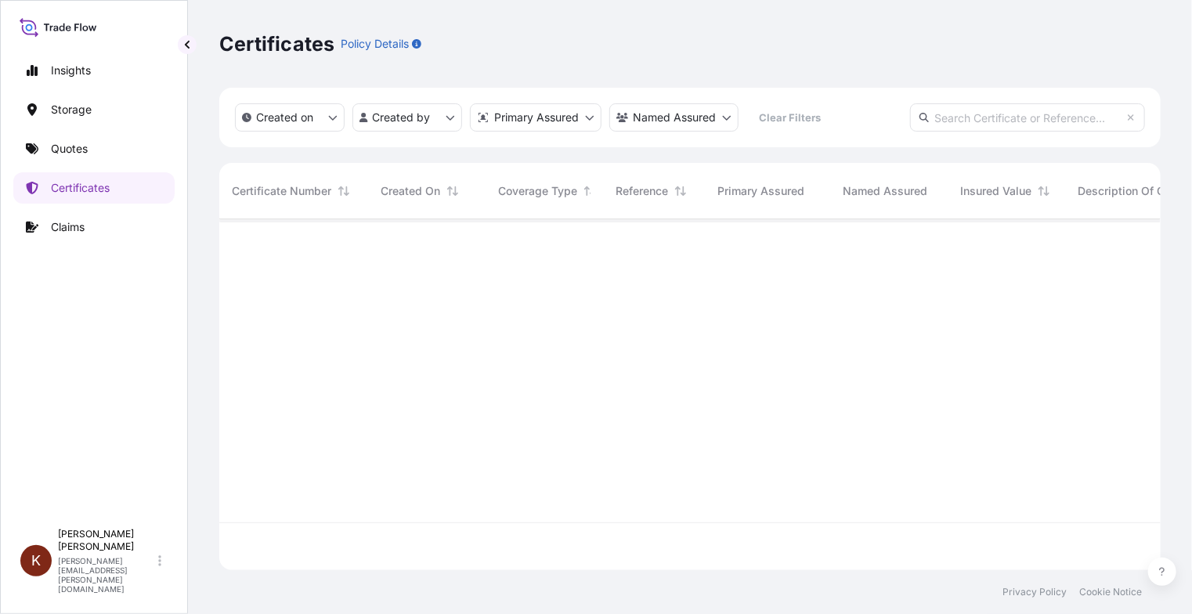
scroll to position [348, 930]
click at [943, 122] on input "text" at bounding box center [1027, 117] width 235 height 28
paste input "[PHONE_NUMBER]"
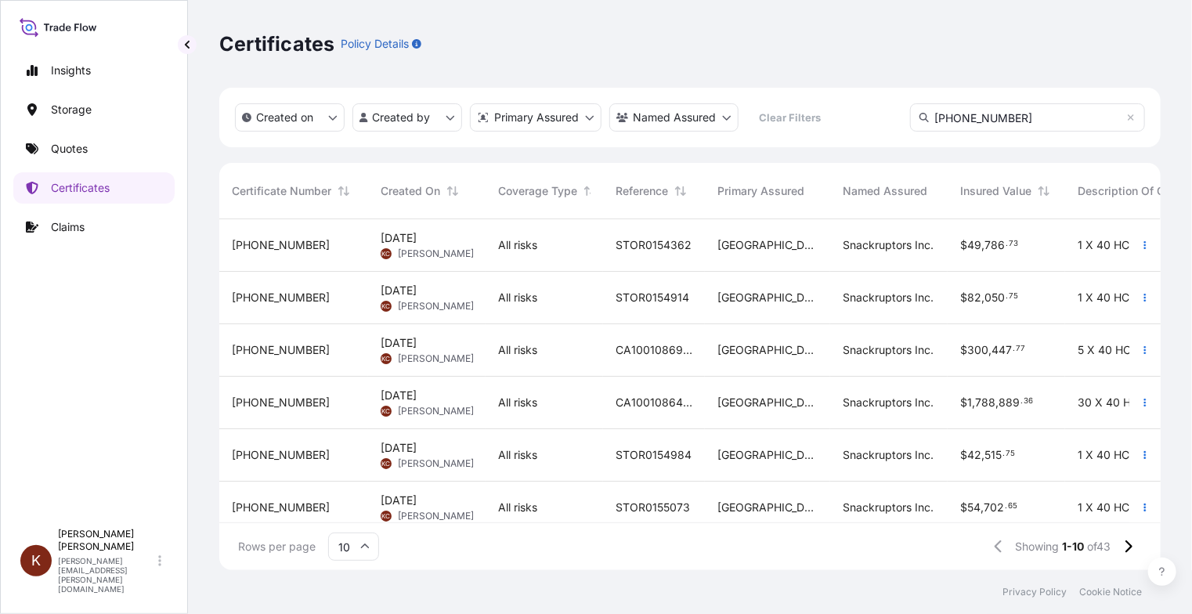
click at [1004, 117] on input "[PHONE_NUMBER]" at bounding box center [1027, 117] width 235 height 28
click at [1004, 115] on input "[PHONE_NUMBER]" at bounding box center [1027, 117] width 235 height 28
drag, startPoint x: 1006, startPoint y: 115, endPoint x: 727, endPoint y: 109, distance: 278.9
click at [727, 109] on div "Created on Created by Primary Assured Named Assured Clear Filters [PHONE_NUMBER]" at bounding box center [689, 118] width 941 height 60
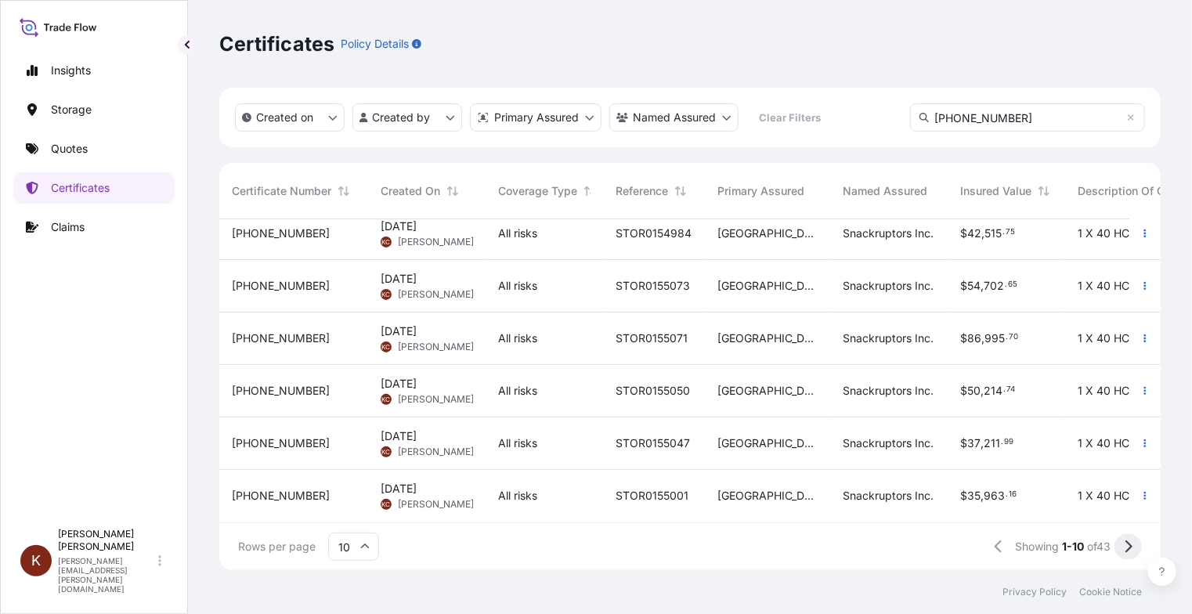
click at [1128, 544] on icon at bounding box center [1128, 546] width 7 height 13
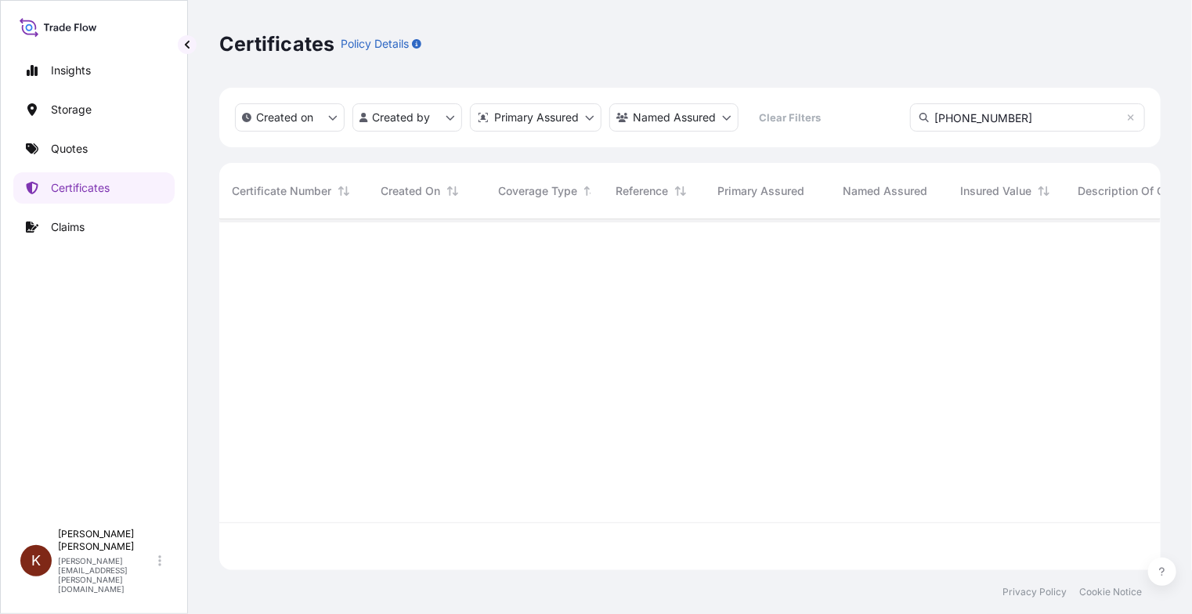
scroll to position [395, 930]
click at [1014, 122] on input "[PHONE_NUMBER]" at bounding box center [1027, 117] width 235 height 28
click at [1014, 111] on input "[PHONE_NUMBER]" at bounding box center [1027, 117] width 235 height 28
drag, startPoint x: 957, startPoint y: 104, endPoint x: 636, endPoint y: 99, distance: 321.1
click at [636, 99] on div "Created on Created by Primary Assured Named Assured Clear Filters [PHONE_NUMBER]" at bounding box center [689, 118] width 941 height 60
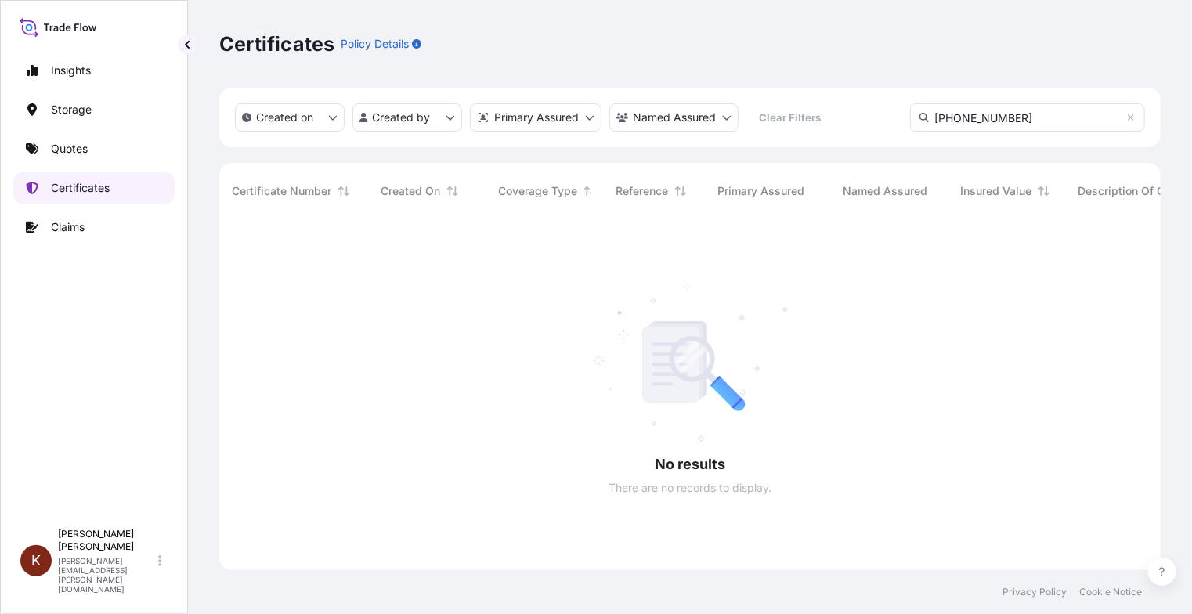
click at [103, 183] on p "Certificates" at bounding box center [80, 188] width 59 height 16
click at [60, 187] on p "Certificates" at bounding box center [80, 188] width 59 height 16
click at [1009, 117] on input "[PHONE_NUMBER]" at bounding box center [1027, 117] width 235 height 28
click at [1009, 115] on input "[PHONE_NUMBER]" at bounding box center [1027, 117] width 235 height 28
type input "3"
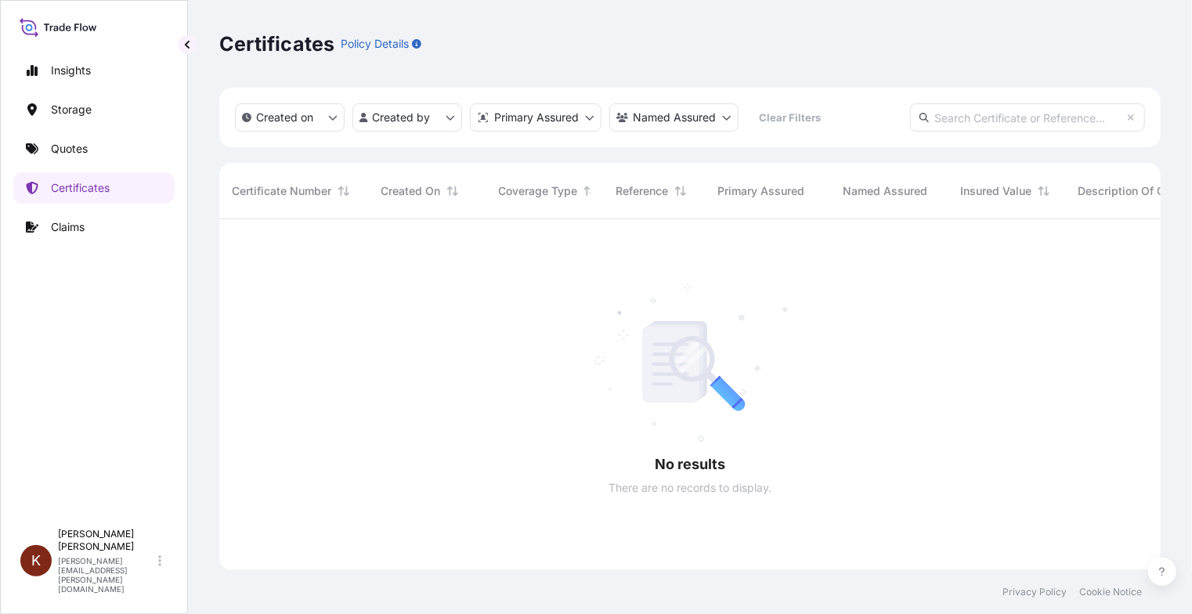
scroll to position [348, 930]
click at [984, 117] on input "text" at bounding box center [1027, 117] width 235 height 28
paste input "[PHONE_NUMBER]"
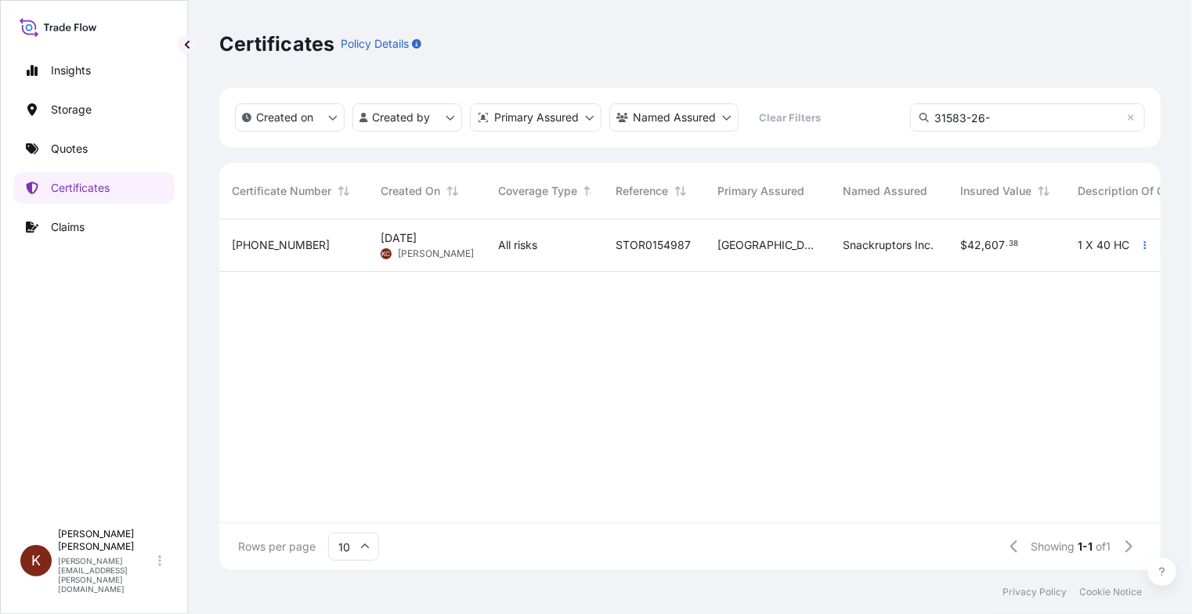
type input "31583-26-"
click at [269, 244] on span "[PHONE_NUMBER]" at bounding box center [281, 245] width 98 height 16
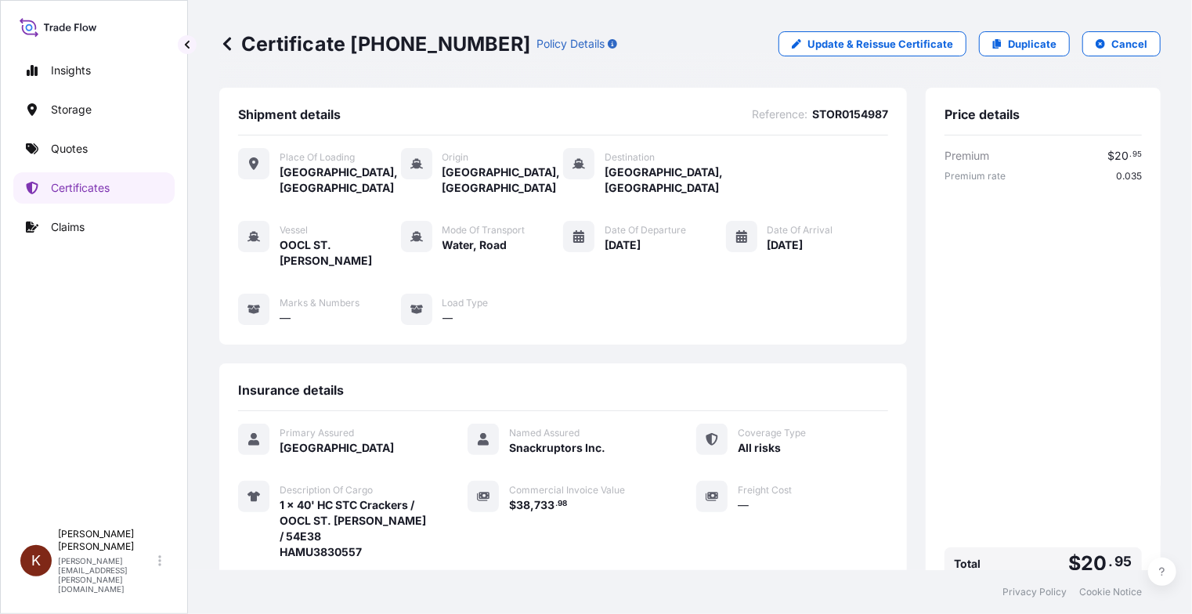
scroll to position [307, 0]
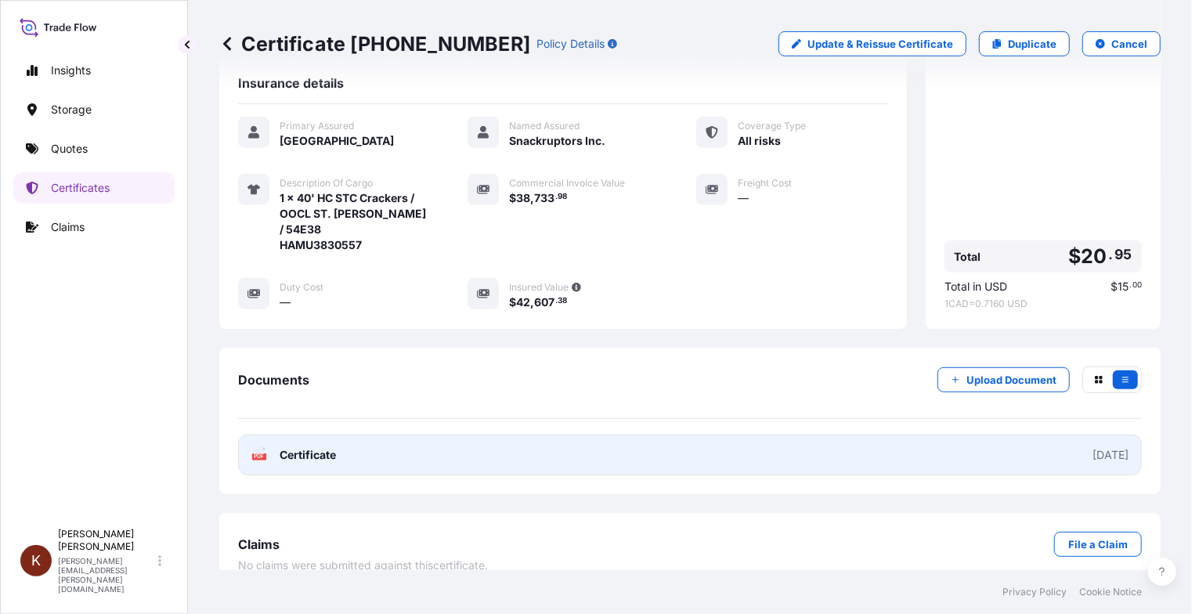
click at [312, 447] on span "Certificate" at bounding box center [308, 455] width 56 height 16
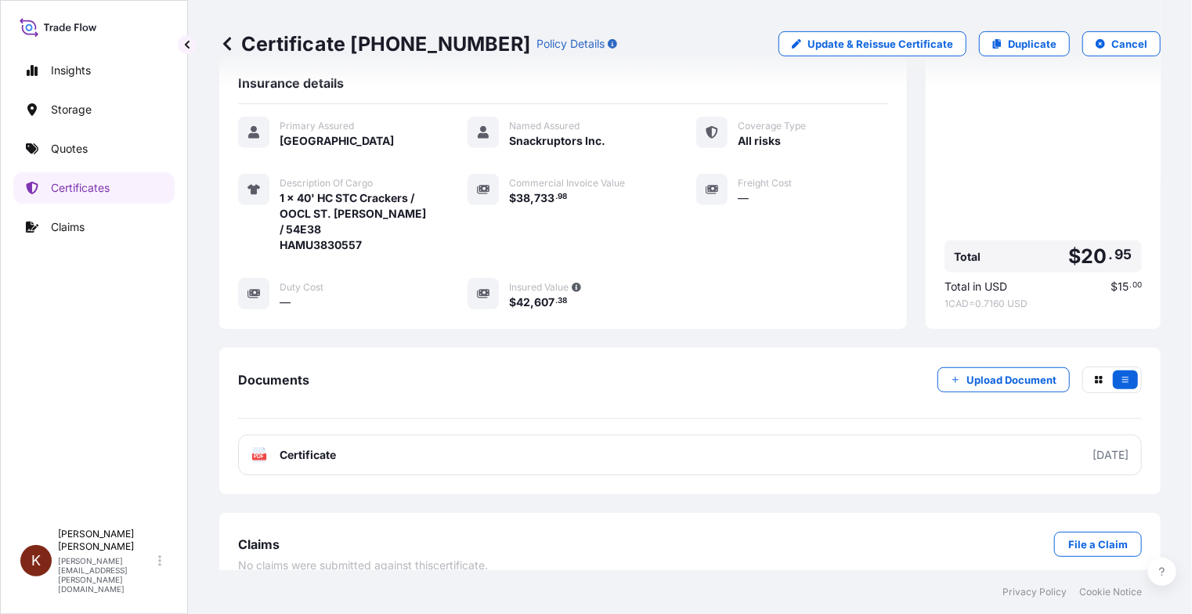
click at [229, 45] on icon at bounding box center [227, 44] width 16 height 16
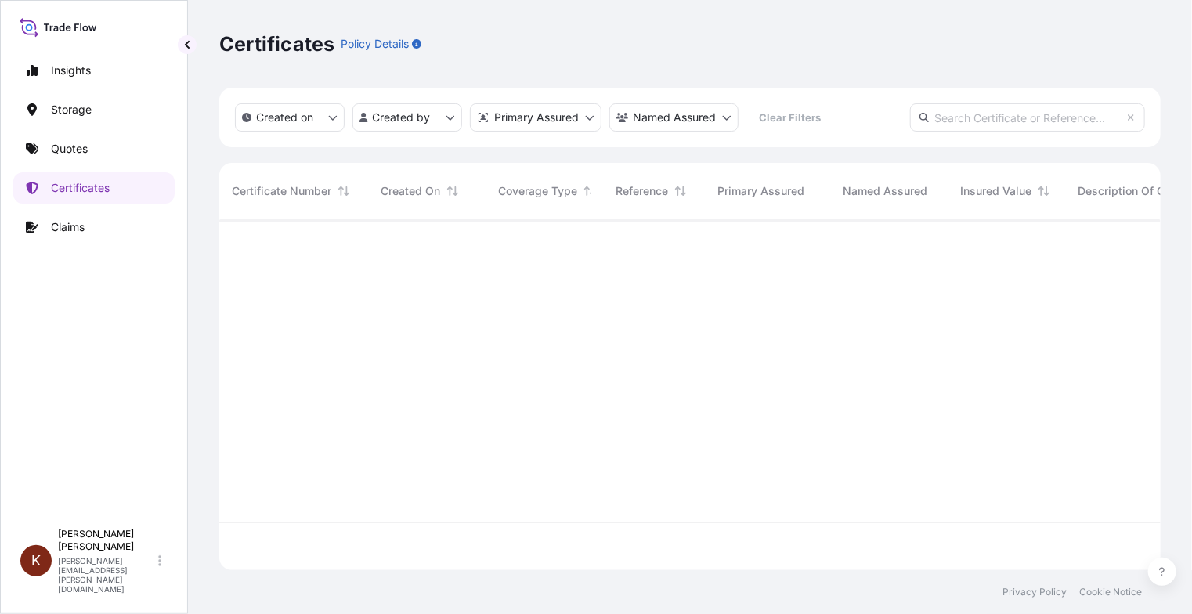
scroll to position [348, 930]
click at [977, 125] on input "text" at bounding box center [1027, 117] width 235 height 28
paste input "[PHONE_NUMBER]"
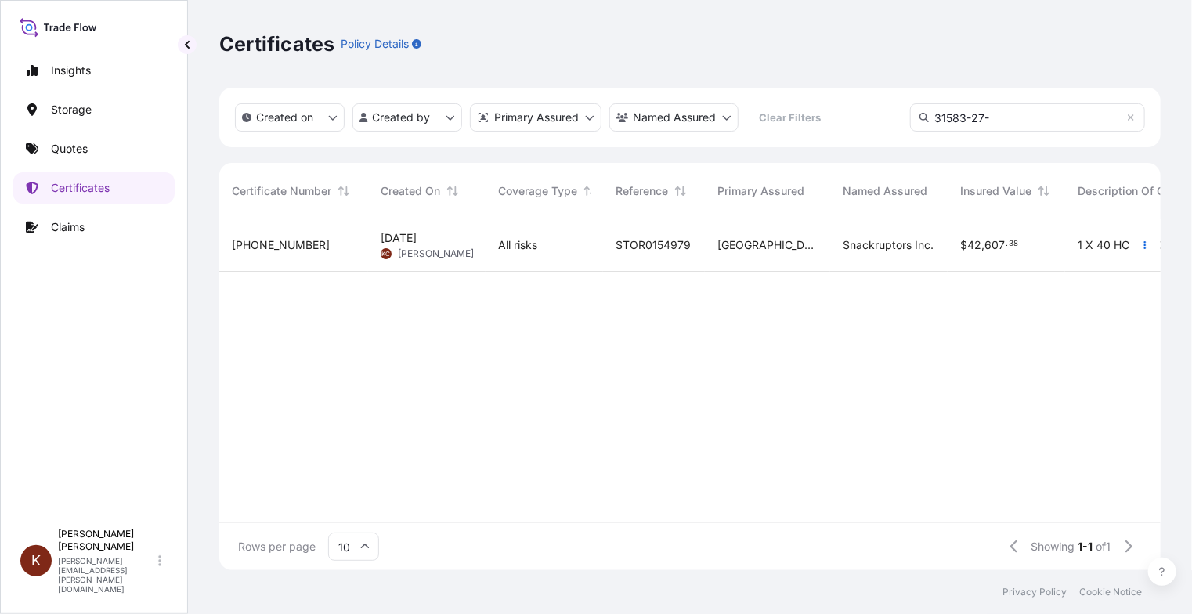
type input "31583-27-"
click at [260, 244] on span "[PHONE_NUMBER]" at bounding box center [281, 245] width 98 height 16
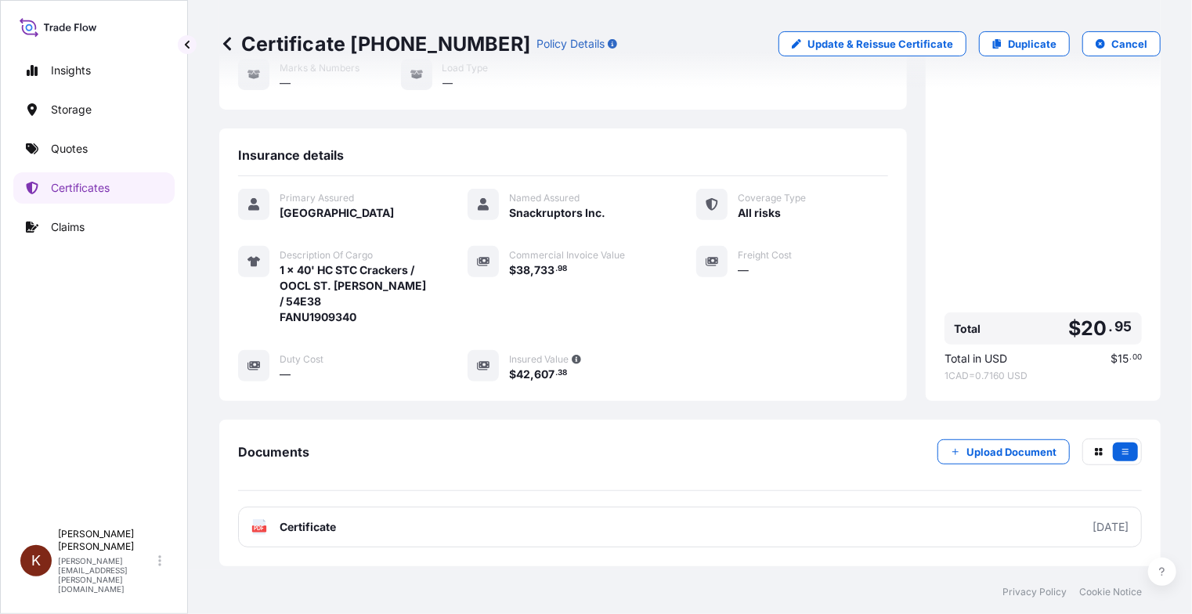
scroll to position [307, 0]
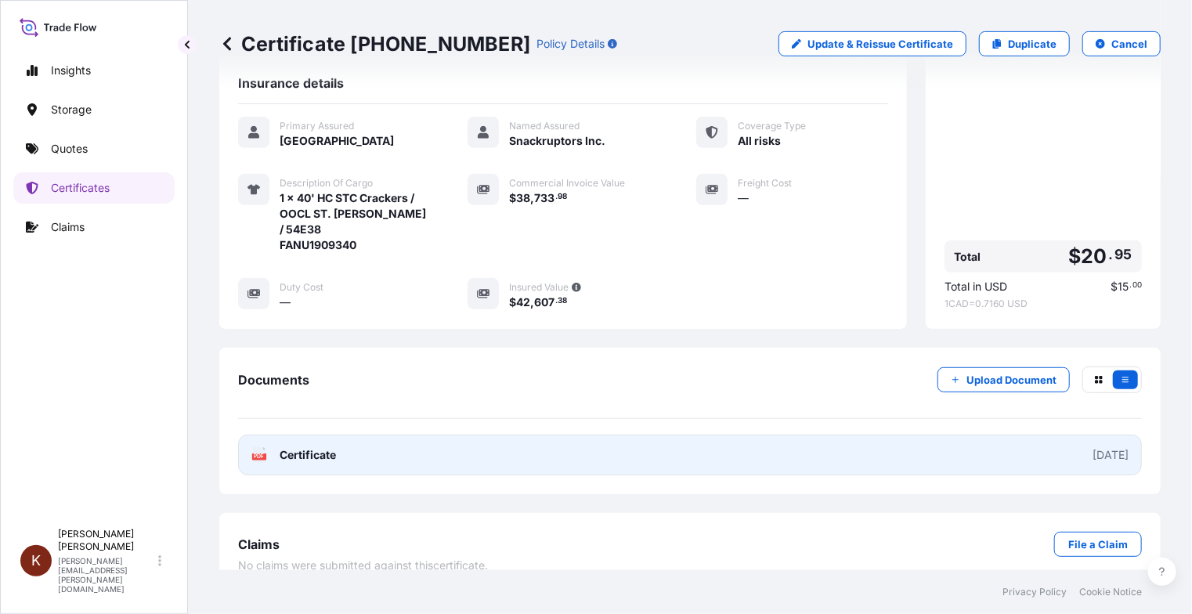
click at [304, 447] on span "Certificate" at bounding box center [308, 455] width 56 height 16
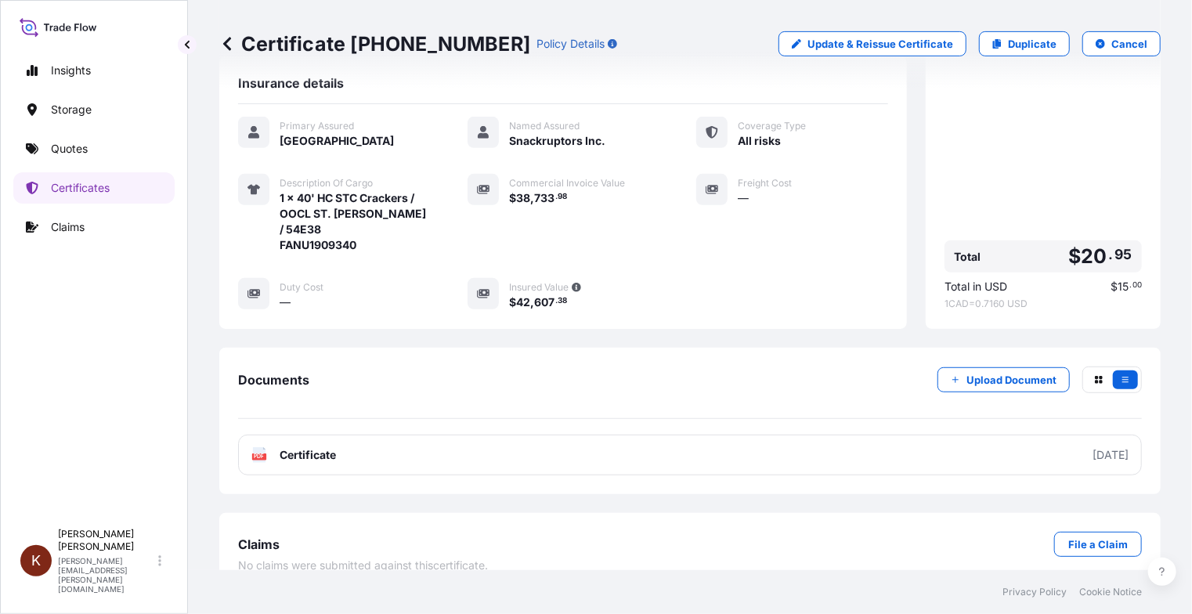
click at [233, 45] on icon at bounding box center [227, 44] width 16 height 16
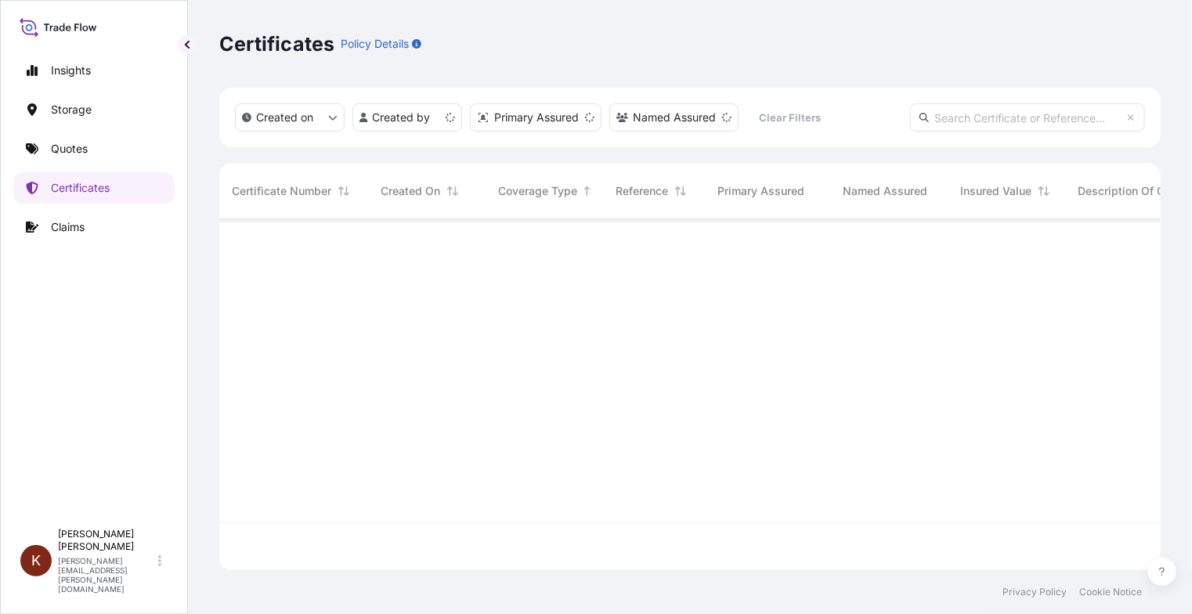
scroll to position [348, 930]
click at [955, 121] on input "text" at bounding box center [1027, 117] width 235 height 28
paste input "[PHONE_NUMBER]"
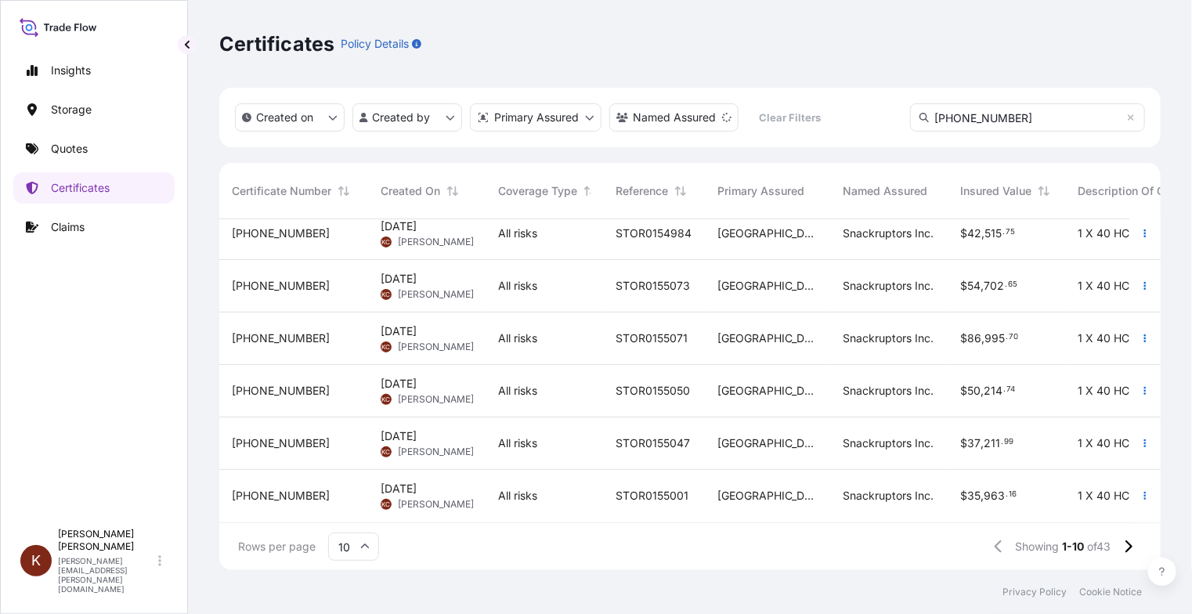
scroll to position [0, 0]
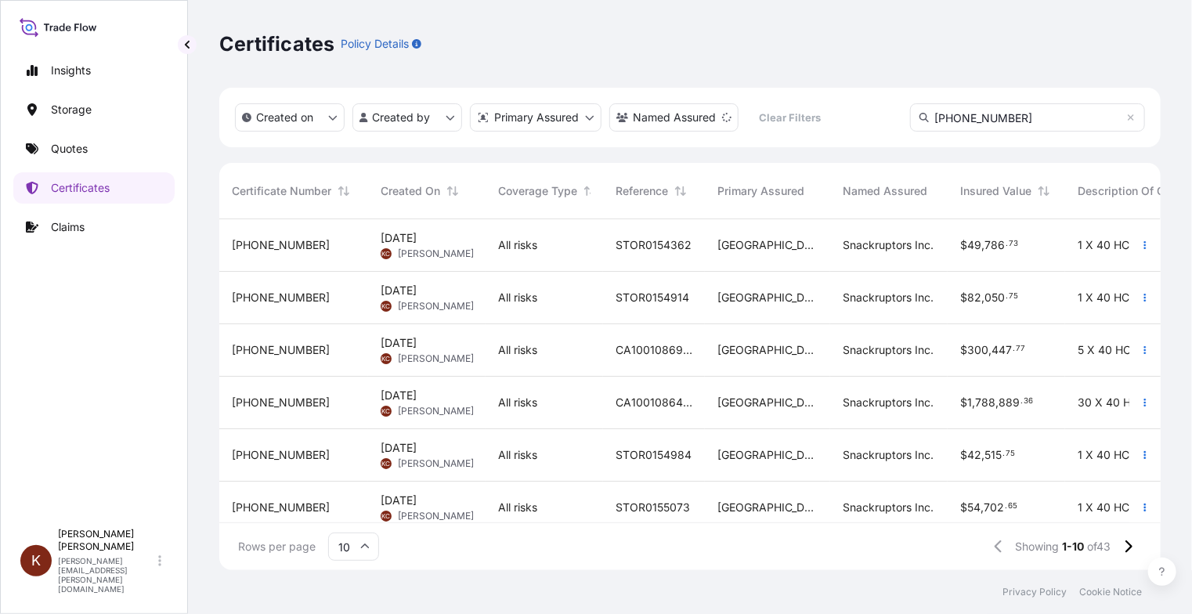
click at [1018, 115] on input "[PHONE_NUMBER]" at bounding box center [1027, 117] width 235 height 28
drag, startPoint x: 1018, startPoint y: 115, endPoint x: 840, endPoint y: 114, distance: 178.6
click at [840, 114] on div "Created on Created by Primary Assured Named Assured Clear Filters [PHONE_NUMBER]" at bounding box center [689, 118] width 941 height 60
click at [1018, 119] on input "[PHONE_NUMBER]" at bounding box center [1027, 117] width 235 height 28
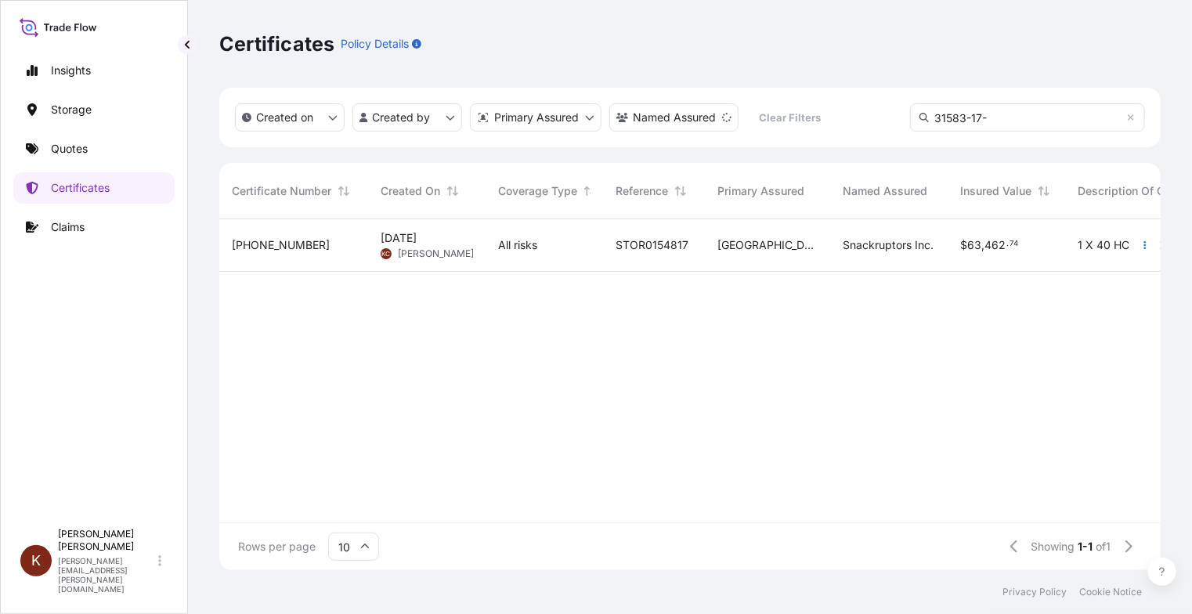
type input "31583-17-"
click at [266, 243] on span "[PHONE_NUMBER]" at bounding box center [281, 245] width 98 height 16
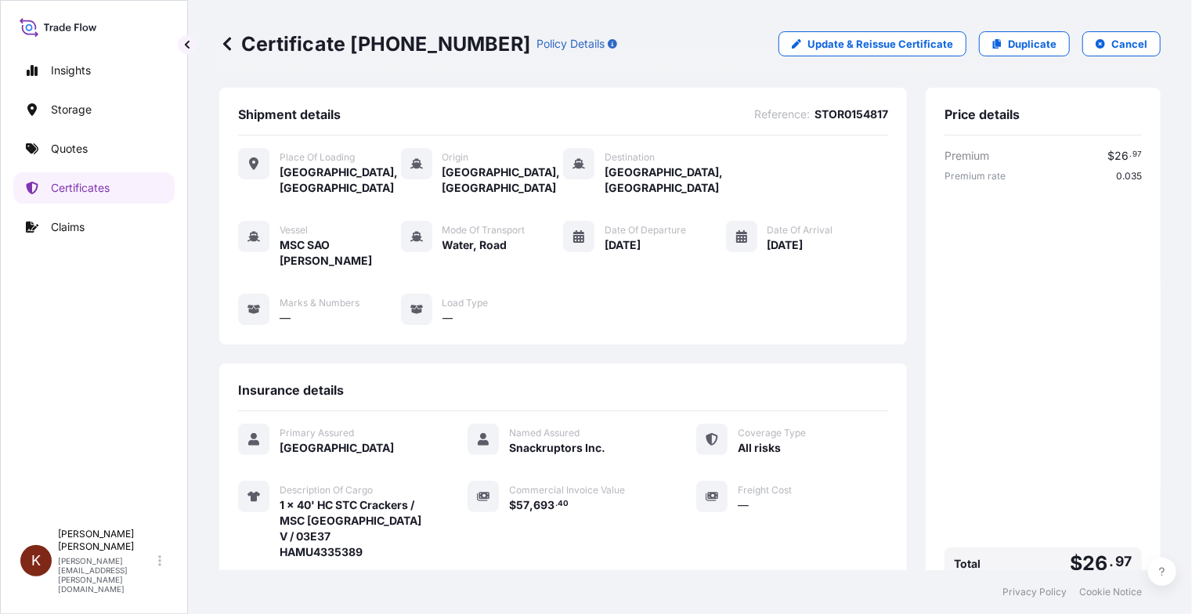
scroll to position [291, 0]
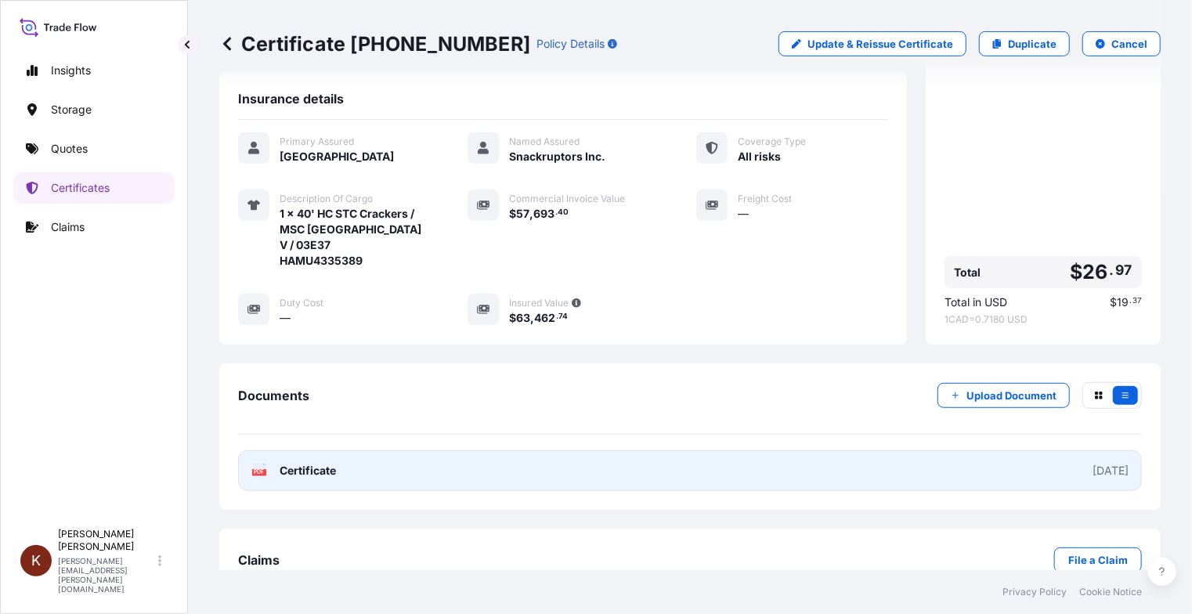
click at [310, 463] on span "Certificate" at bounding box center [308, 471] width 56 height 16
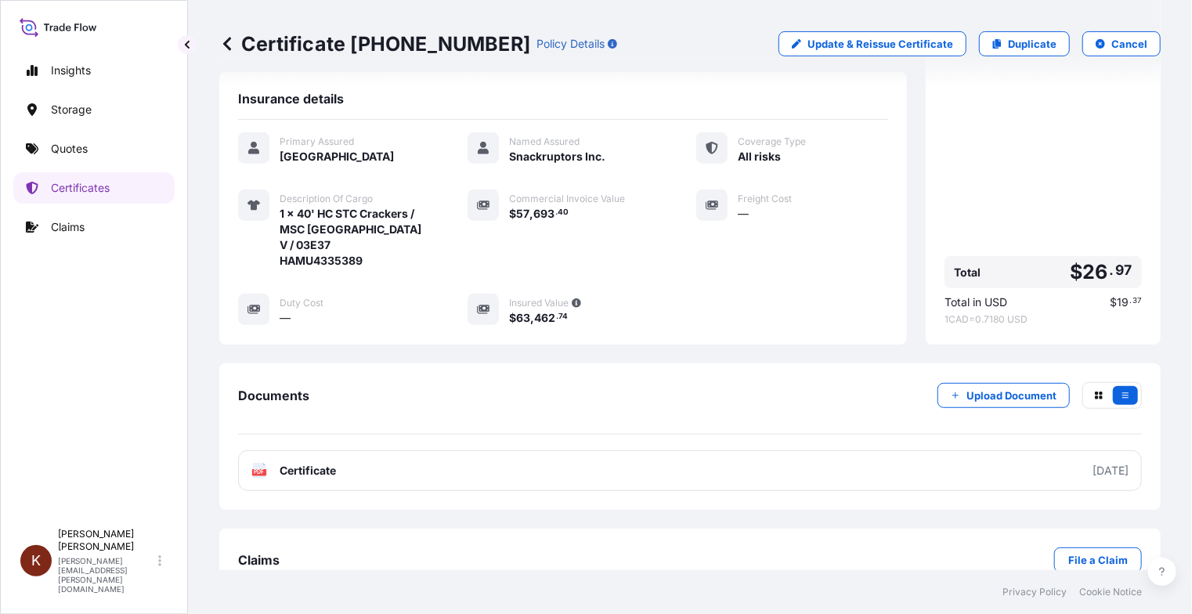
click at [229, 37] on icon at bounding box center [227, 44] width 16 height 16
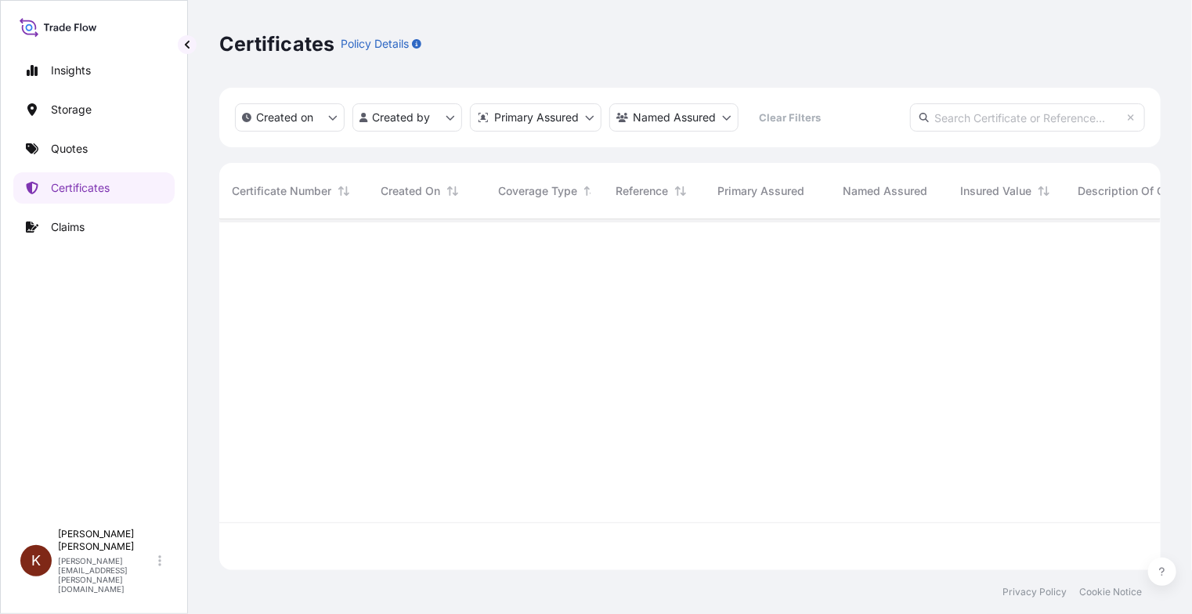
scroll to position [348, 930]
click at [941, 119] on input "text" at bounding box center [1027, 117] width 235 height 28
paste input "[PHONE_NUMBER]"
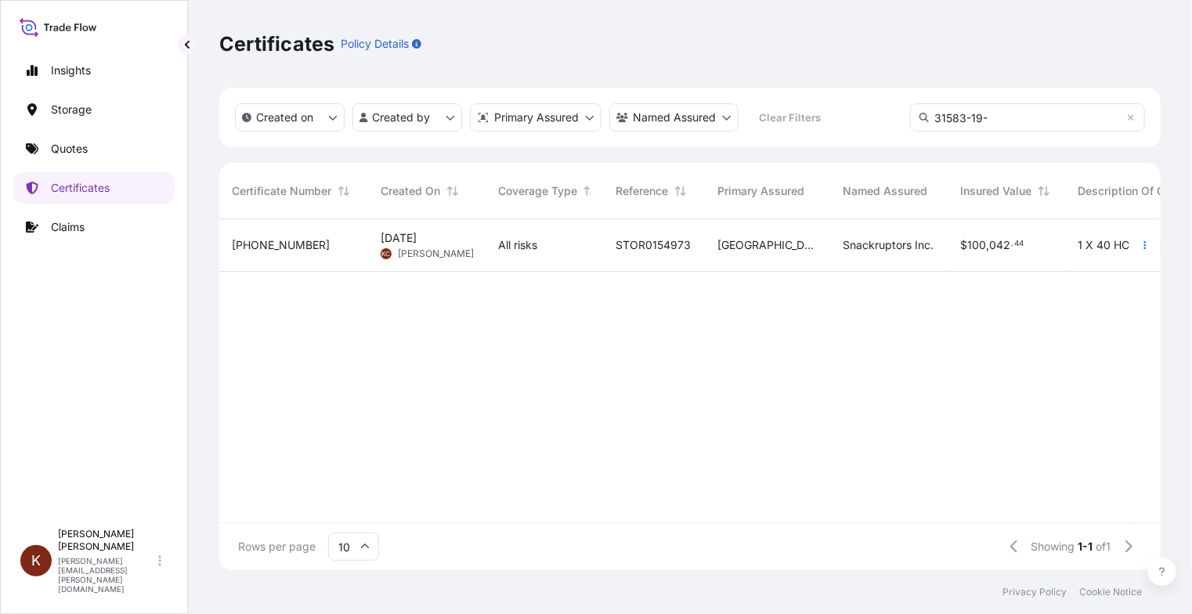
type input "31583-19-"
click at [261, 247] on span "[PHONE_NUMBER]" at bounding box center [281, 245] width 98 height 16
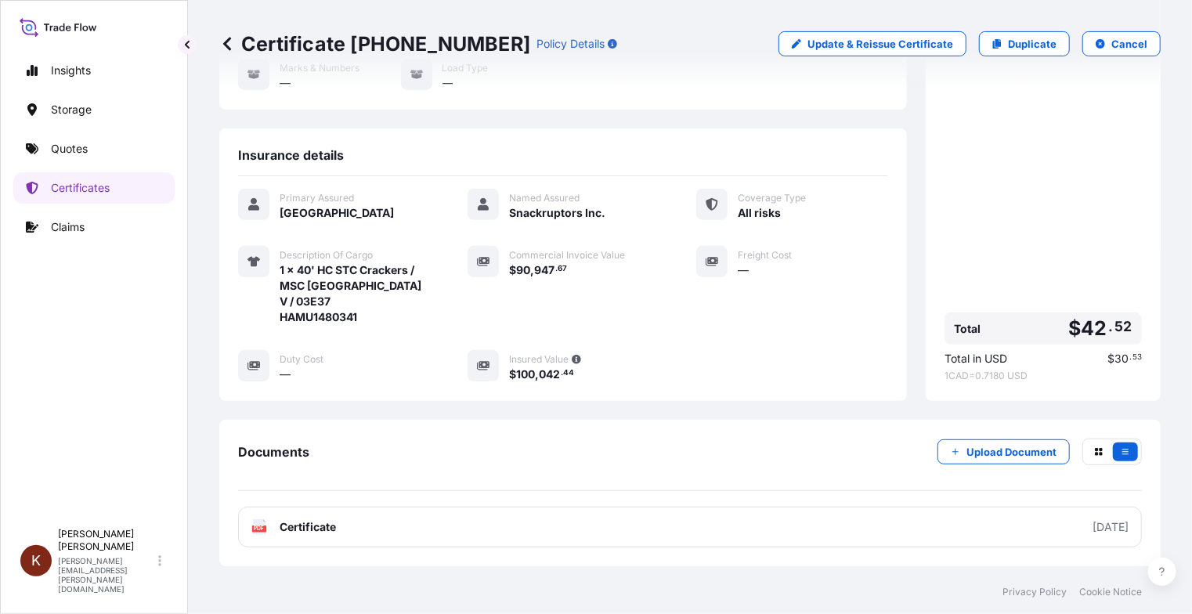
scroll to position [291, 0]
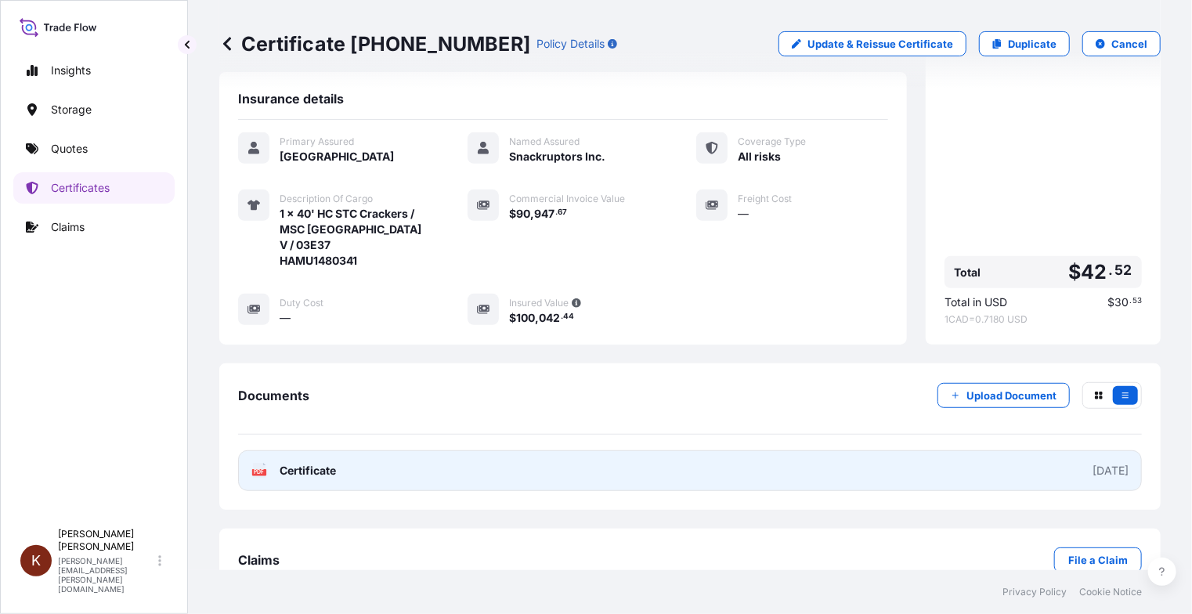
click at [295, 463] on span "Certificate" at bounding box center [308, 471] width 56 height 16
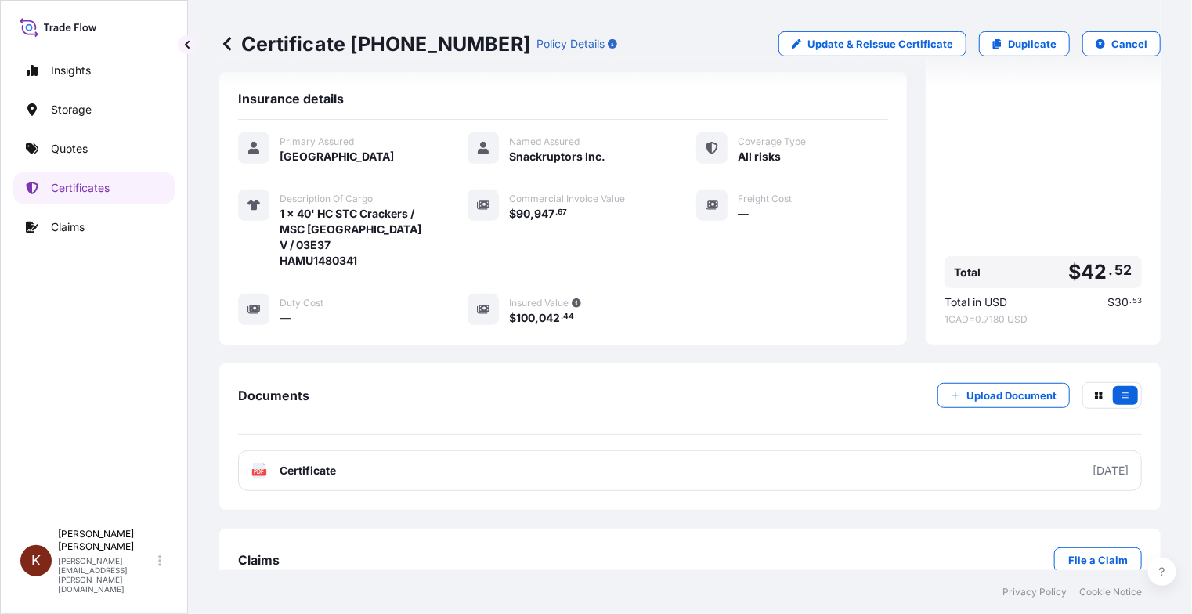
click at [226, 36] on icon at bounding box center [227, 44] width 16 height 16
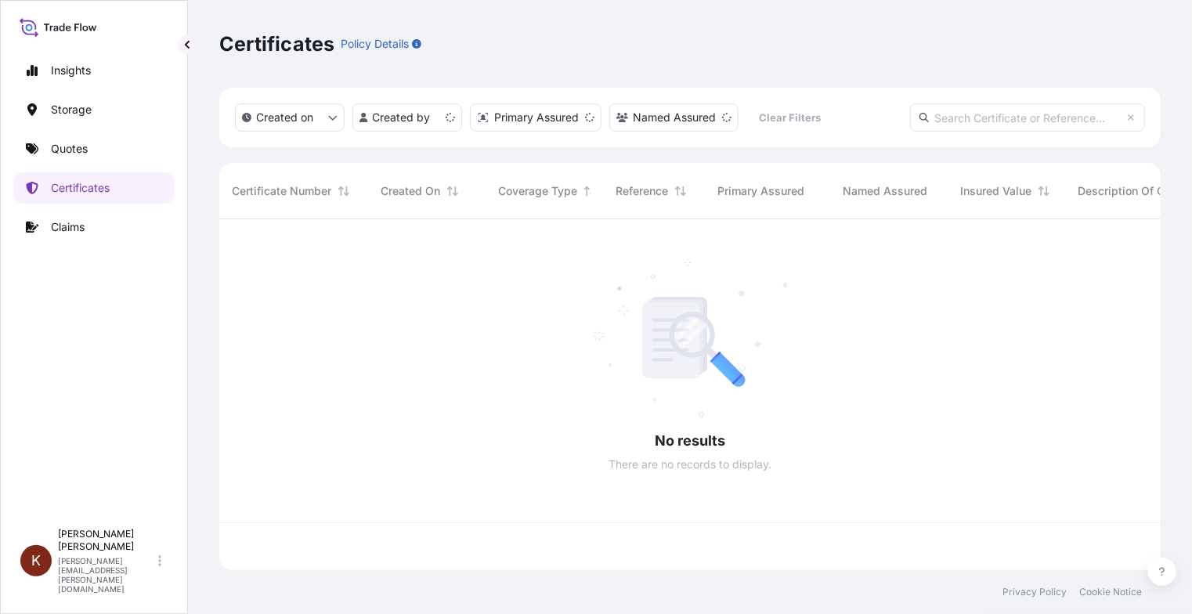
scroll to position [348, 930]
click at [973, 118] on input "text" at bounding box center [1027, 117] width 235 height 28
paste input "[PHONE_NUMBER]"
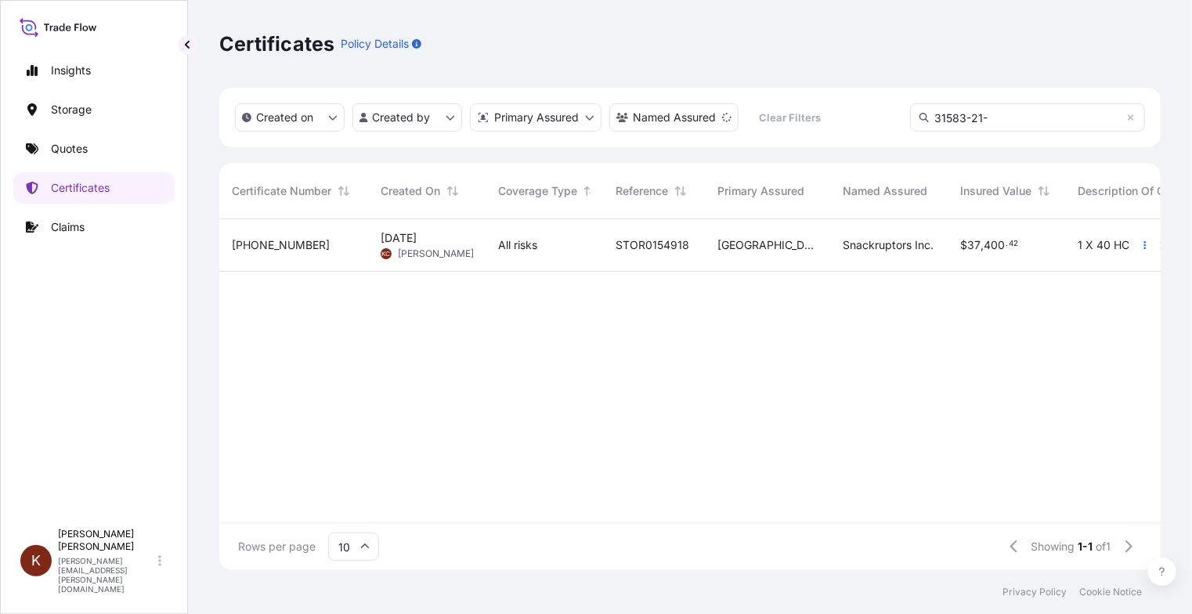
type input "31583-21-"
click at [249, 240] on span "[PHONE_NUMBER]" at bounding box center [281, 245] width 98 height 16
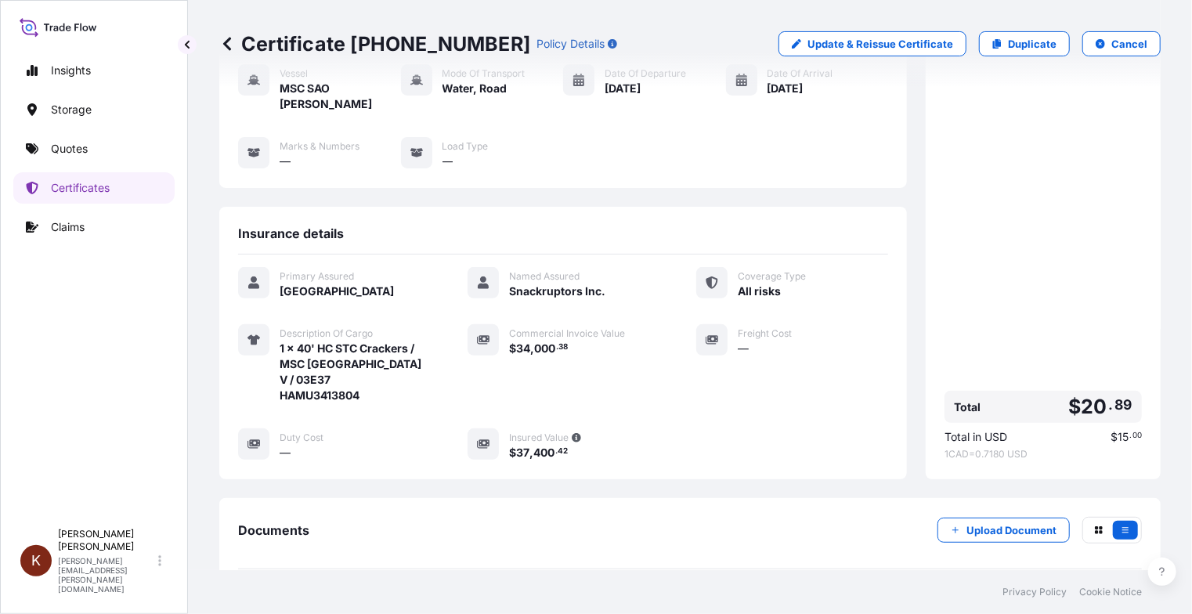
scroll to position [291, 0]
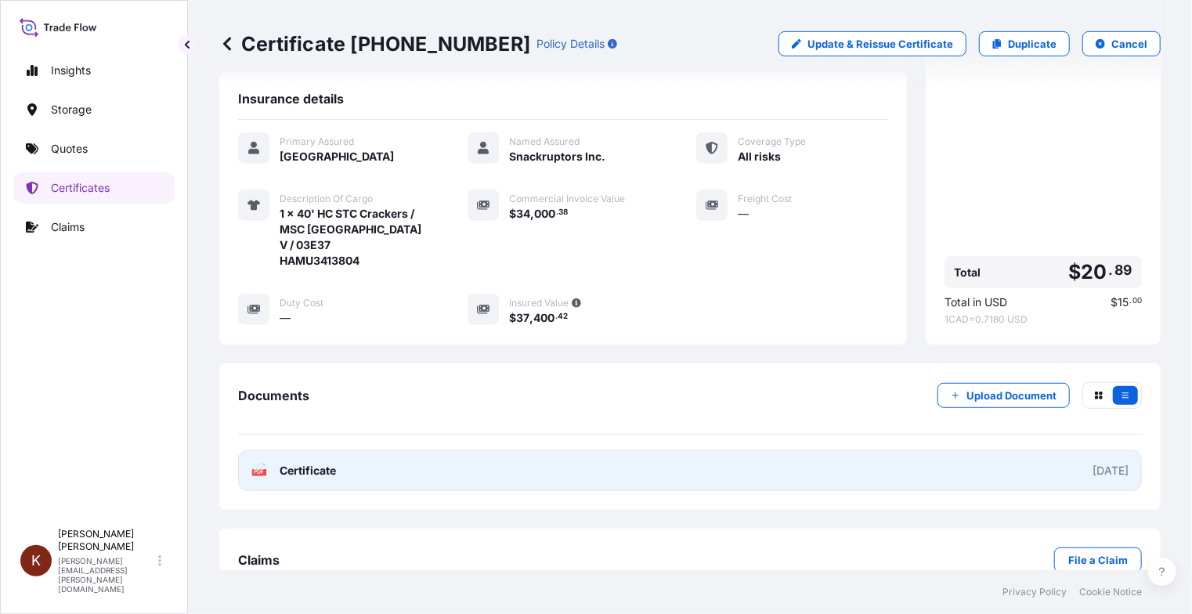
click at [338, 450] on link "PDF Certificate [DATE]" at bounding box center [690, 470] width 904 height 41
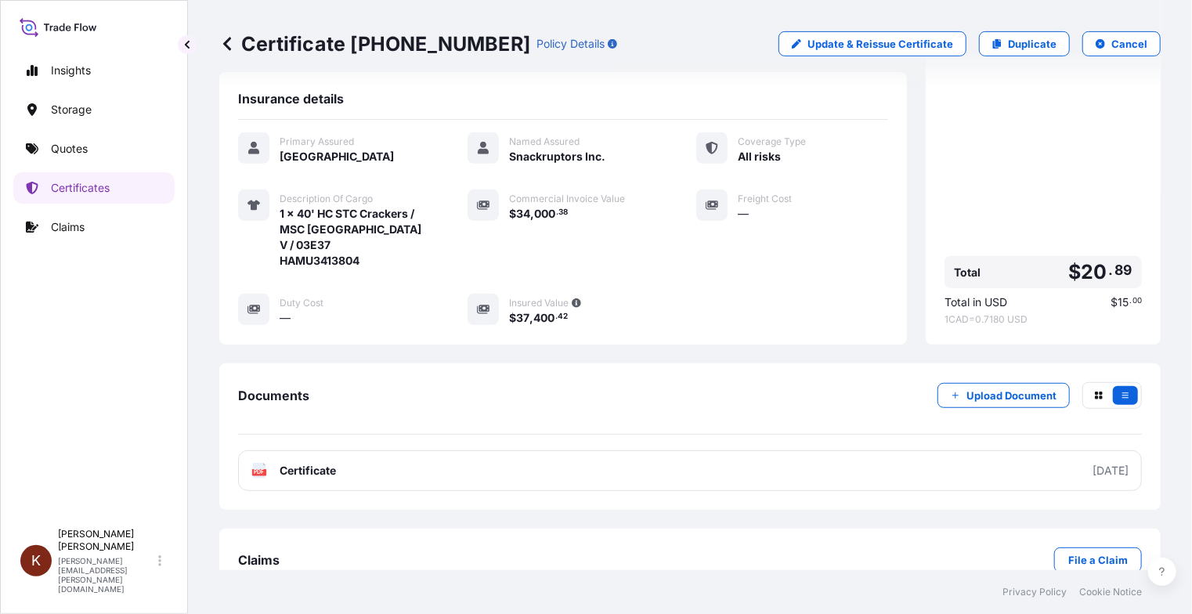
click at [227, 42] on icon at bounding box center [227, 43] width 8 height 13
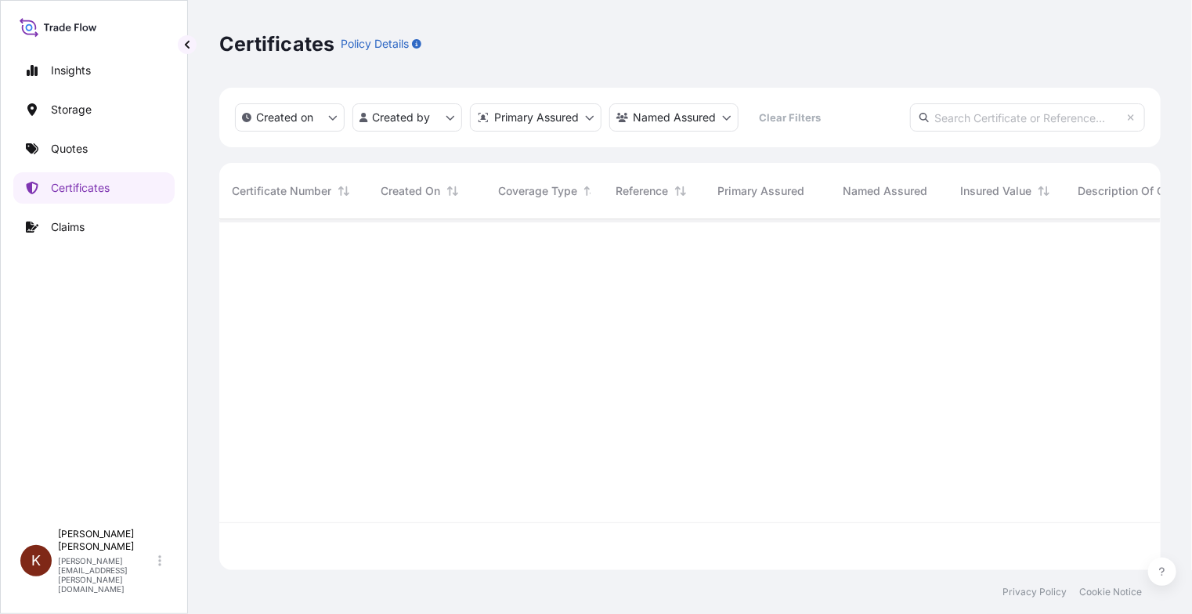
scroll to position [348, 930]
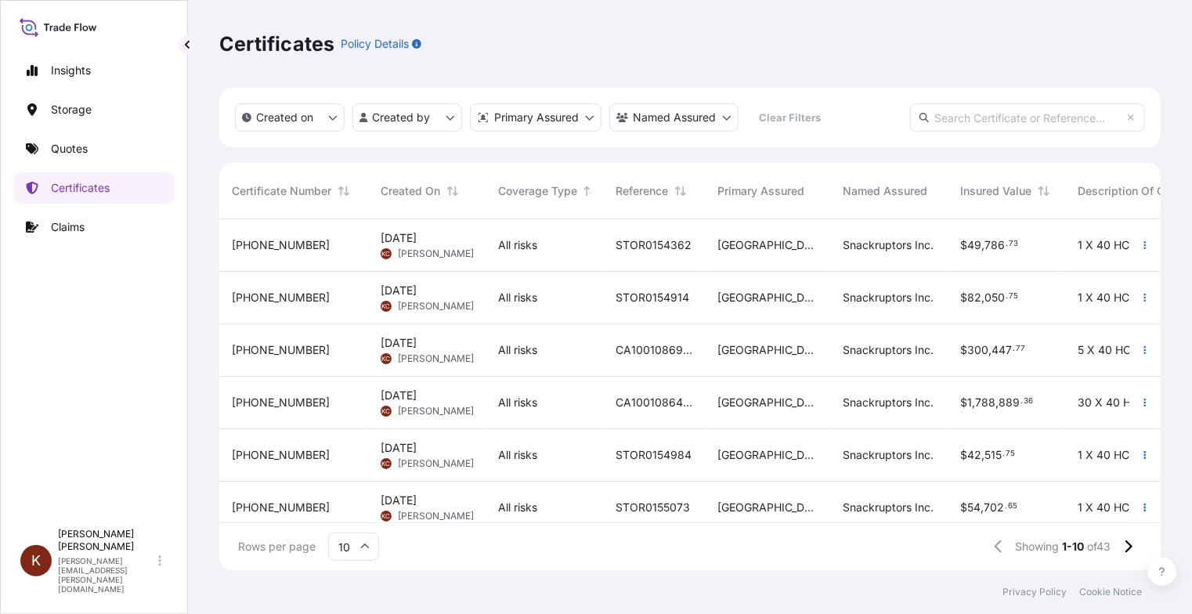
click at [946, 114] on input "text" at bounding box center [1027, 117] width 235 height 28
paste input "[PHONE_NUMBER]"
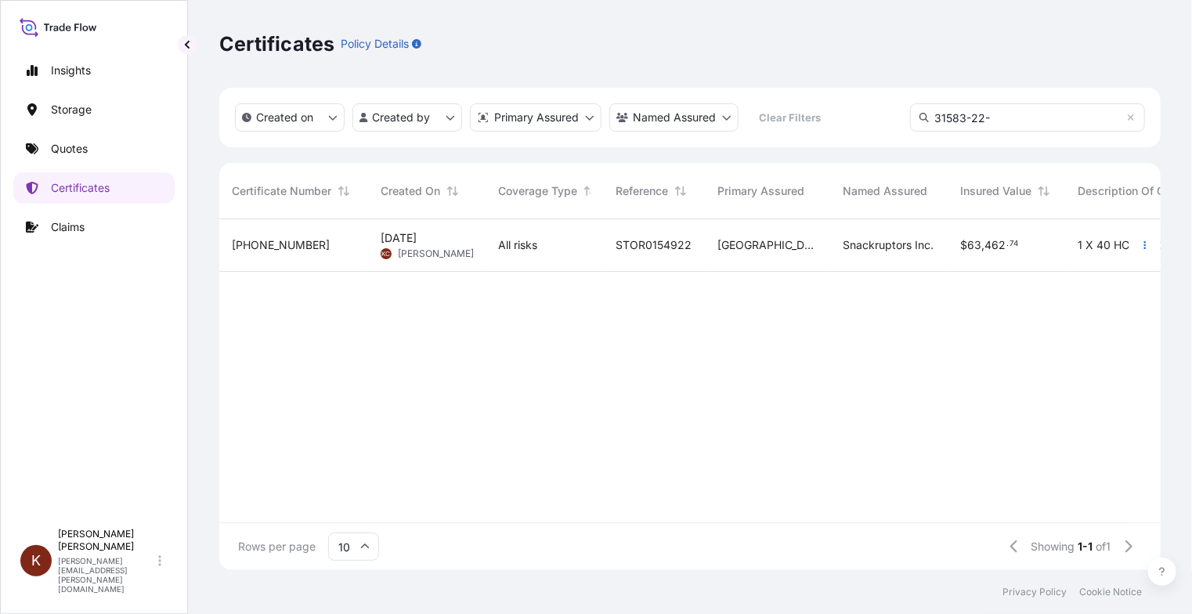
type input "31583-22-"
click at [268, 240] on span "[PHONE_NUMBER]" at bounding box center [281, 245] width 98 height 16
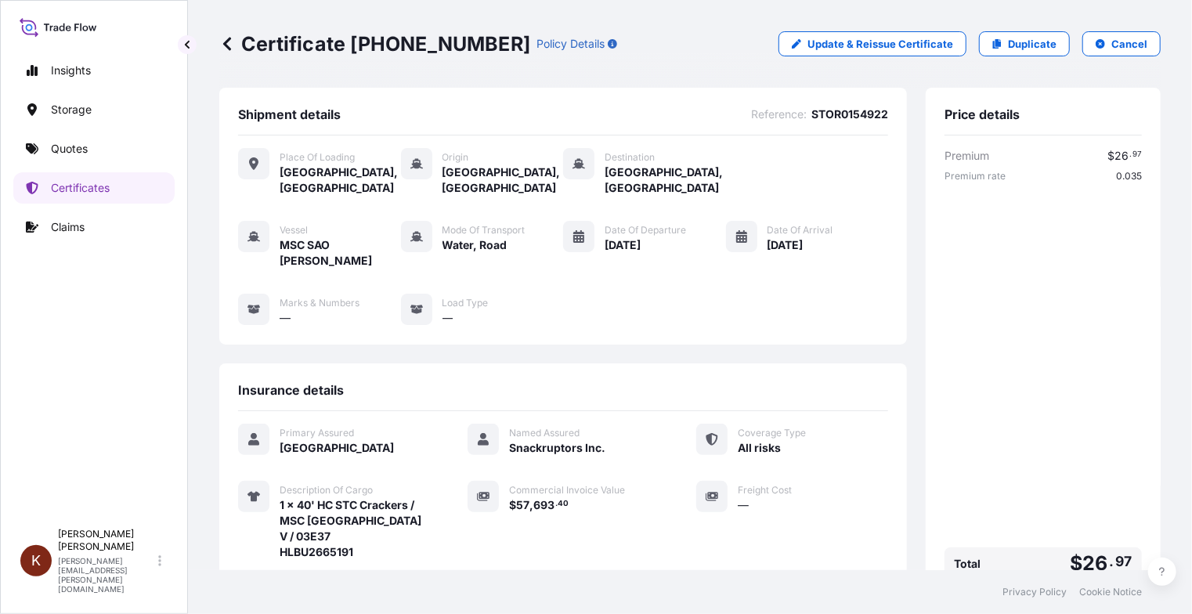
scroll to position [291, 0]
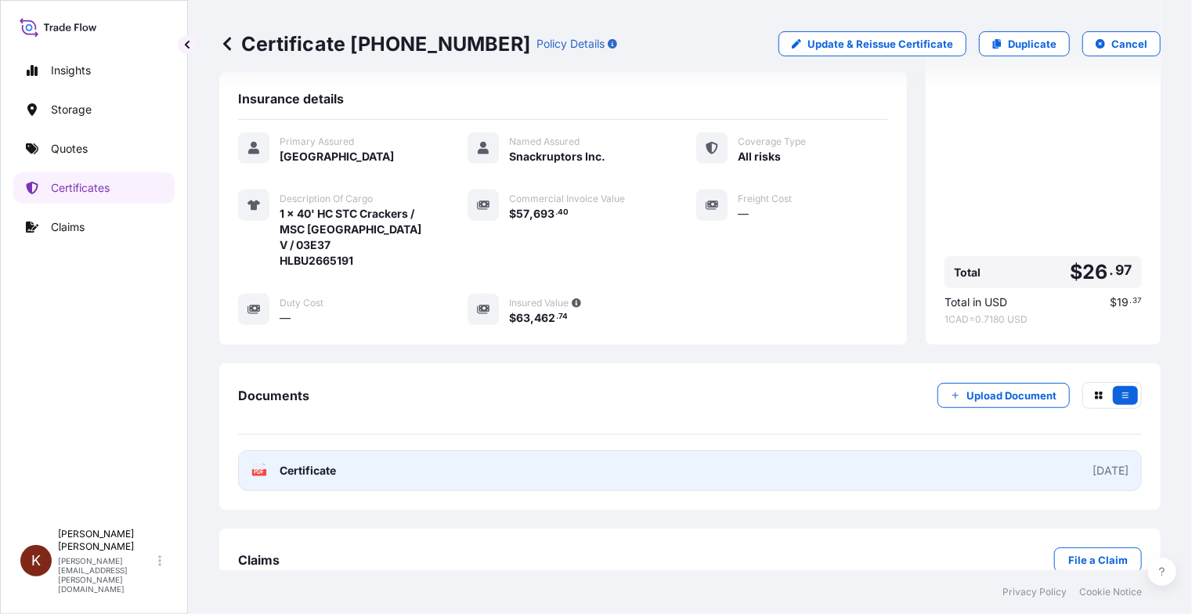
click at [299, 463] on span "Certificate" at bounding box center [308, 471] width 56 height 16
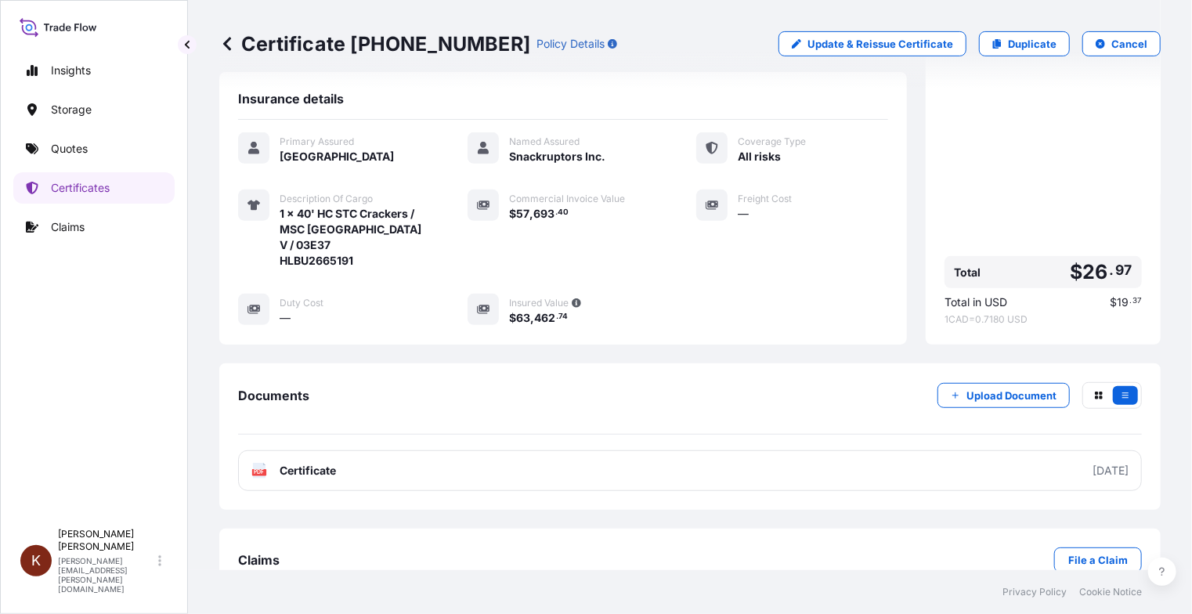
click at [227, 49] on icon at bounding box center [227, 44] width 16 height 16
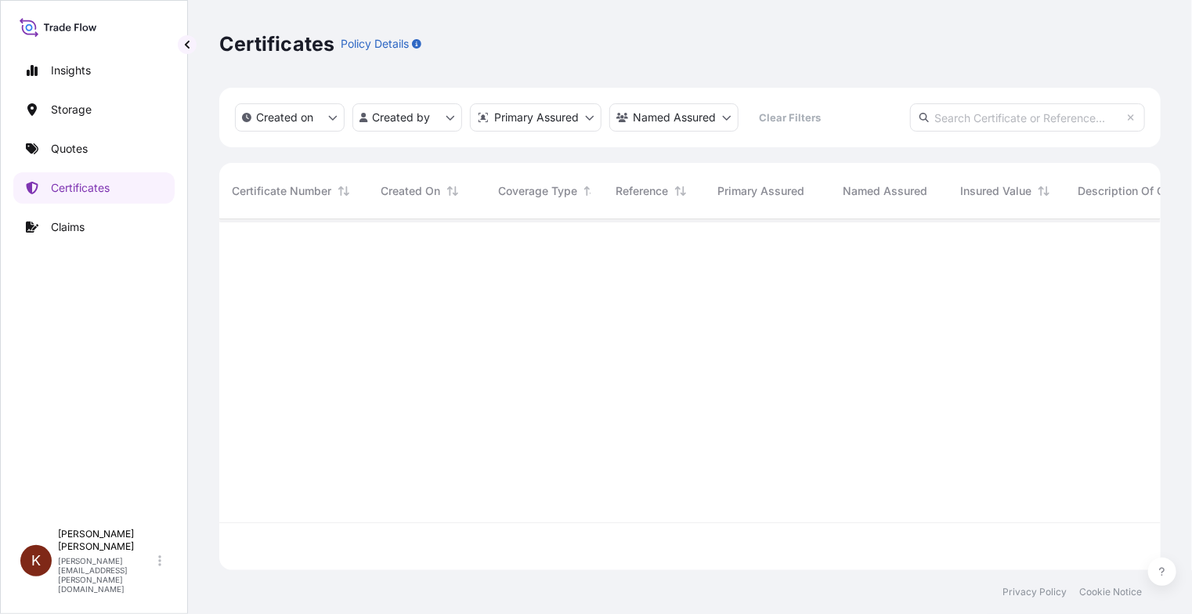
scroll to position [348, 930]
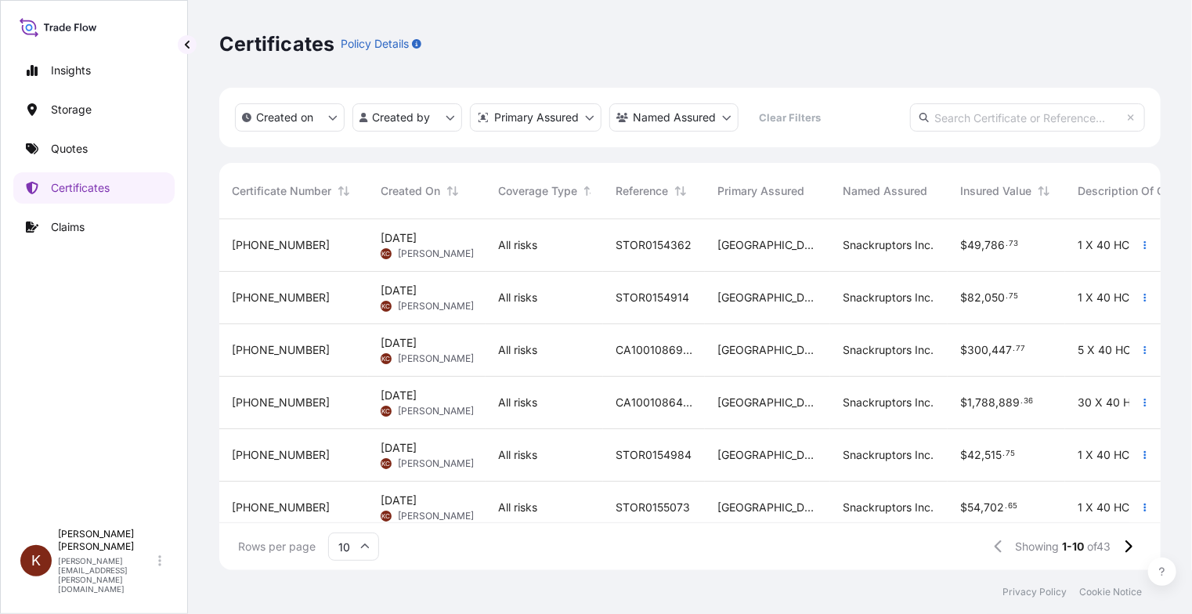
click at [957, 110] on input "text" at bounding box center [1027, 117] width 235 height 28
paste input "[PHONE_NUMBER]"
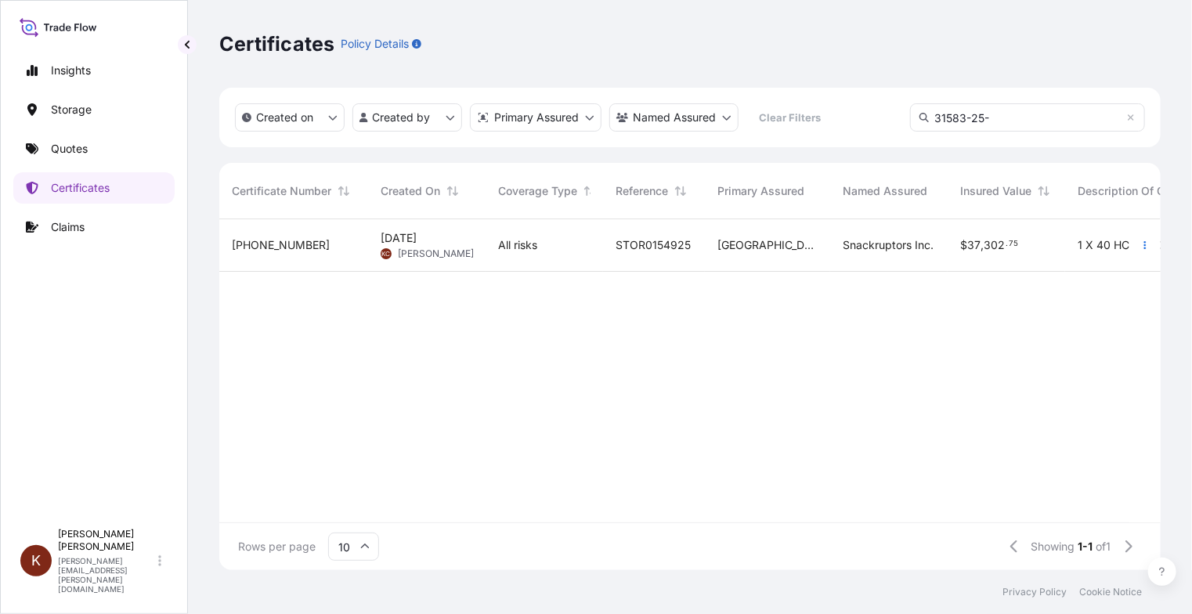
type input "31583-25-"
click at [253, 234] on div "[PHONE_NUMBER]" at bounding box center [293, 245] width 149 height 52
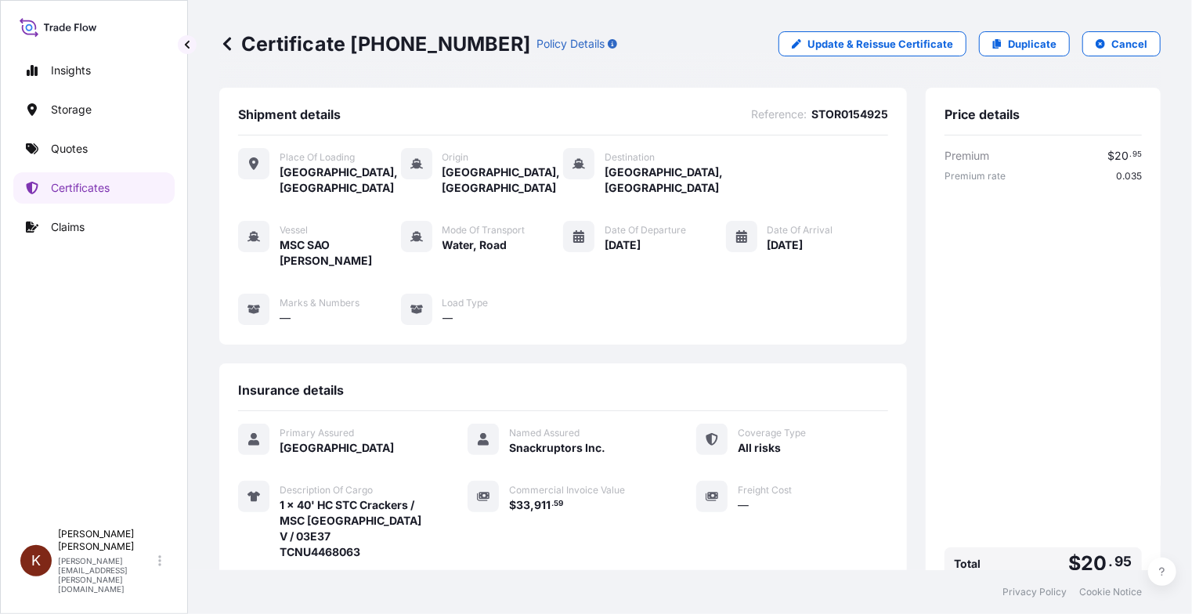
scroll to position [291, 0]
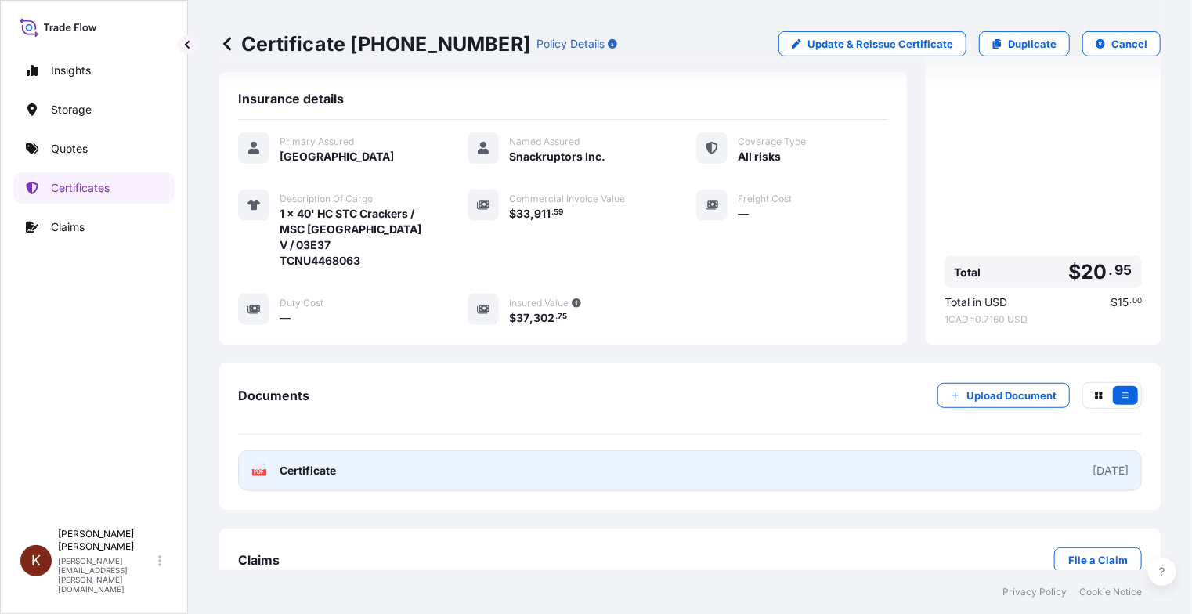
click at [324, 463] on span "Certificate" at bounding box center [308, 471] width 56 height 16
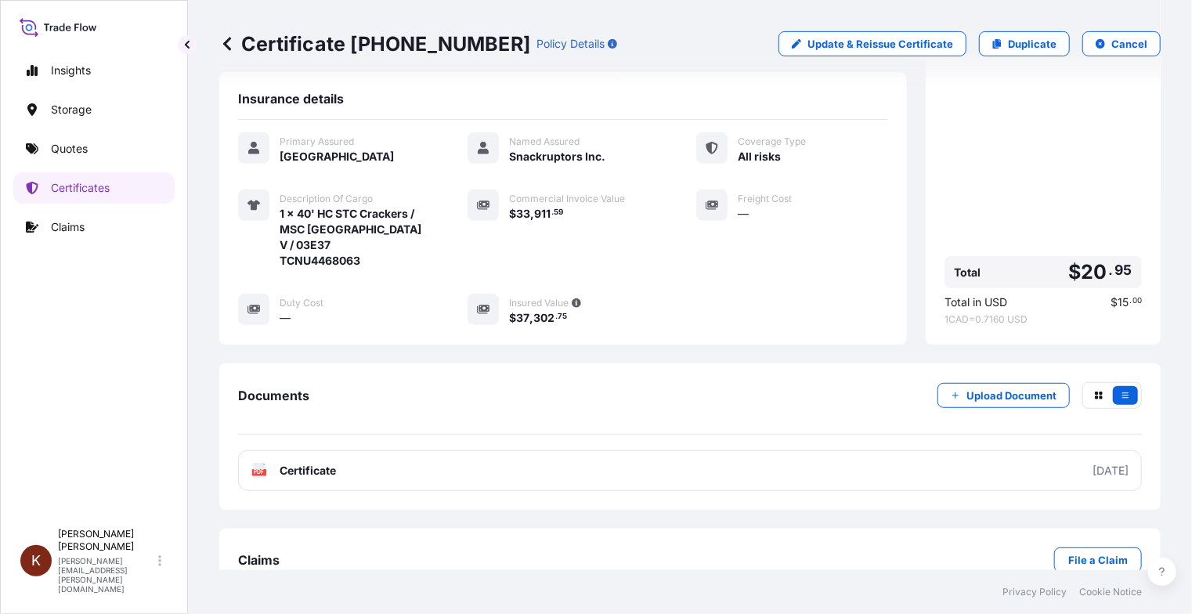
click at [232, 46] on icon at bounding box center [227, 44] width 16 height 16
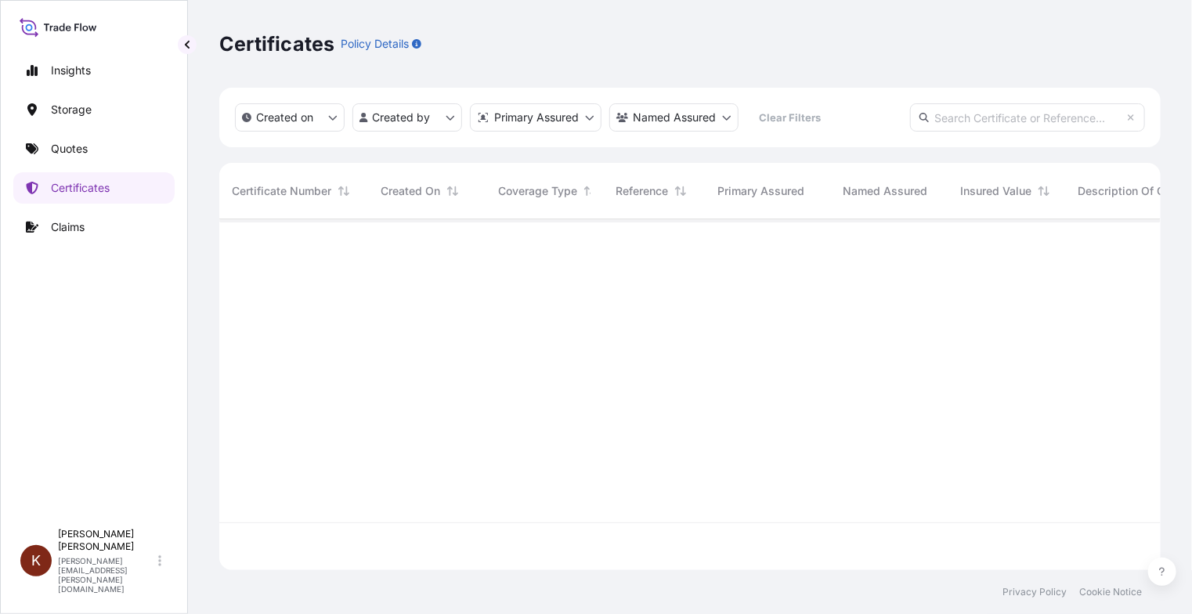
scroll to position [348, 930]
click at [1026, 121] on input "text" at bounding box center [1027, 117] width 235 height 28
paste input "[PHONE_NUMBER]"
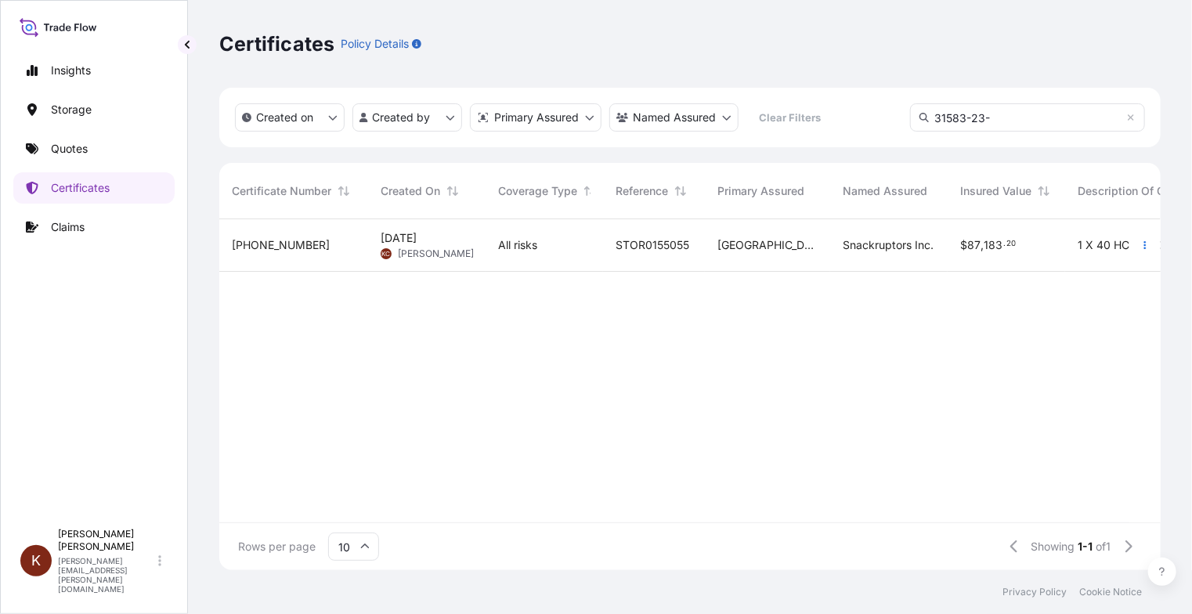
type input "31583-23-"
click at [265, 247] on span "[PHONE_NUMBER]" at bounding box center [281, 245] width 98 height 16
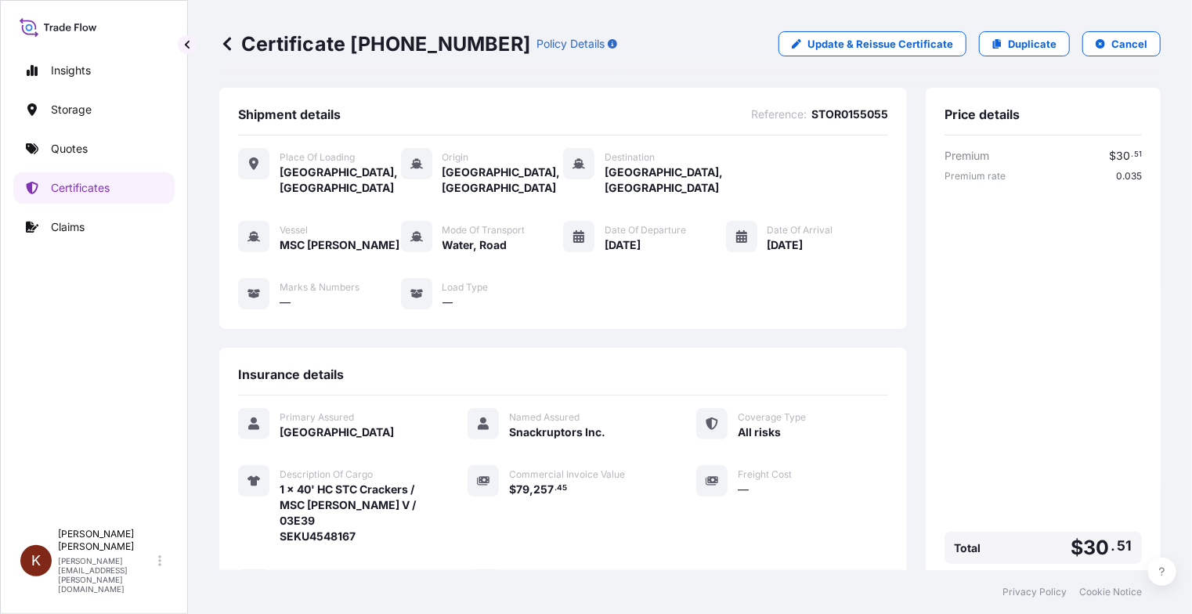
scroll to position [291, 0]
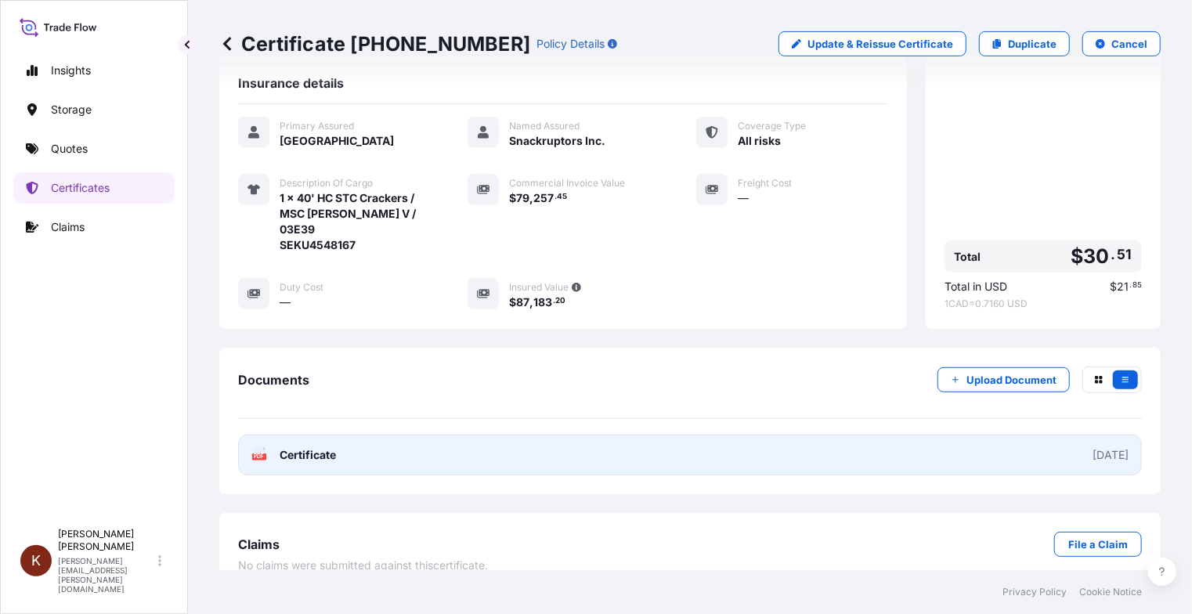
click at [326, 447] on span "Certificate" at bounding box center [308, 455] width 56 height 16
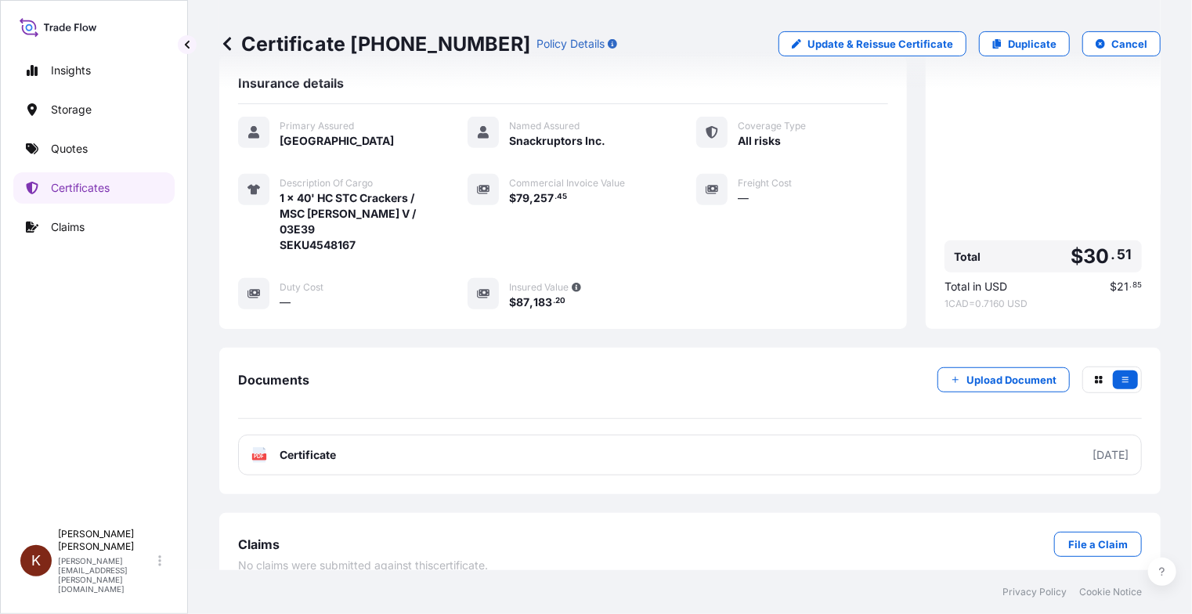
click at [222, 39] on icon at bounding box center [227, 44] width 16 height 16
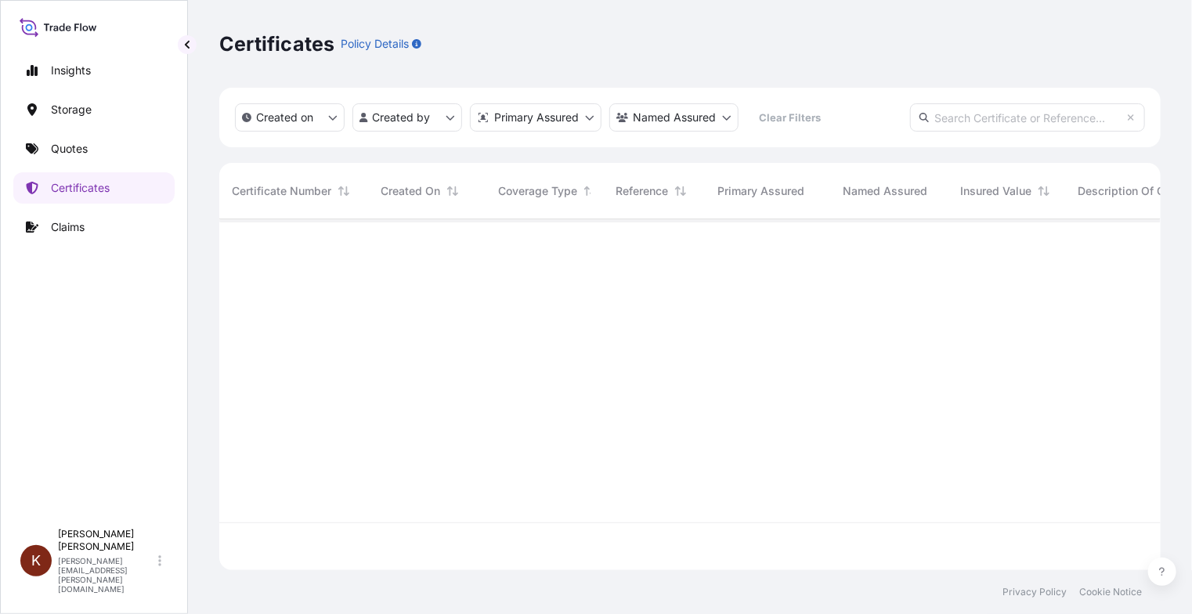
scroll to position [348, 930]
click at [951, 122] on input "text" at bounding box center [1027, 117] width 235 height 28
paste input "[PHONE_NUMBER]"
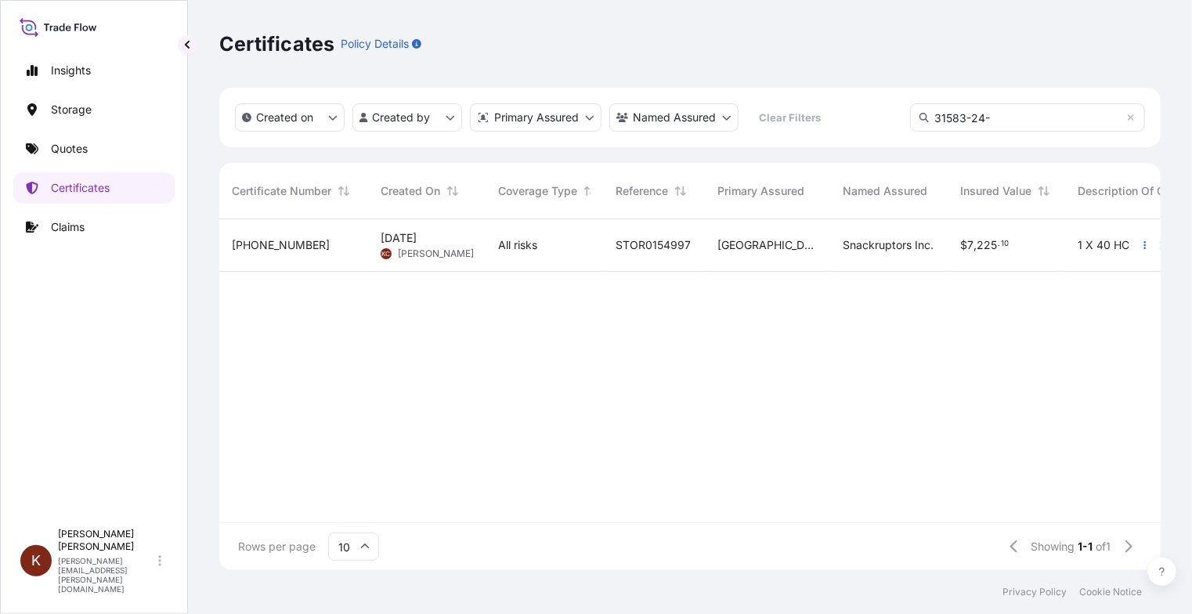
type input "31583-24-"
click at [250, 237] on div "[PHONE_NUMBER]" at bounding box center [293, 245] width 149 height 52
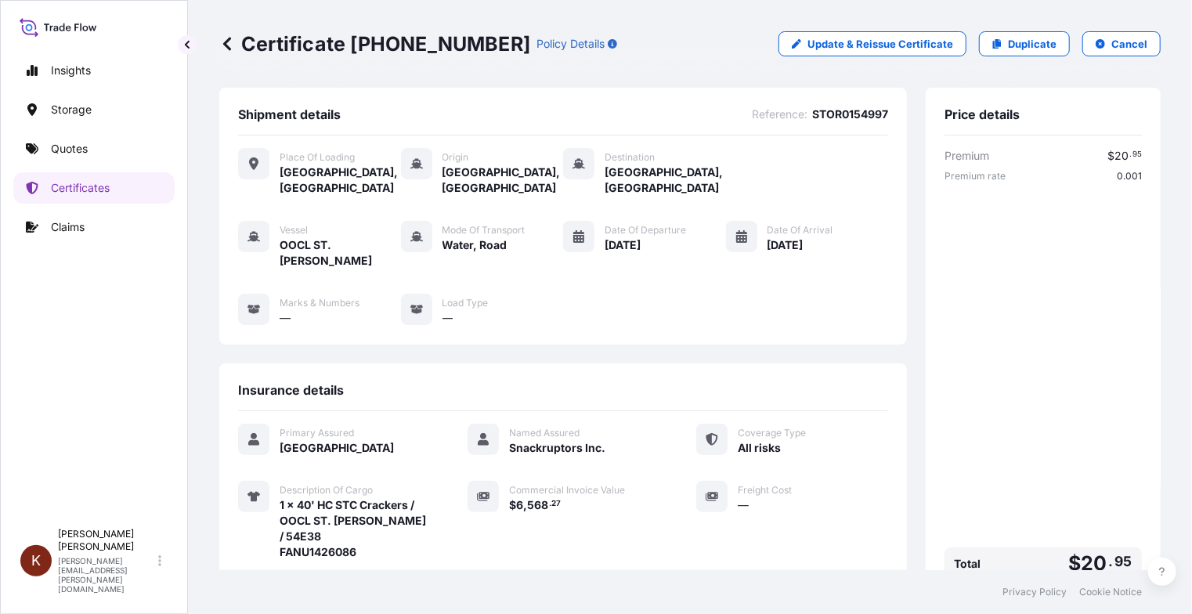
scroll to position [307, 0]
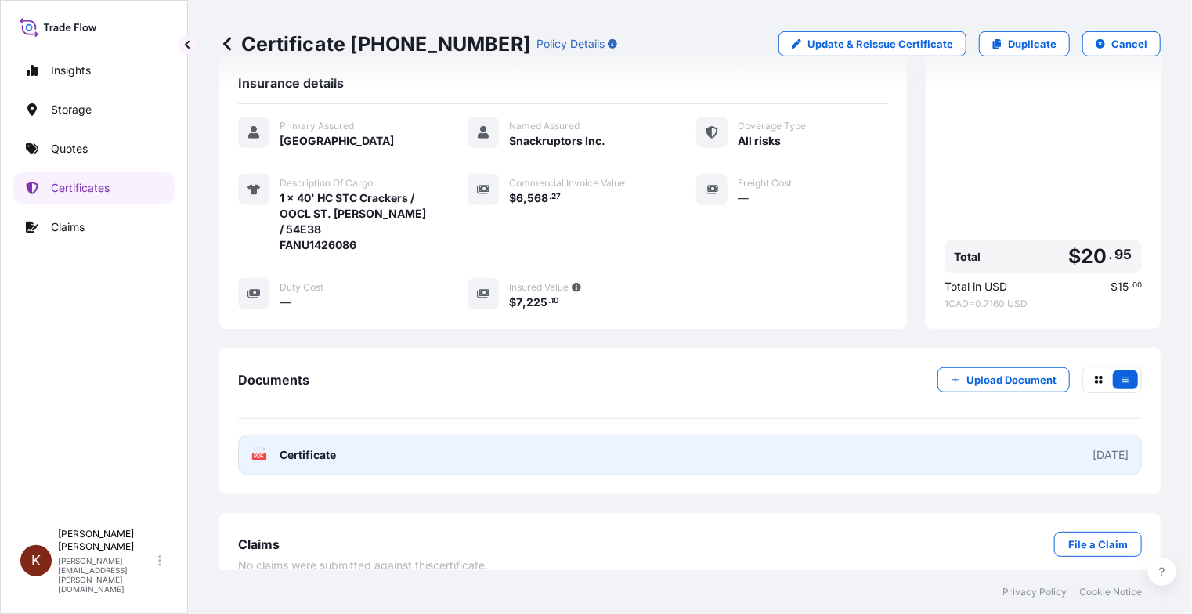
click at [294, 447] on span "Certificate" at bounding box center [308, 455] width 56 height 16
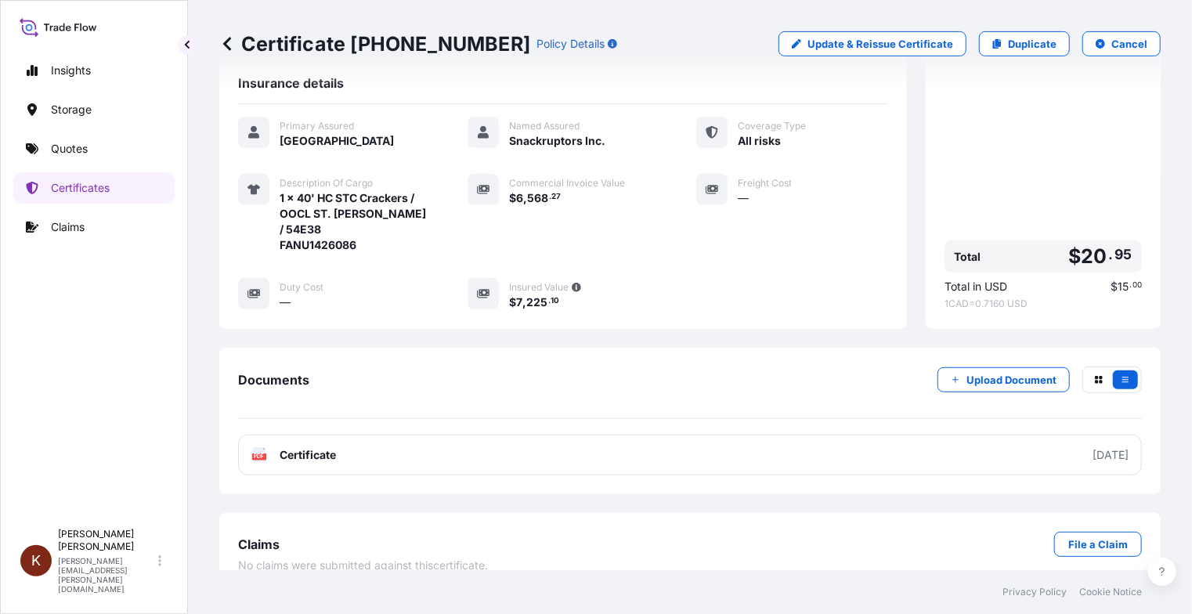
click at [226, 41] on icon at bounding box center [227, 43] width 8 height 13
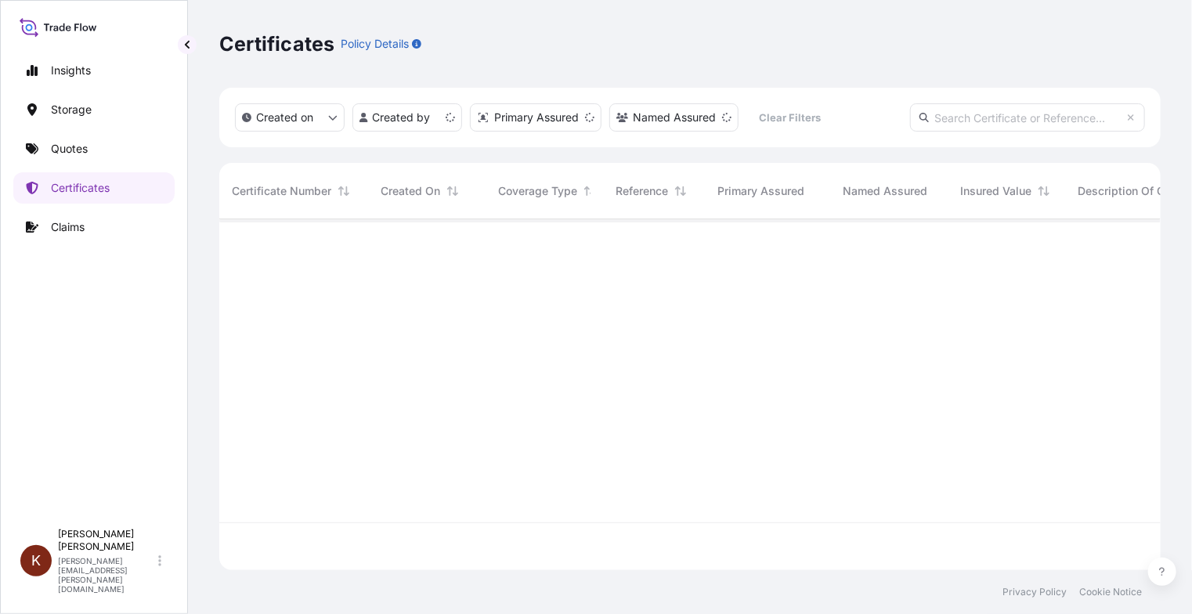
scroll to position [348, 930]
click at [1027, 121] on input "text" at bounding box center [1027, 117] width 235 height 28
paste input "[PHONE_NUMBER]"
type input "31583-28-"
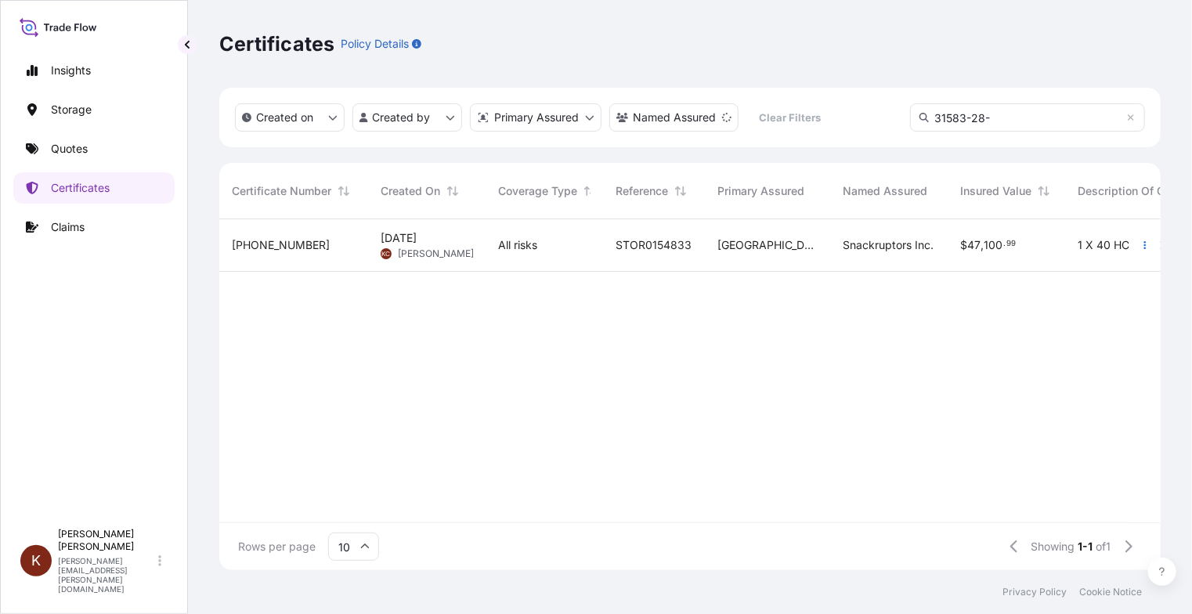
click at [273, 242] on span "[PHONE_NUMBER]" at bounding box center [281, 245] width 98 height 16
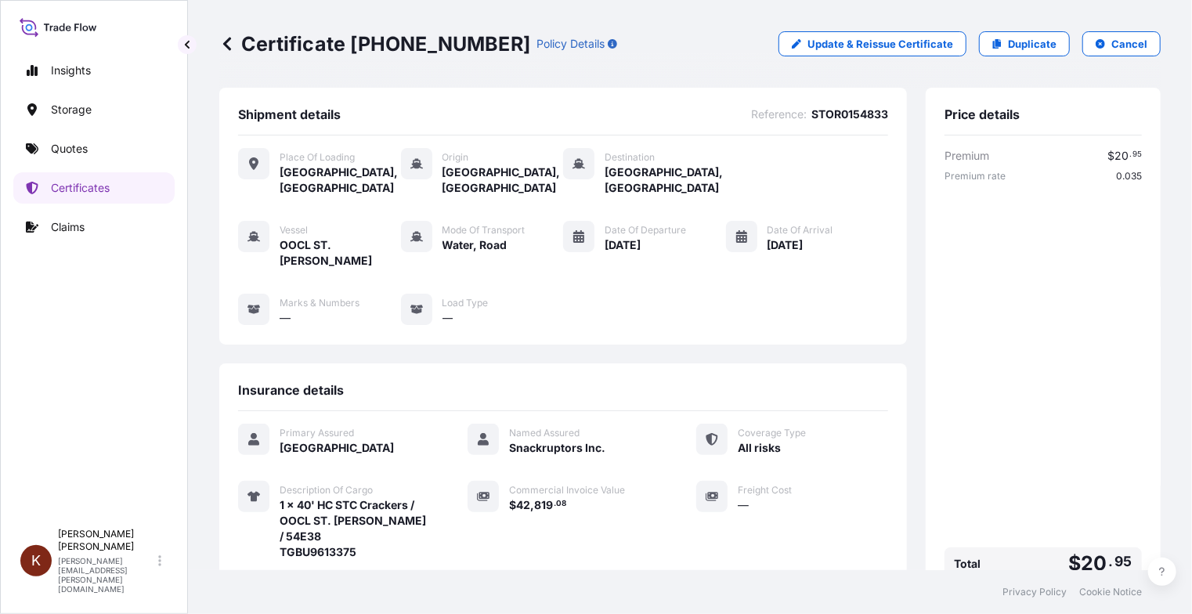
scroll to position [307, 0]
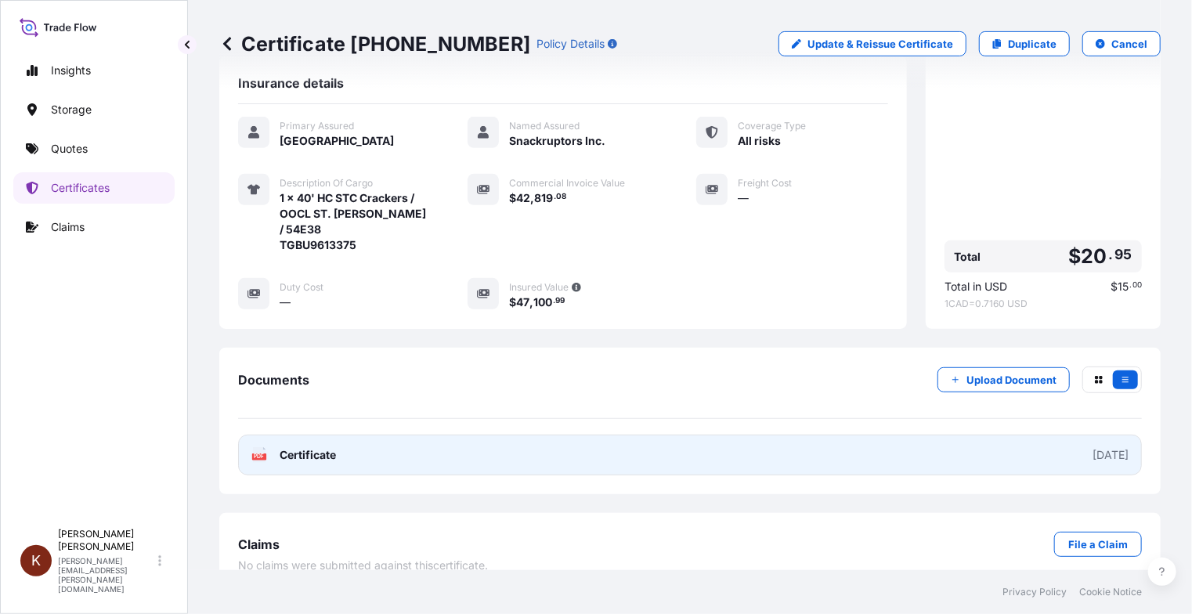
click at [320, 447] on span "Certificate" at bounding box center [308, 455] width 56 height 16
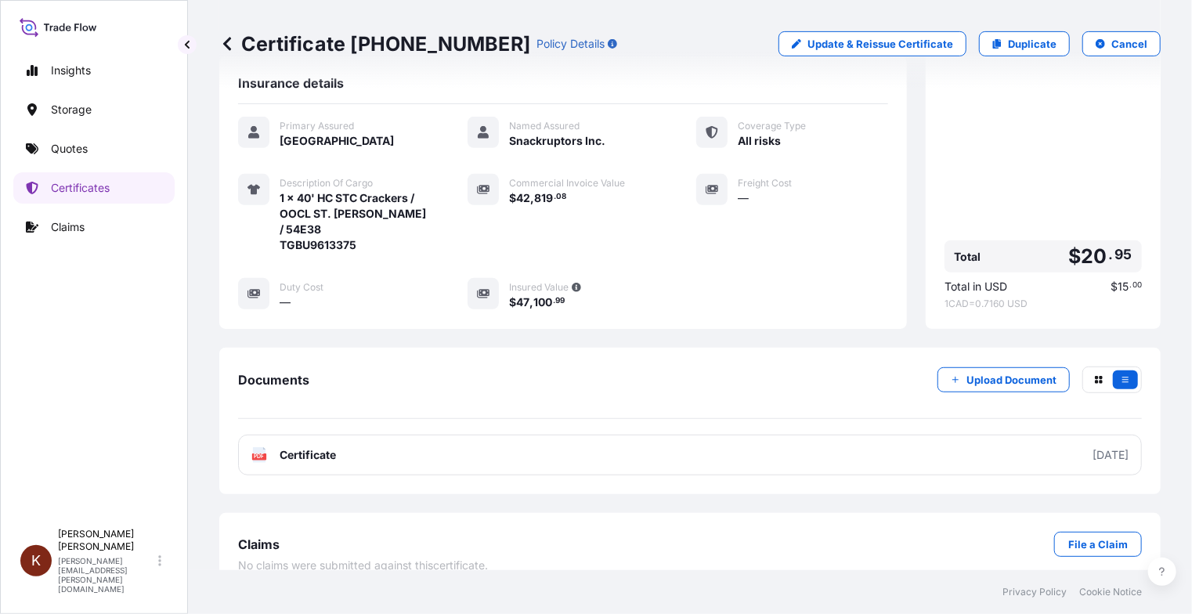
click at [226, 40] on icon at bounding box center [227, 43] width 8 height 13
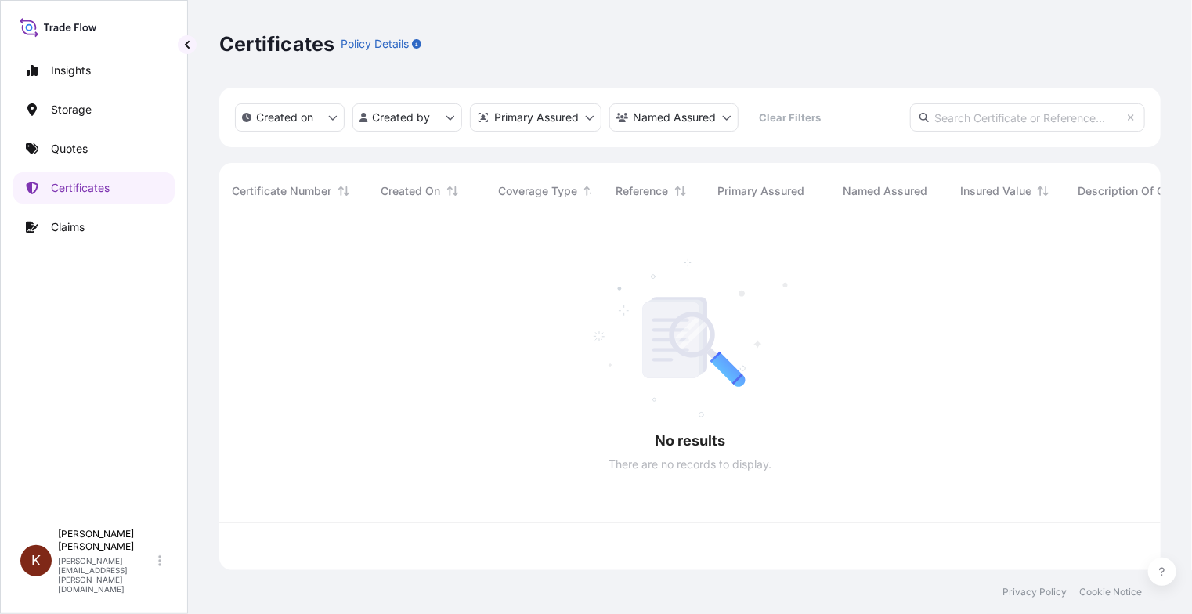
scroll to position [348, 930]
click at [990, 114] on input "text" at bounding box center [1027, 117] width 235 height 28
paste input "[PHONE_NUMBER]"
type input "31583-29-"
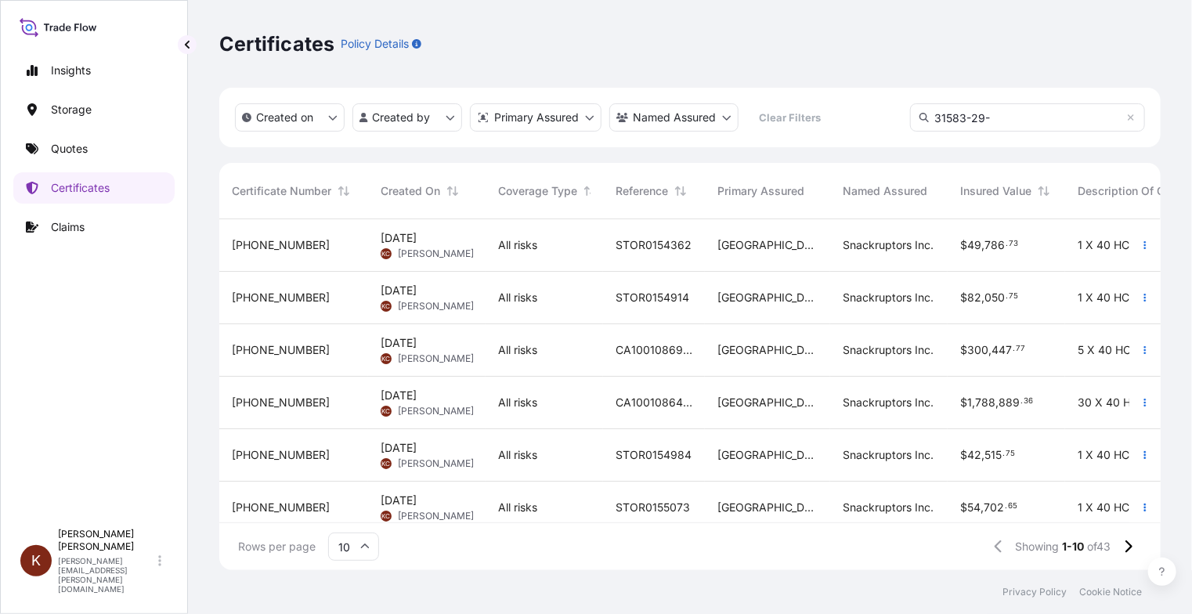
click at [252, 240] on span "[PHONE_NUMBER]" at bounding box center [281, 245] width 98 height 16
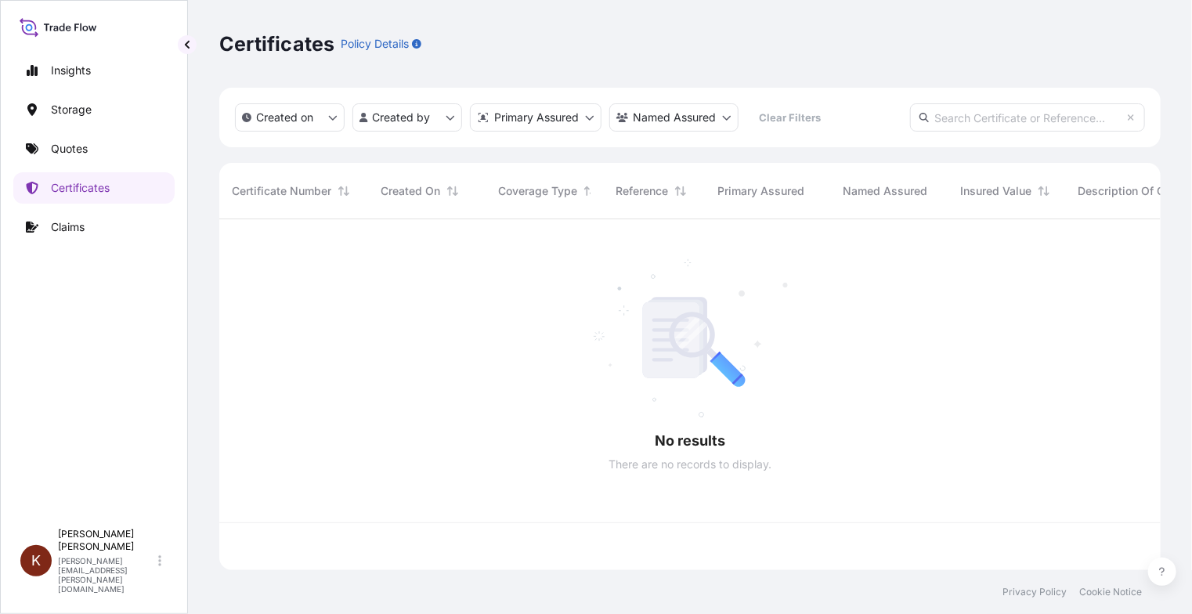
scroll to position [348, 930]
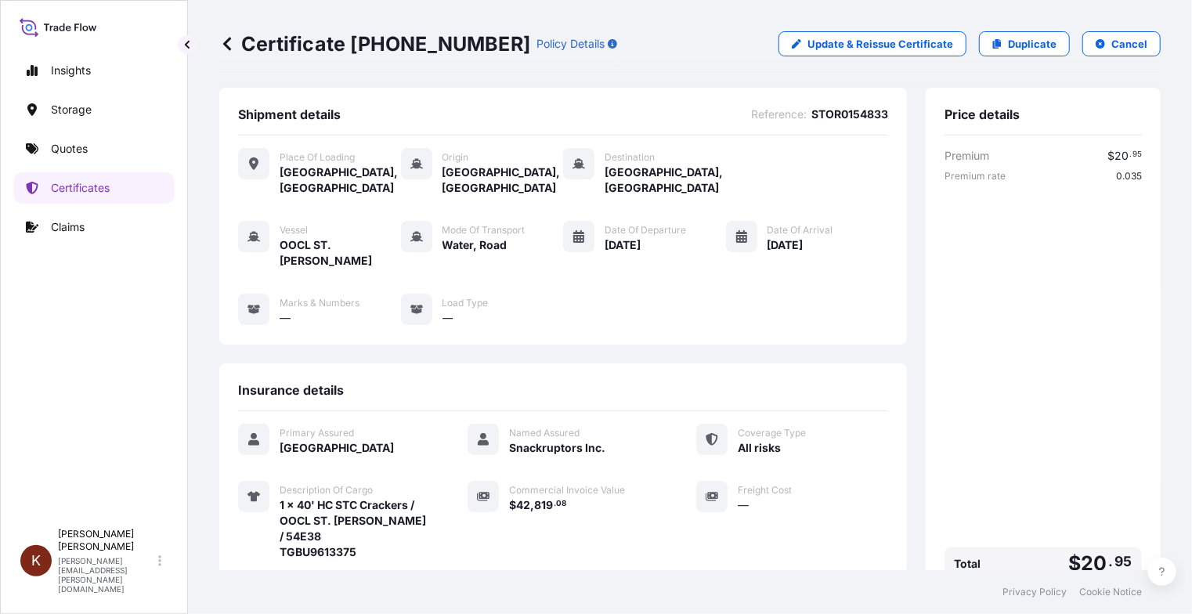
click at [955, 117] on span "Price details" at bounding box center [981, 115] width 75 height 16
click at [229, 45] on icon at bounding box center [227, 44] width 16 height 16
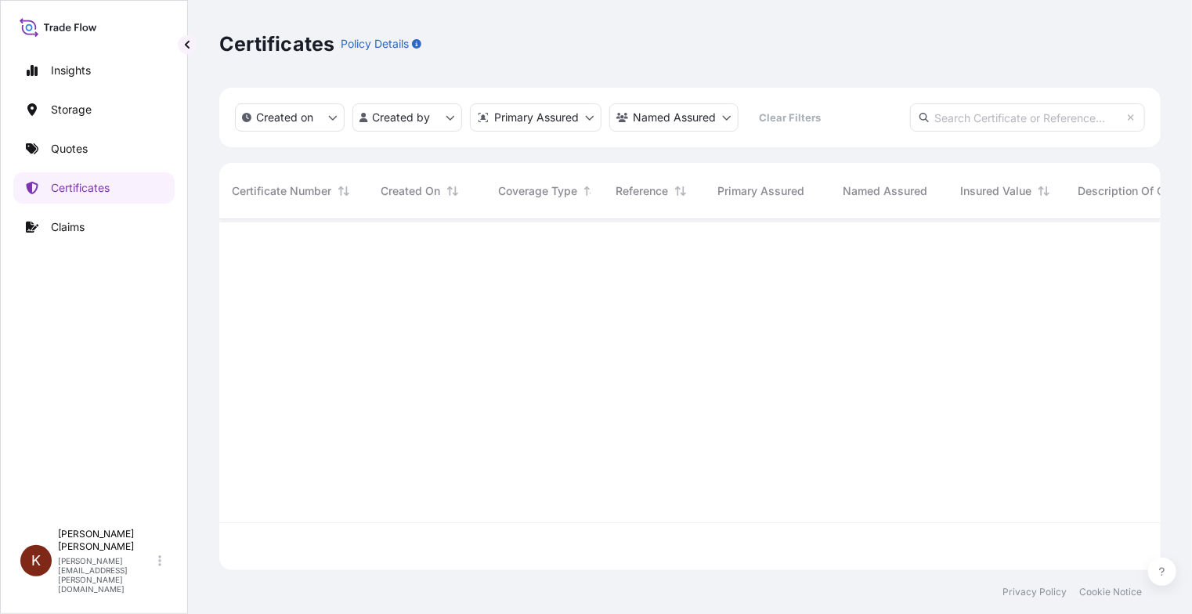
scroll to position [348, 930]
click at [1015, 121] on input "text" at bounding box center [1027, 117] width 235 height 28
paste input "[PHONE_NUMBER]"
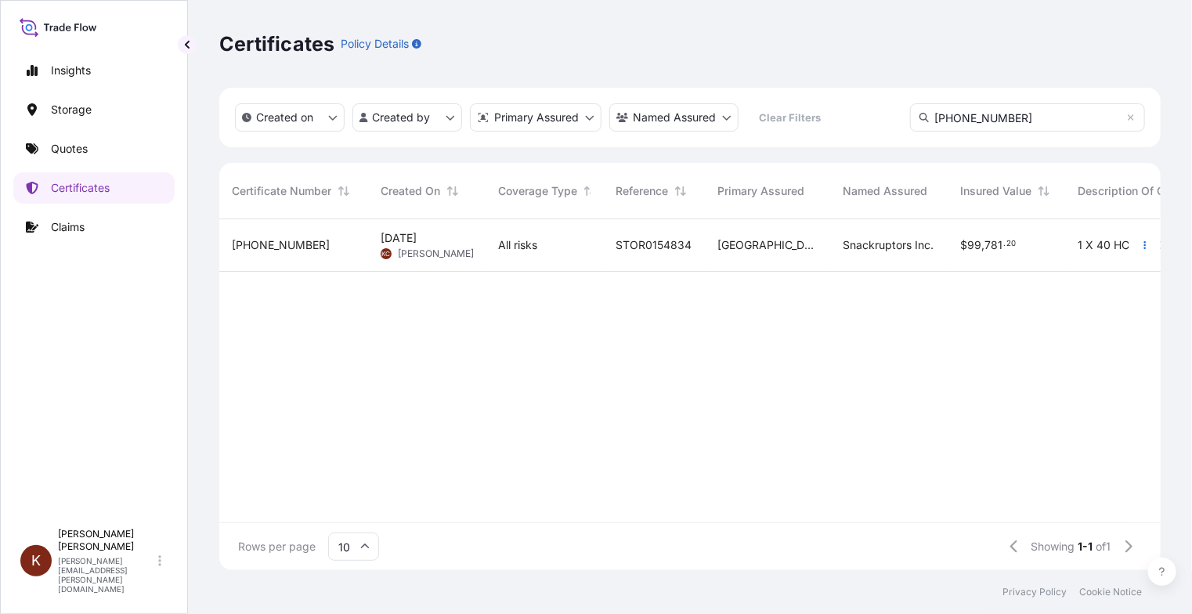
type input "[PHONE_NUMBER]"
click at [240, 243] on span "[PHONE_NUMBER]" at bounding box center [281, 245] width 98 height 16
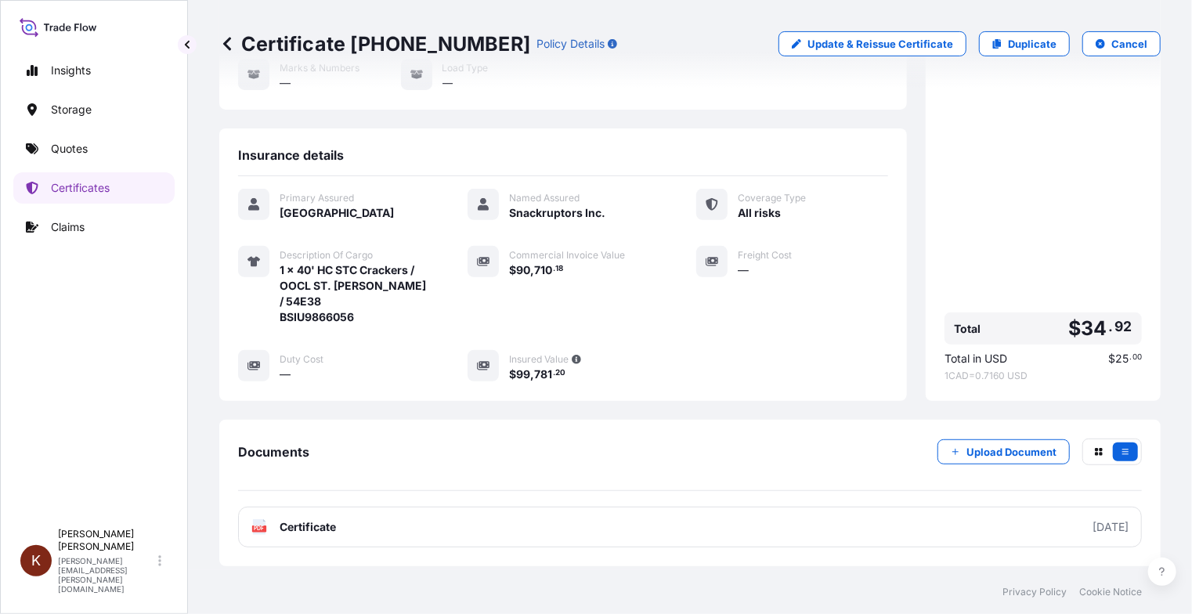
scroll to position [307, 0]
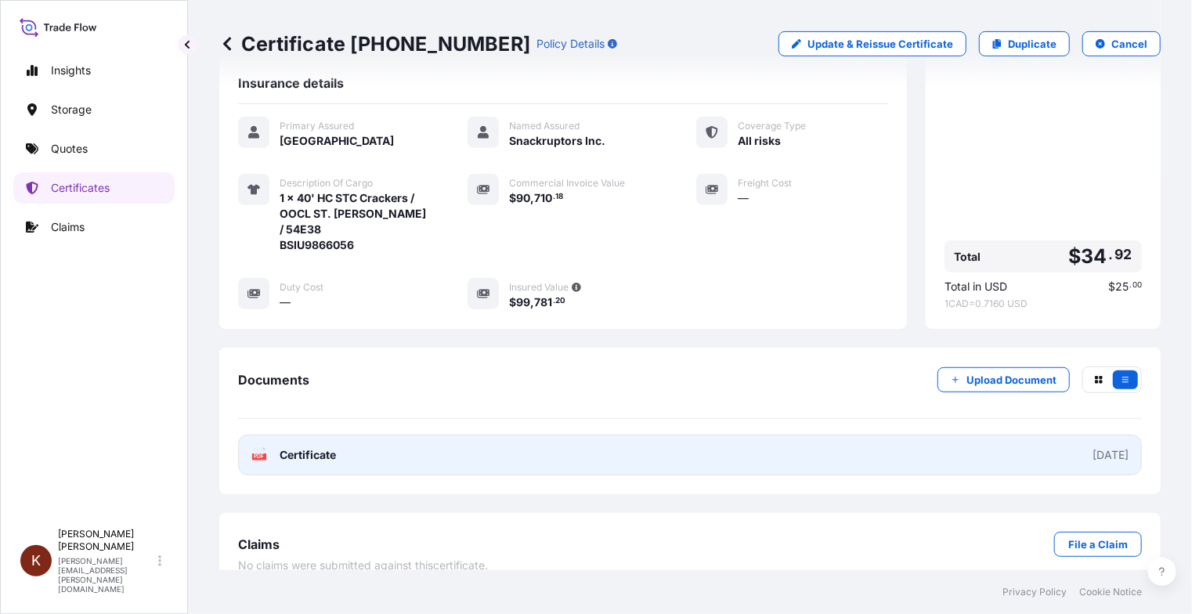
click at [319, 447] on span "Certificate" at bounding box center [308, 455] width 56 height 16
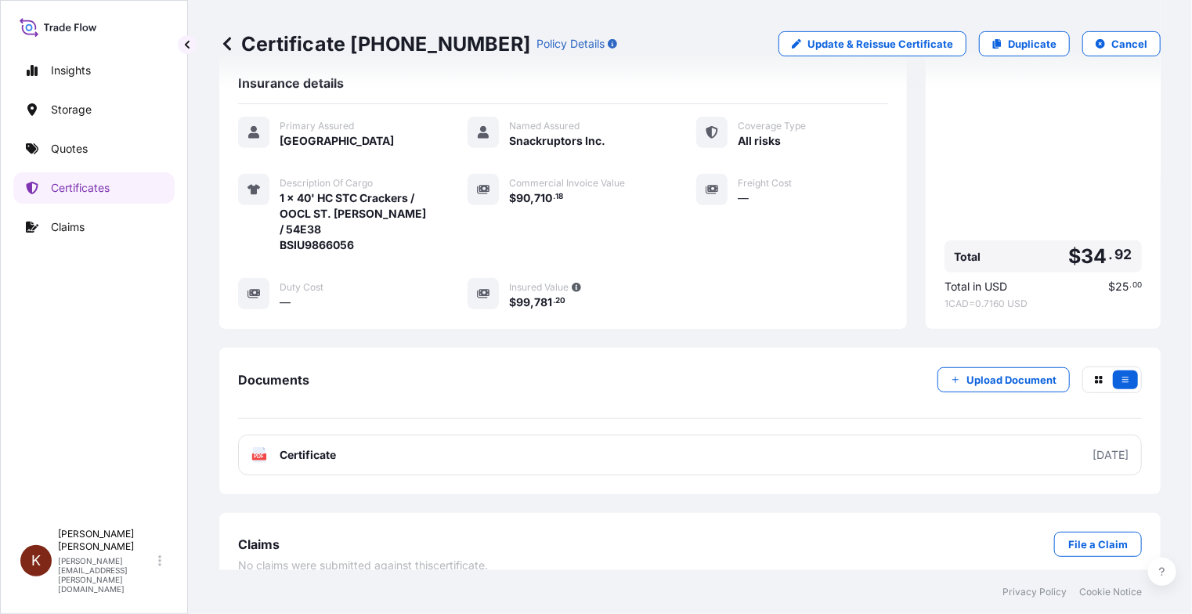
click at [222, 40] on icon at bounding box center [227, 44] width 16 height 16
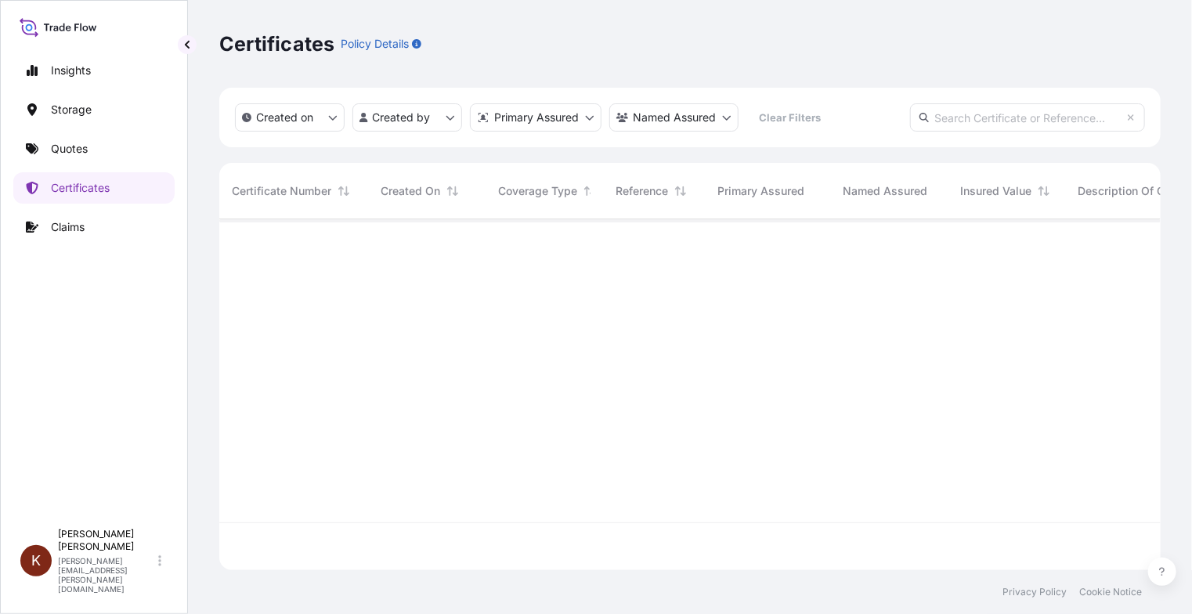
scroll to position [348, 930]
click at [989, 117] on input "text" at bounding box center [1027, 117] width 235 height 28
paste input "[PHONE_NUMBER]"
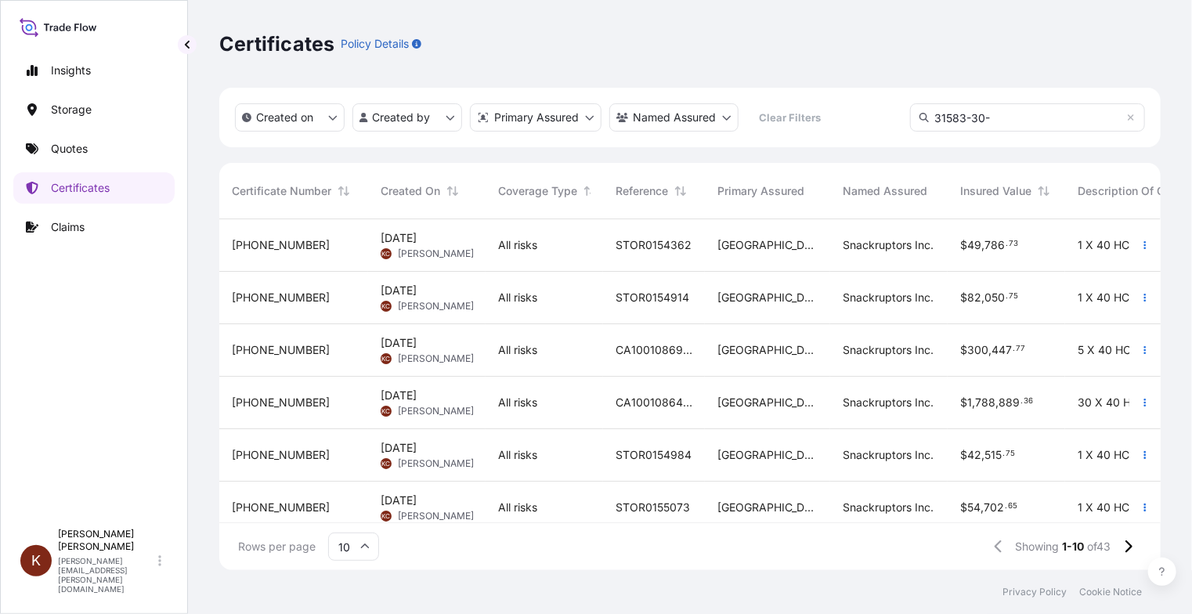
type input "31583-30-"
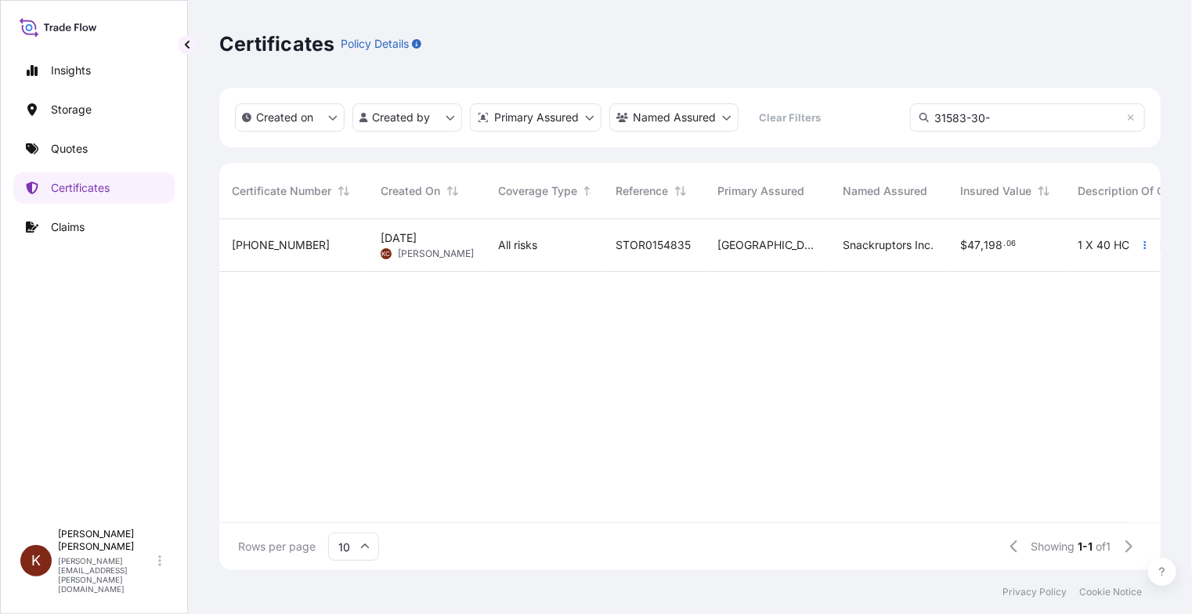
click at [261, 245] on span "[PHONE_NUMBER]" at bounding box center [281, 245] width 98 height 16
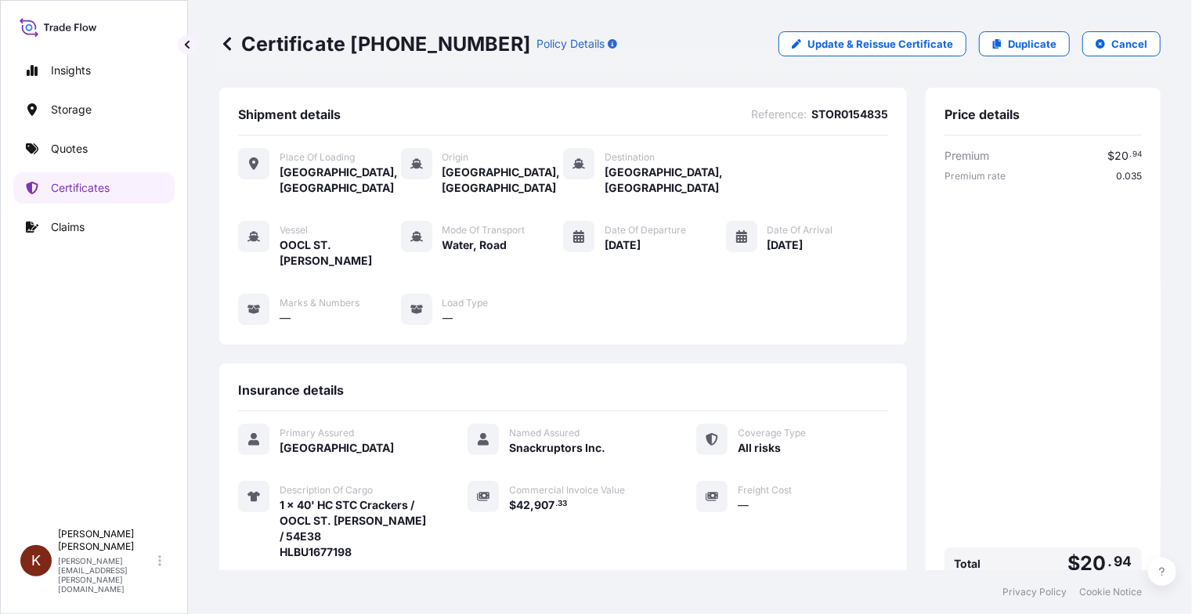
scroll to position [307, 0]
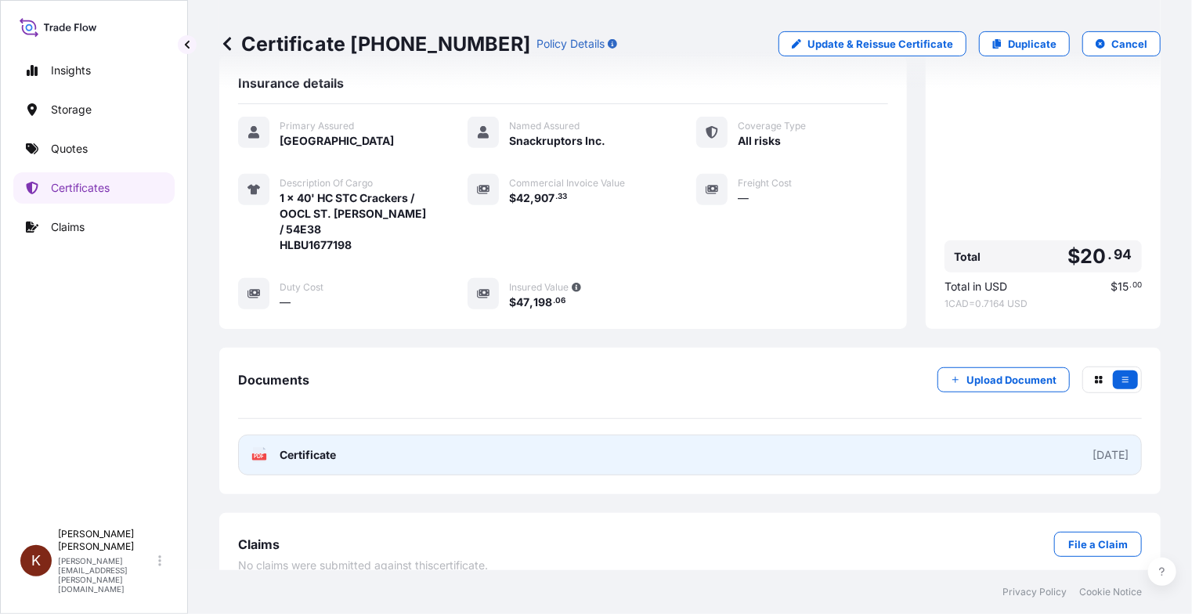
click at [293, 447] on span "Certificate" at bounding box center [308, 455] width 56 height 16
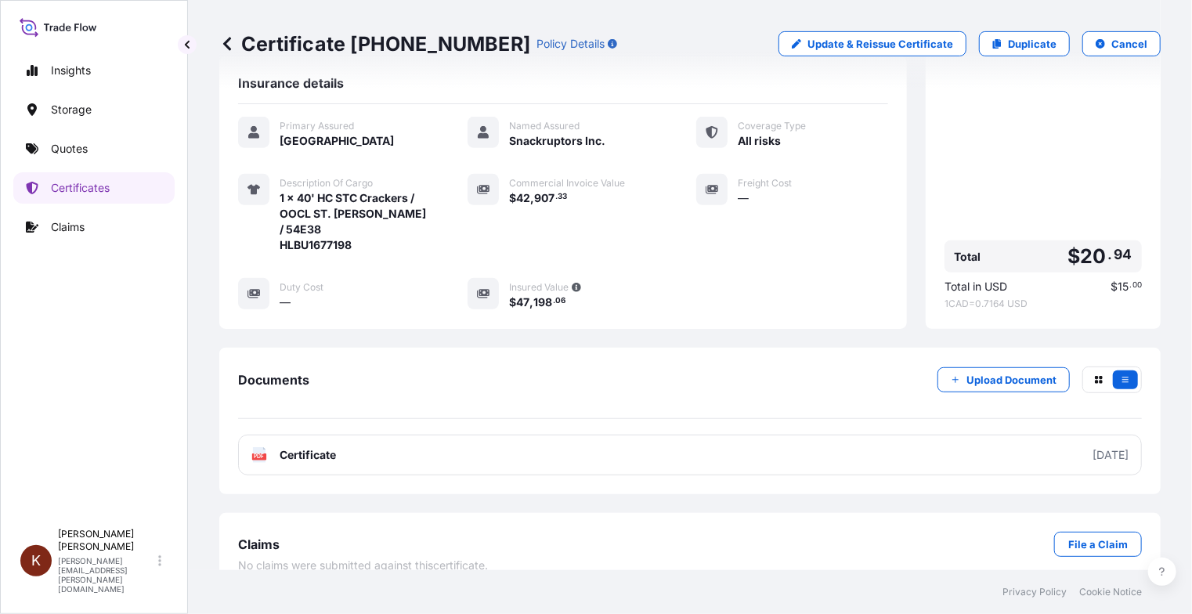
click at [222, 45] on icon at bounding box center [227, 44] width 16 height 16
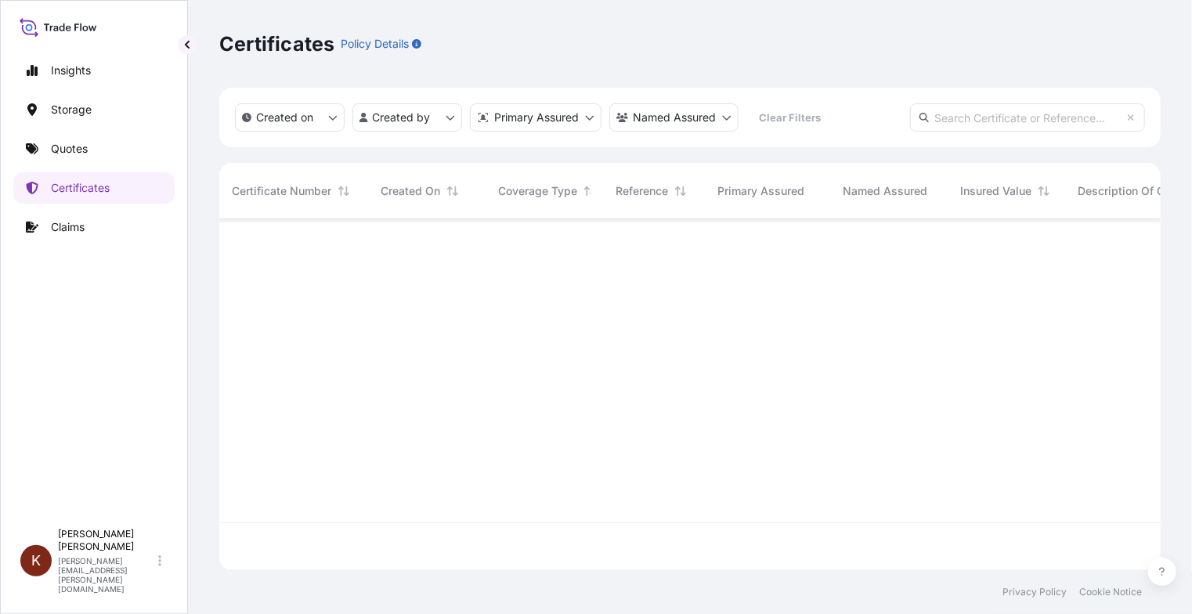
scroll to position [348, 930]
click at [966, 123] on input "text" at bounding box center [1027, 117] width 235 height 28
paste input "[PHONE_NUMBER]"
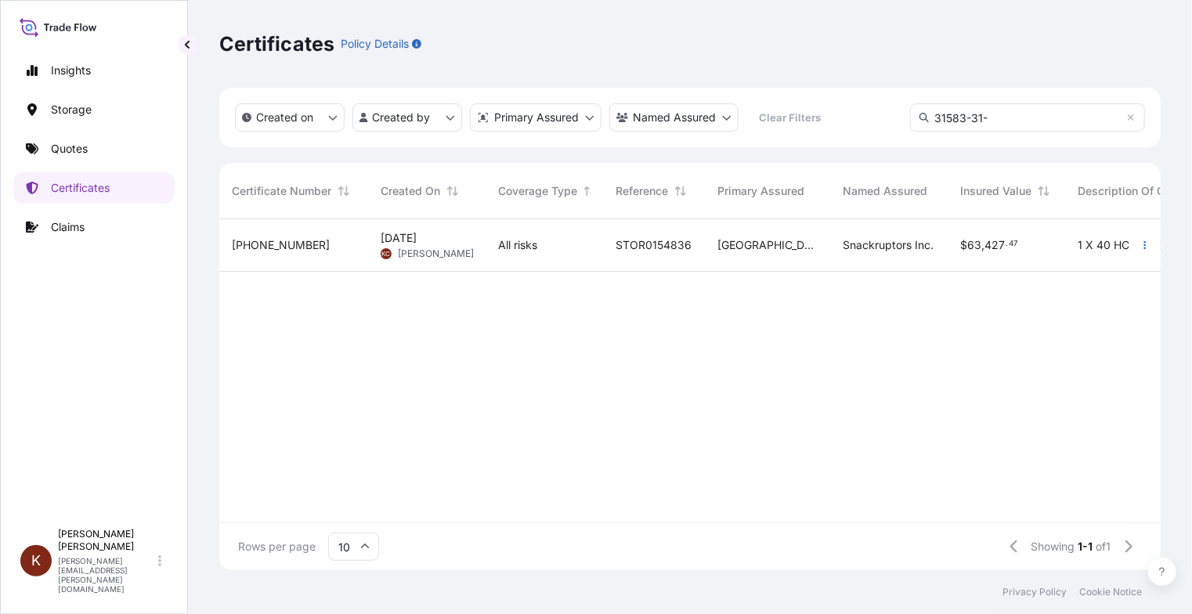
type input "31583-31-"
click at [265, 247] on span "[PHONE_NUMBER]" at bounding box center [281, 245] width 98 height 16
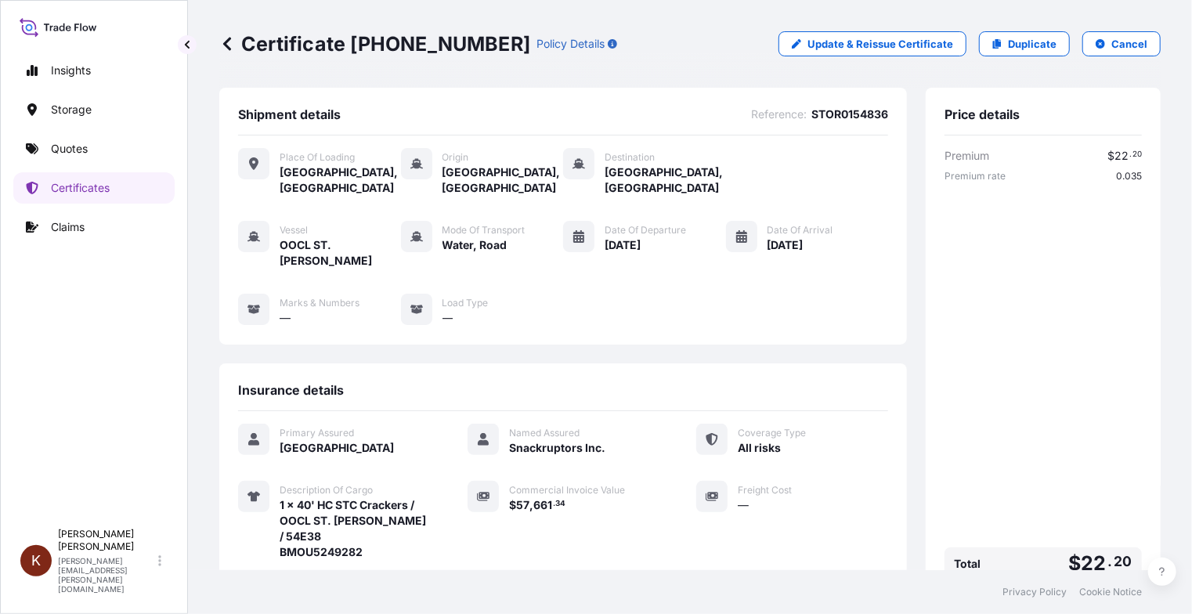
scroll to position [307, 0]
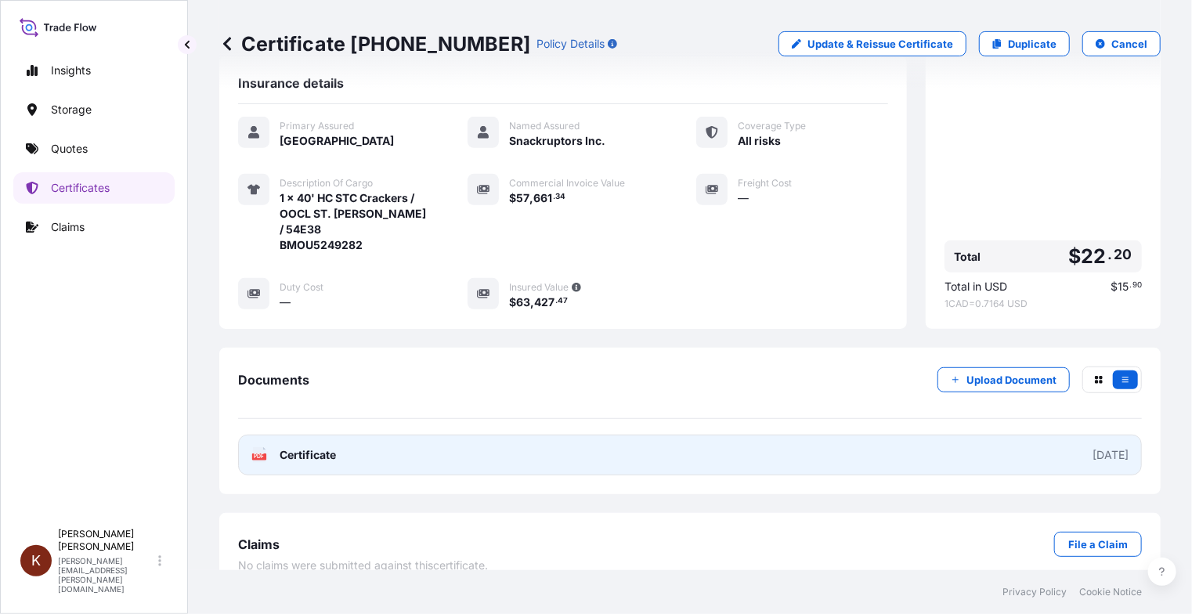
click at [329, 447] on span "Certificate" at bounding box center [308, 455] width 56 height 16
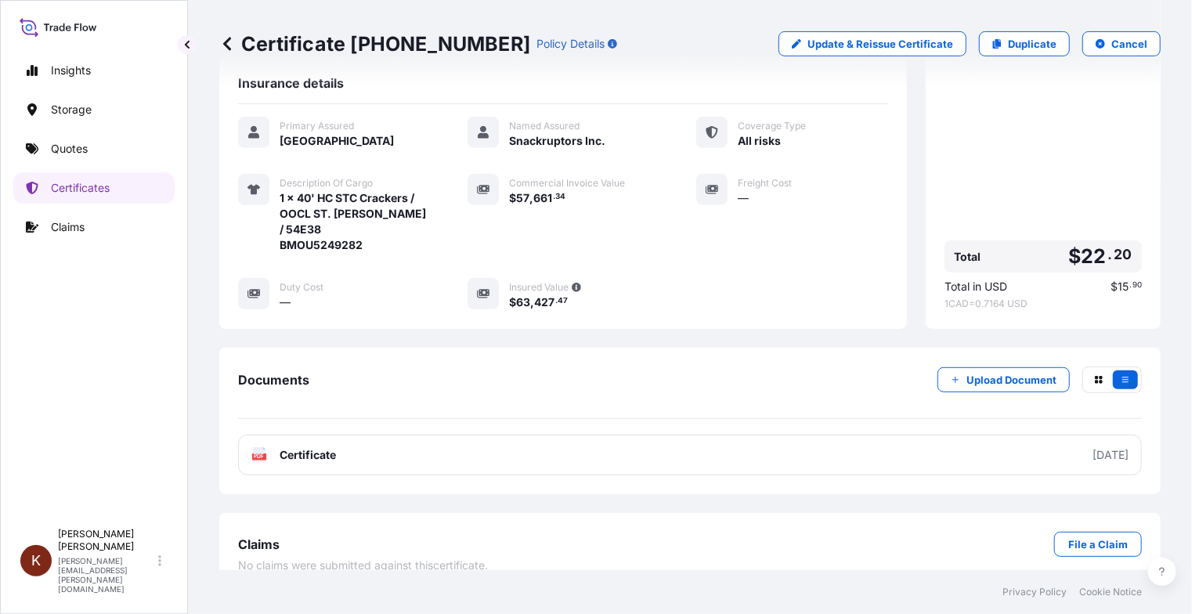
click at [222, 39] on icon at bounding box center [227, 44] width 16 height 16
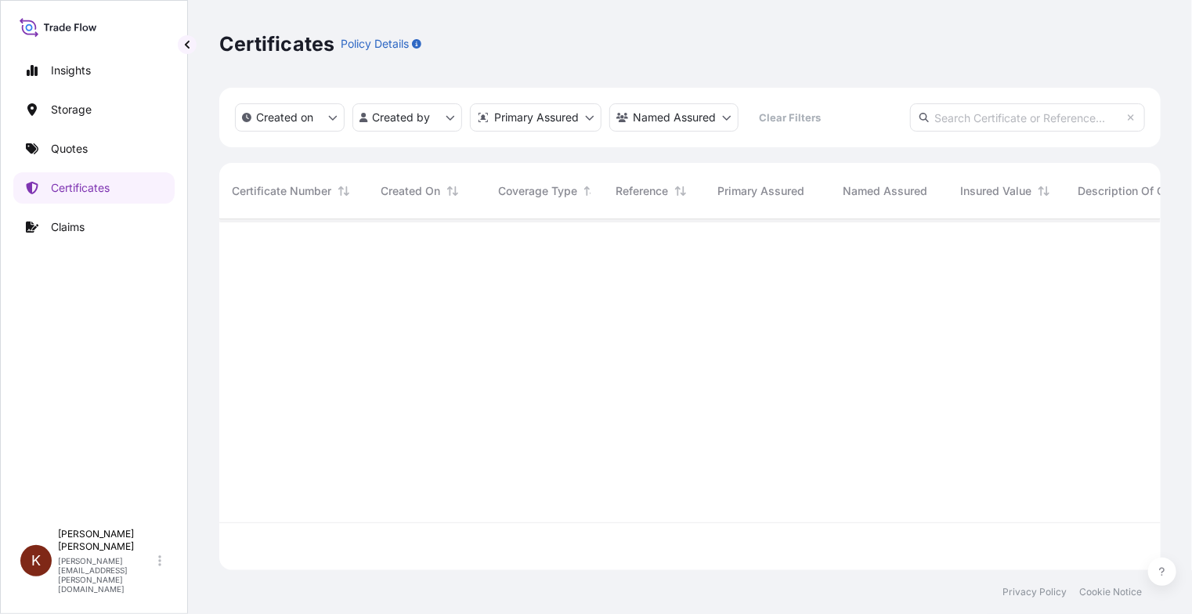
scroll to position [348, 930]
click at [954, 120] on input "text" at bounding box center [1027, 117] width 235 height 28
paste input "[PHONE_NUMBER]"
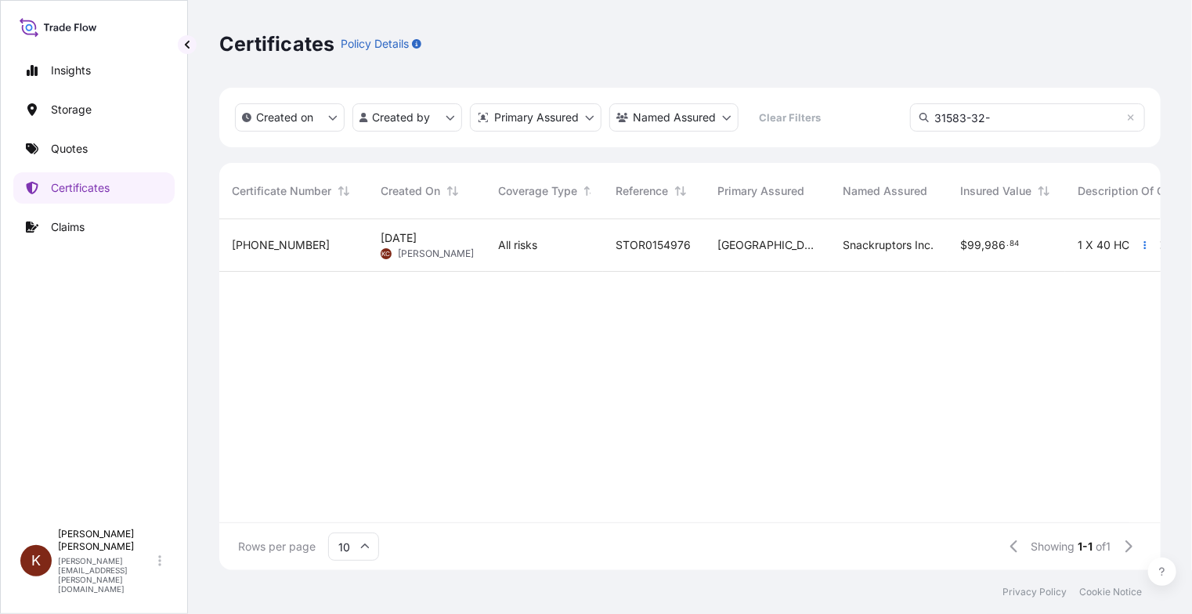
type input "31583-32-"
click at [262, 240] on span "[PHONE_NUMBER]" at bounding box center [281, 245] width 98 height 16
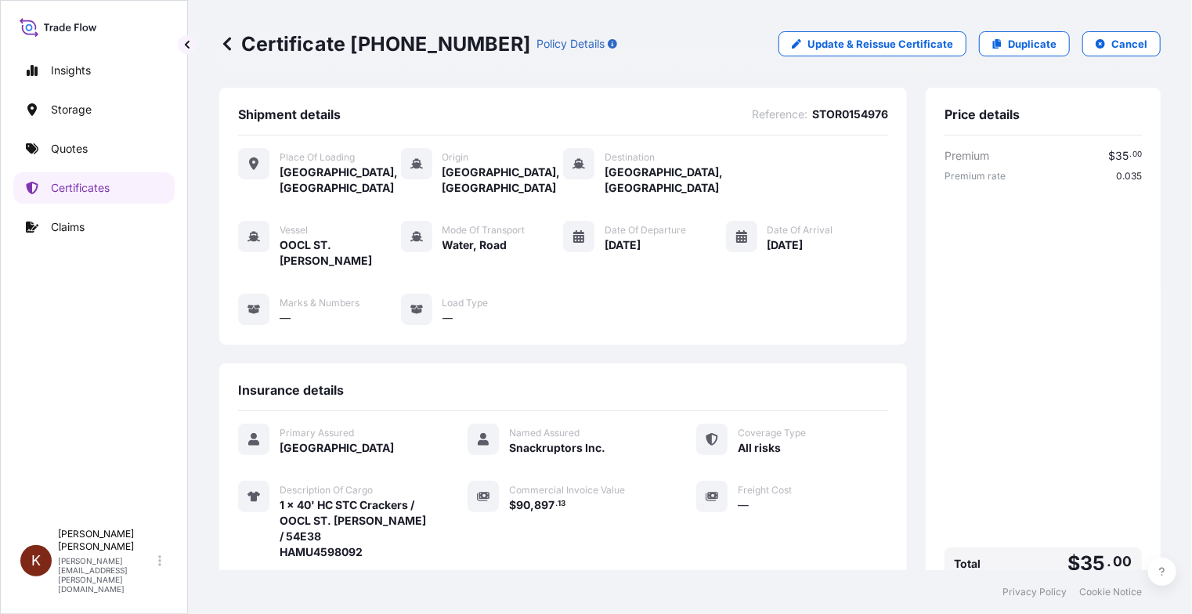
scroll to position [307, 0]
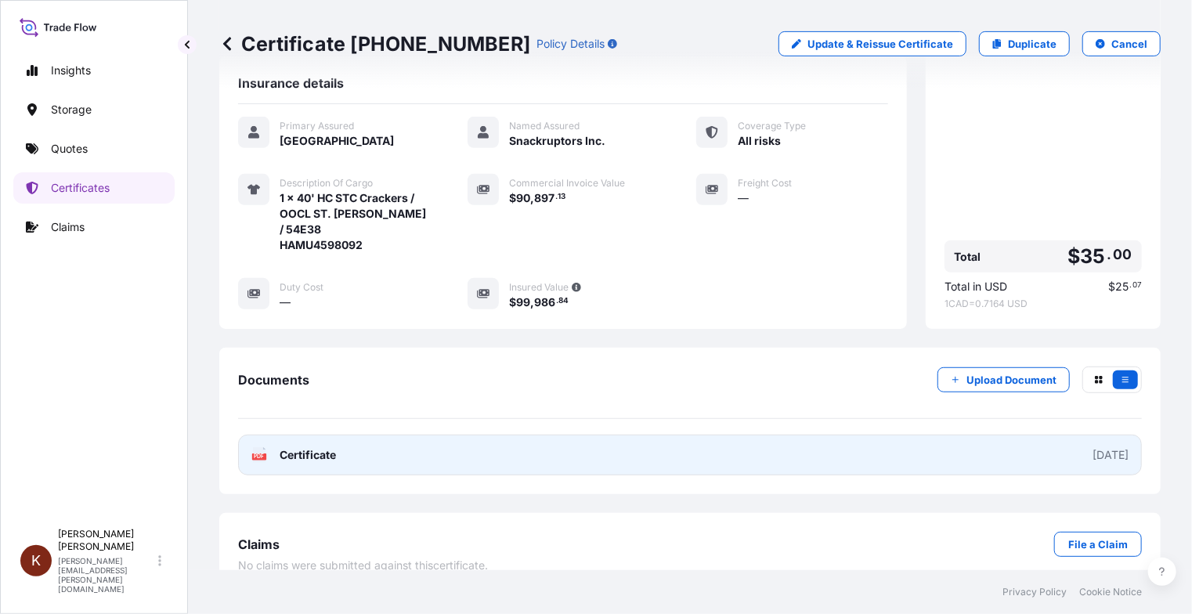
click at [309, 447] on span "Certificate" at bounding box center [308, 455] width 56 height 16
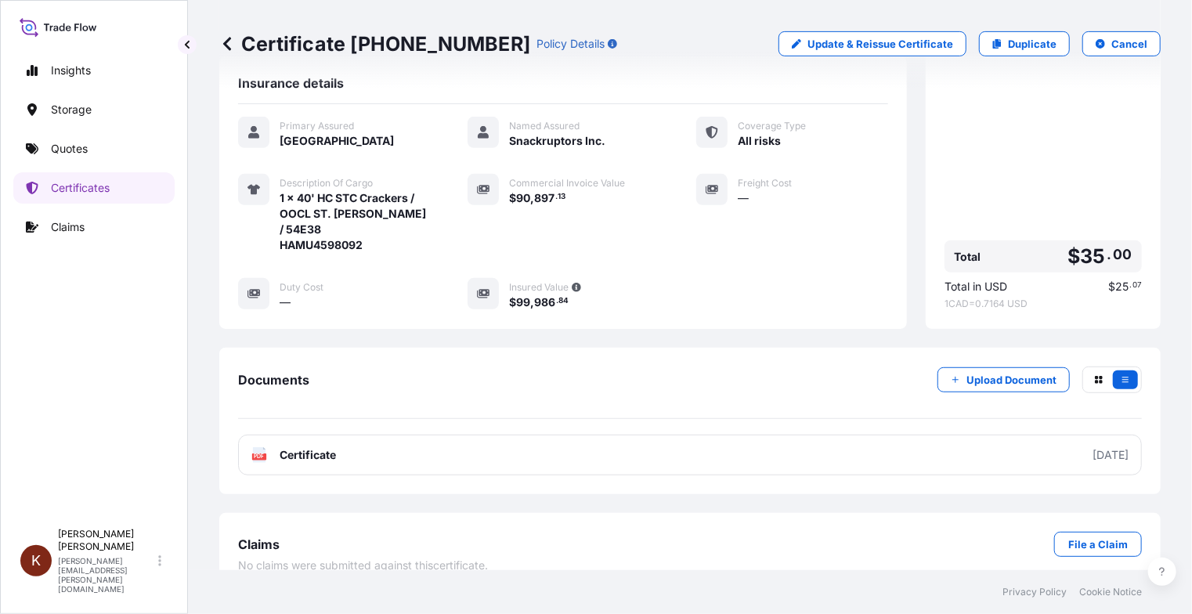
click at [227, 40] on icon at bounding box center [227, 43] width 8 height 13
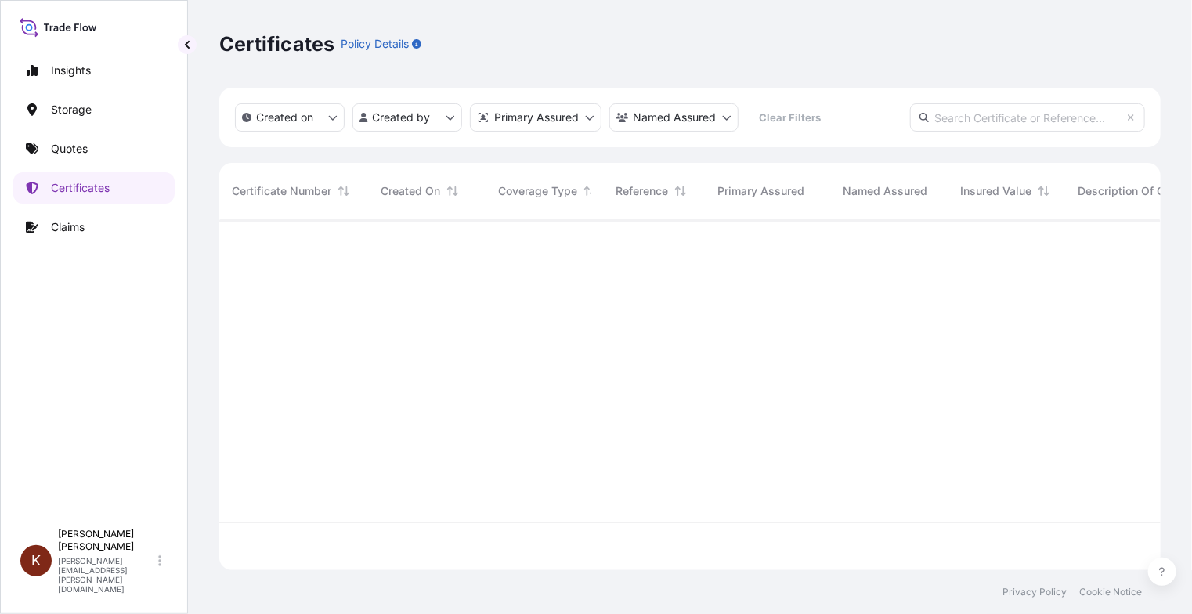
scroll to position [348, 930]
click at [956, 110] on input "text" at bounding box center [1027, 117] width 235 height 28
paste input "[PHONE_NUMBER]"
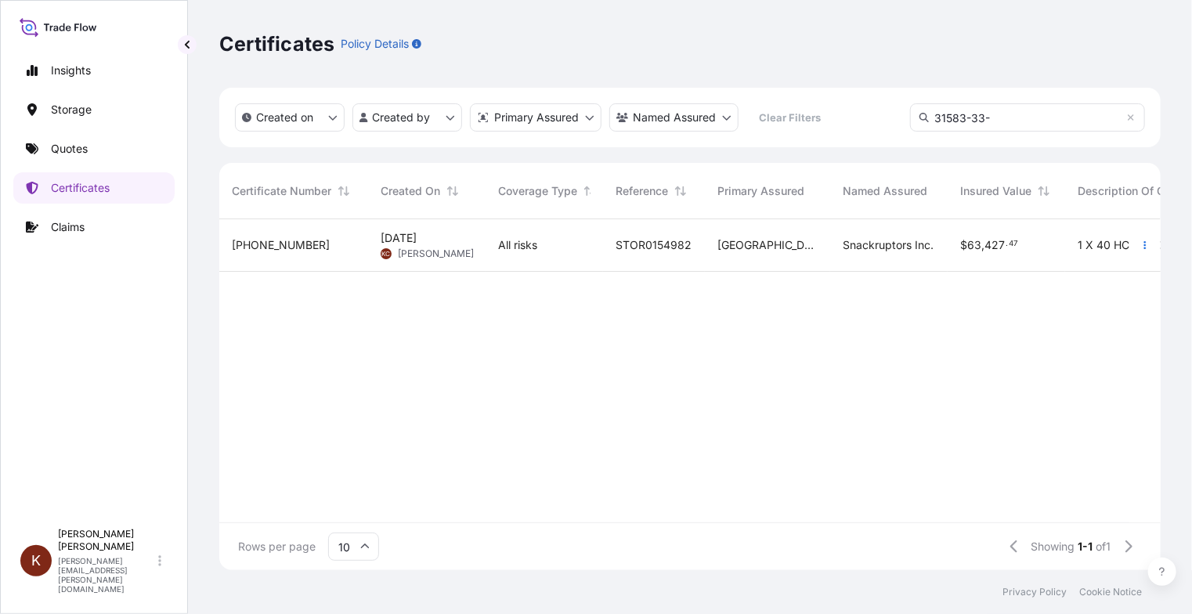
type input "31583-33-"
click at [267, 245] on span "[PHONE_NUMBER]" at bounding box center [281, 245] width 98 height 16
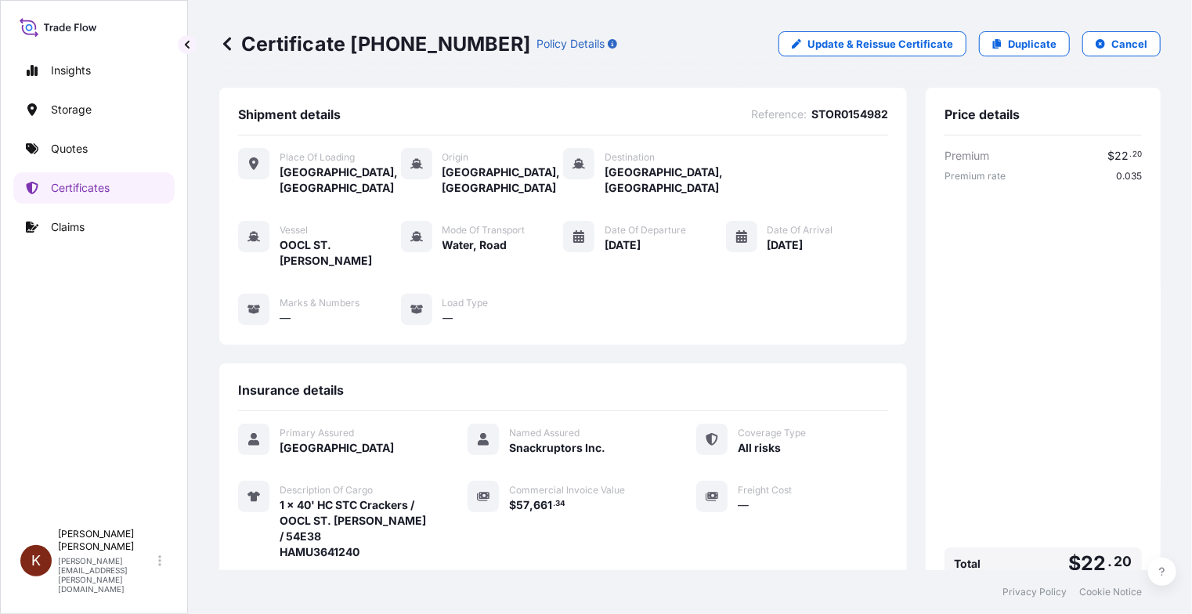
scroll to position [307, 0]
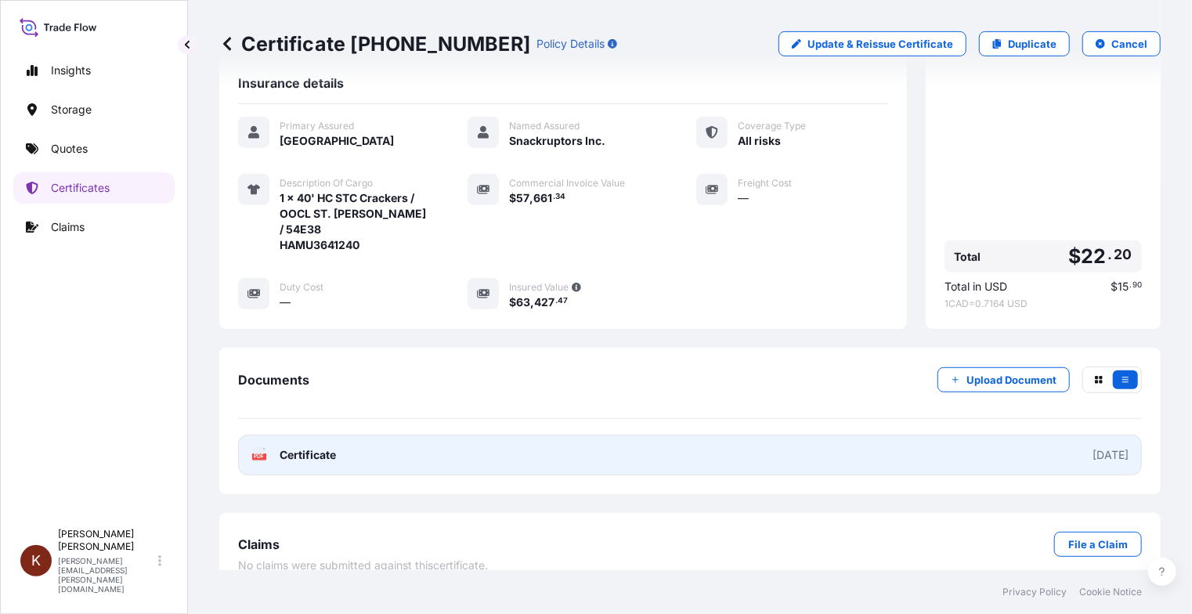
click at [296, 447] on span "Certificate" at bounding box center [308, 455] width 56 height 16
